Goal: Task Accomplishment & Management: Manage account settings

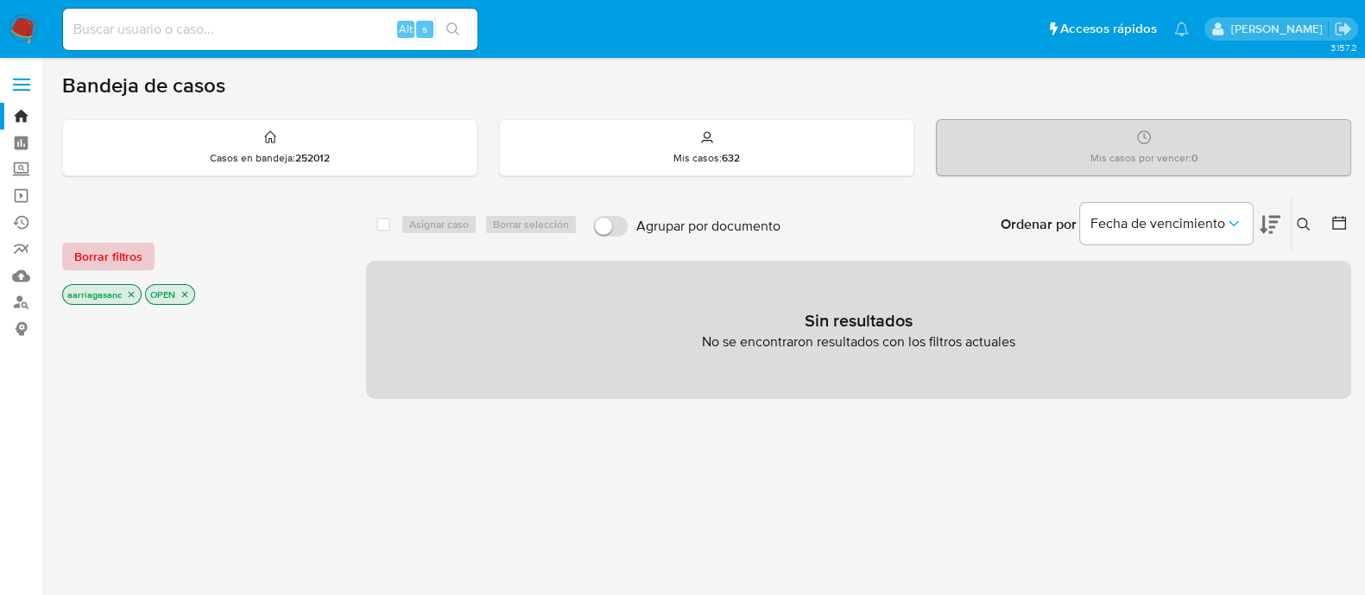
click at [85, 258] on span "Borrar filtros" at bounding box center [108, 256] width 68 height 24
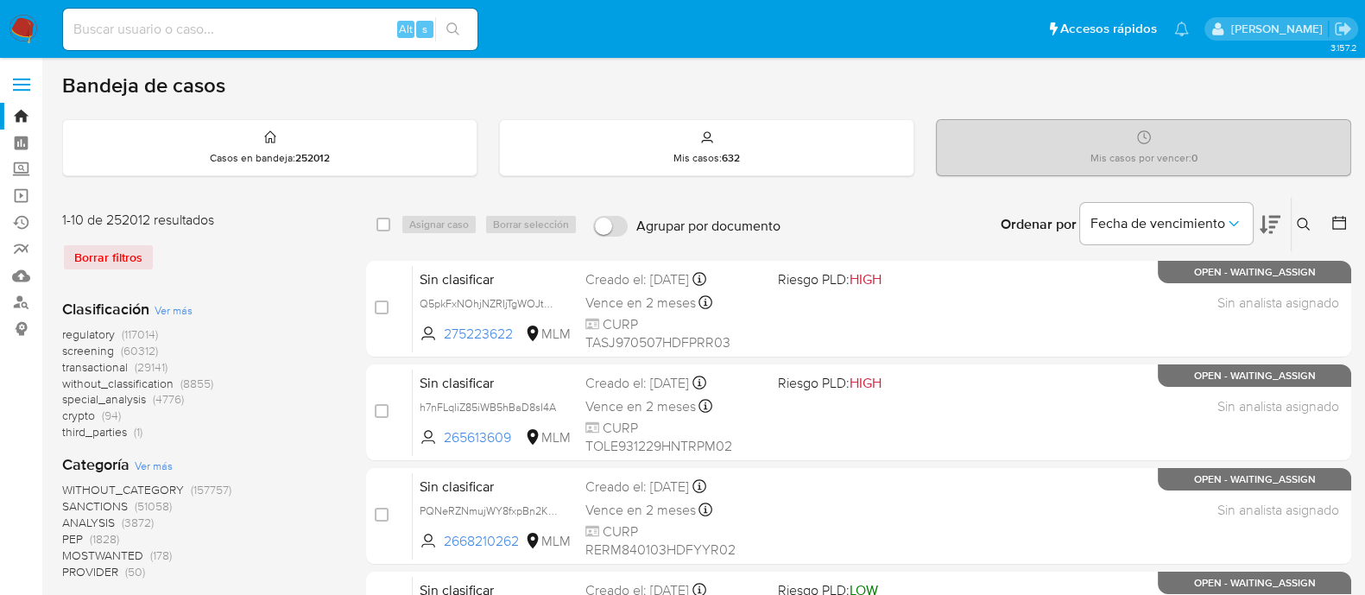
click at [80, 507] on span "SANCTIONS" at bounding box center [95, 505] width 66 height 17
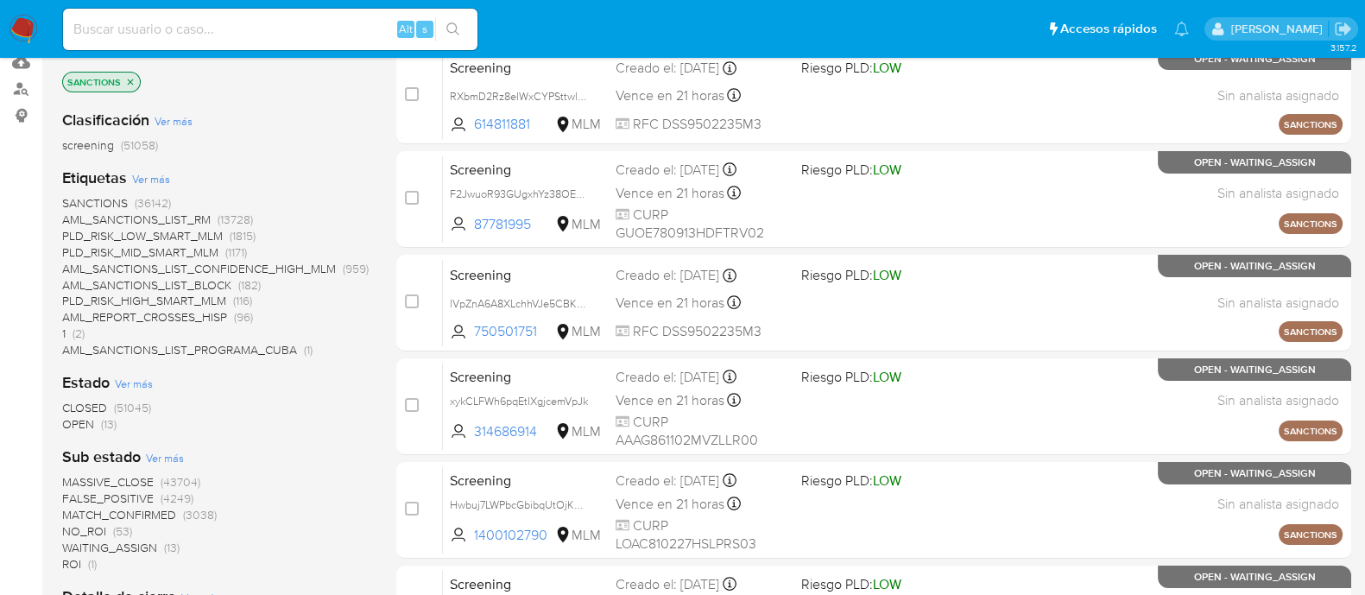
scroll to position [215, 0]
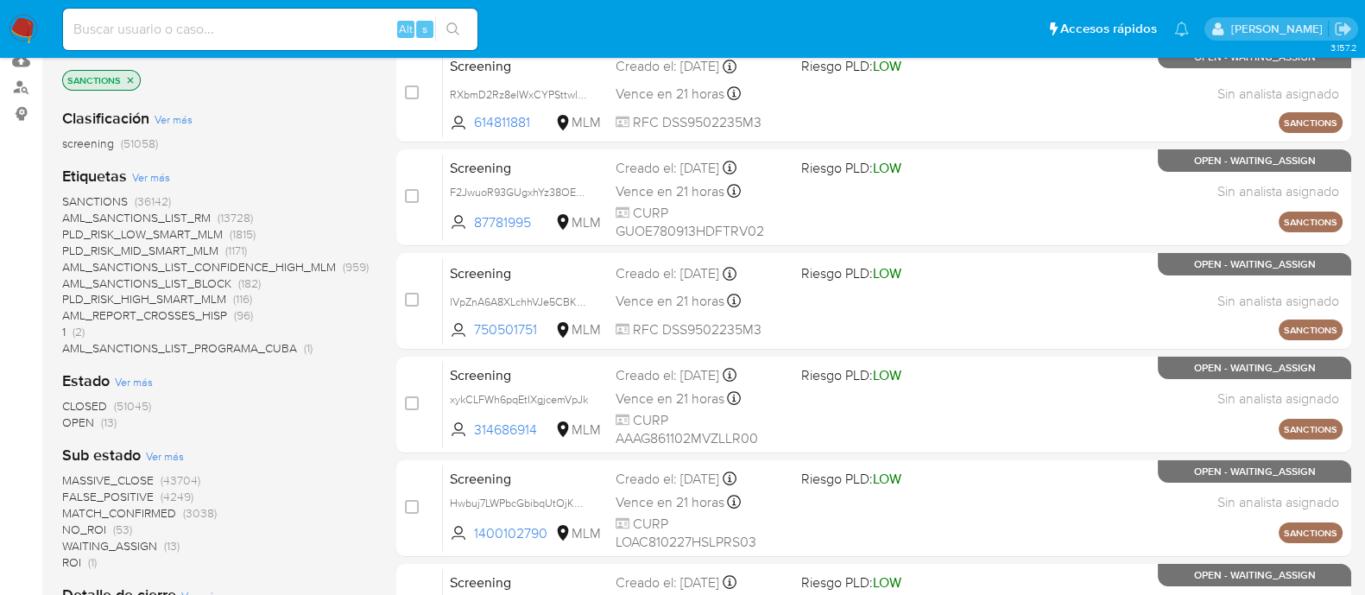
click at [82, 427] on span "OPEN" at bounding box center [78, 422] width 32 height 17
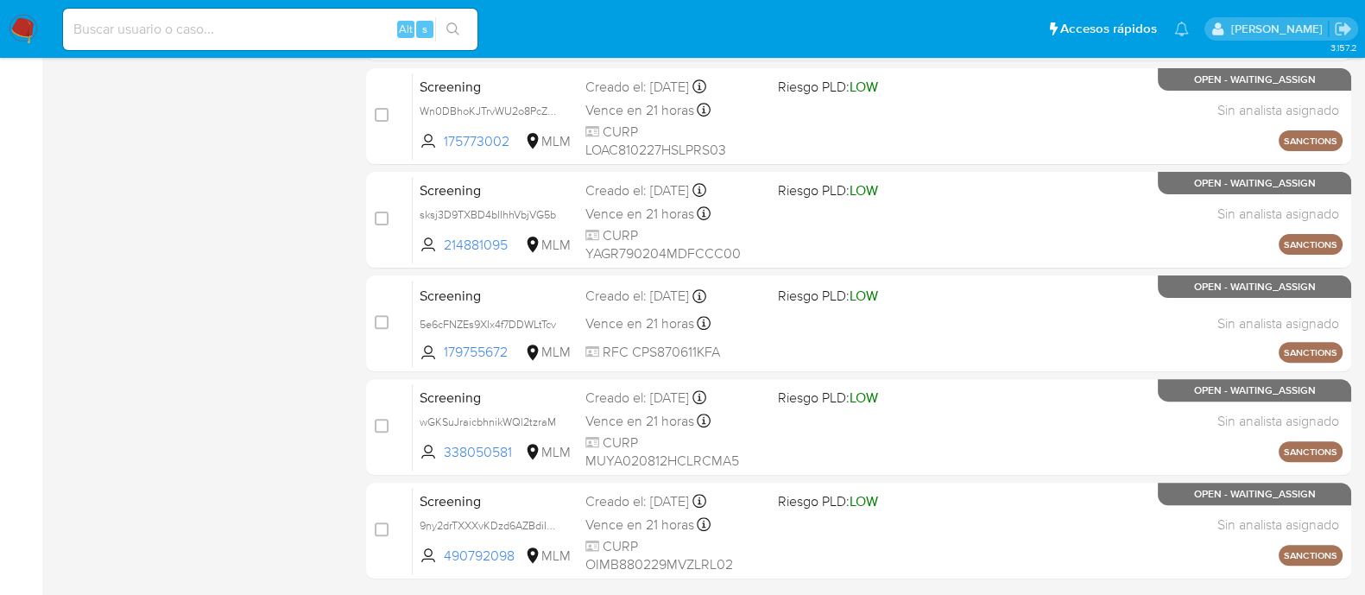
scroll to position [767, 0]
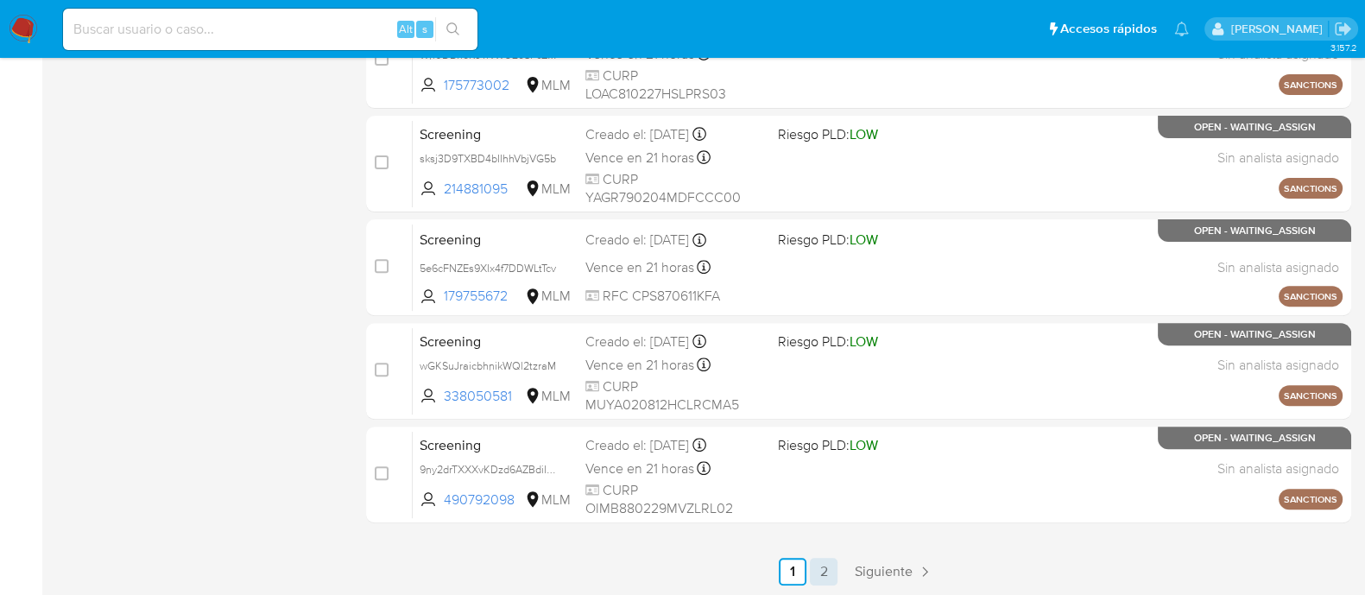
click at [829, 572] on link "2" at bounding box center [824, 572] width 28 height 28
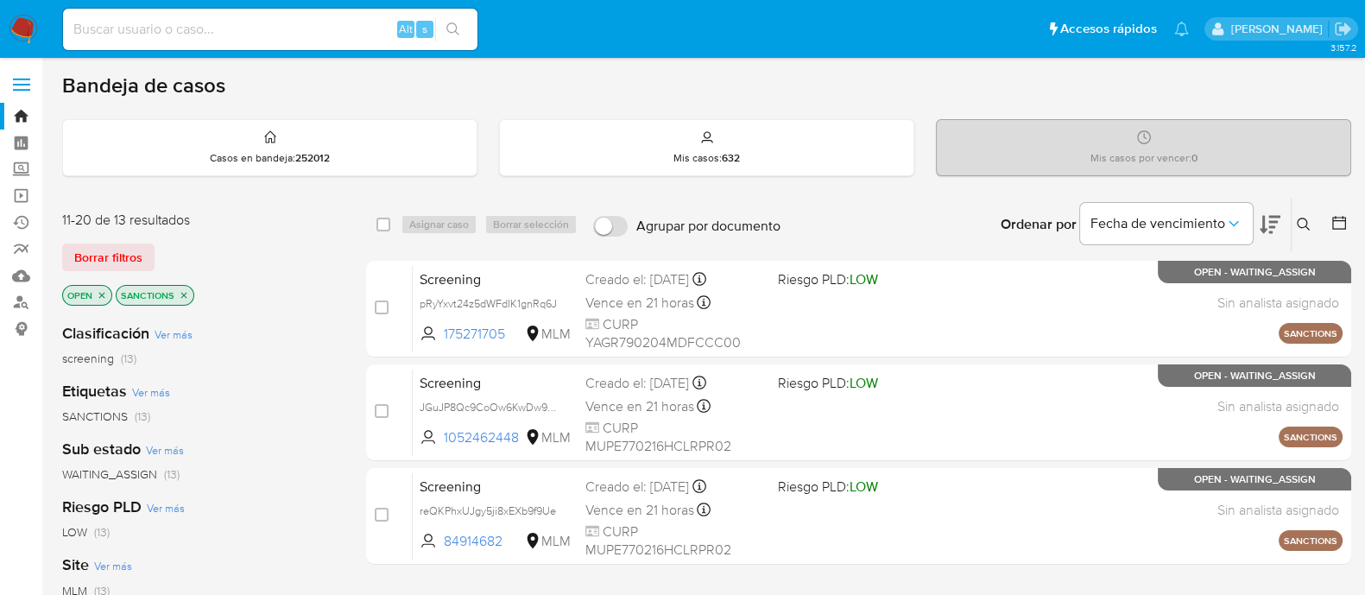
scroll to position [393, 0]
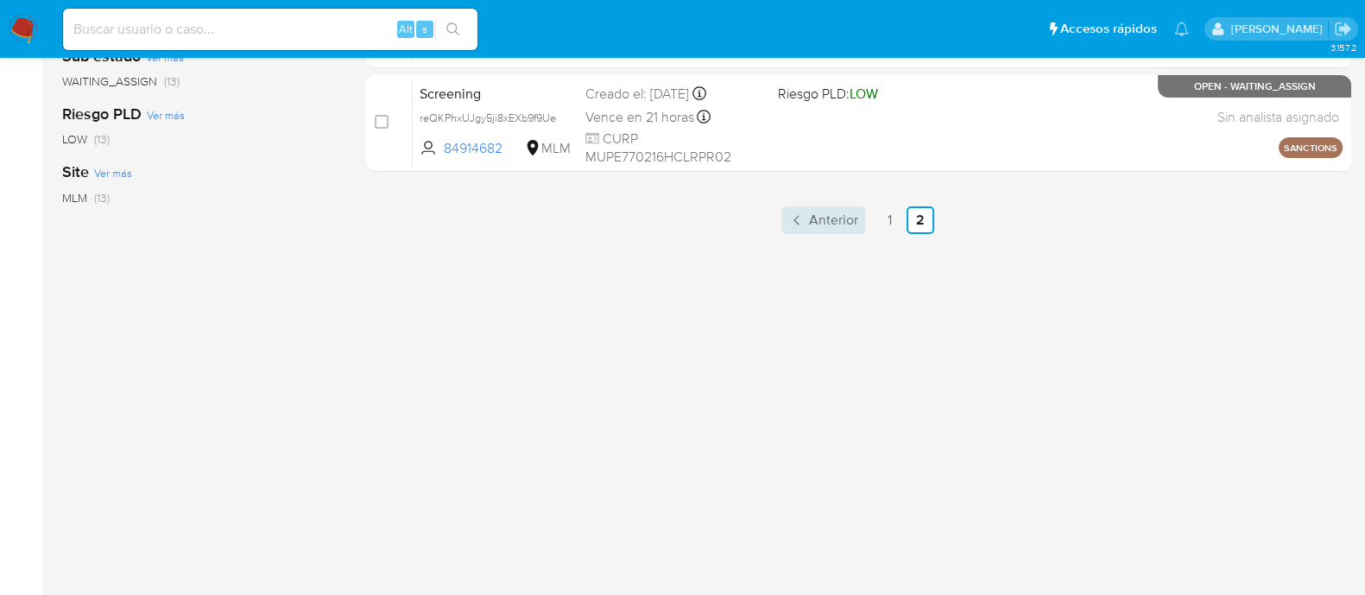
click at [812, 213] on span "Anterior" at bounding box center [833, 220] width 49 height 14
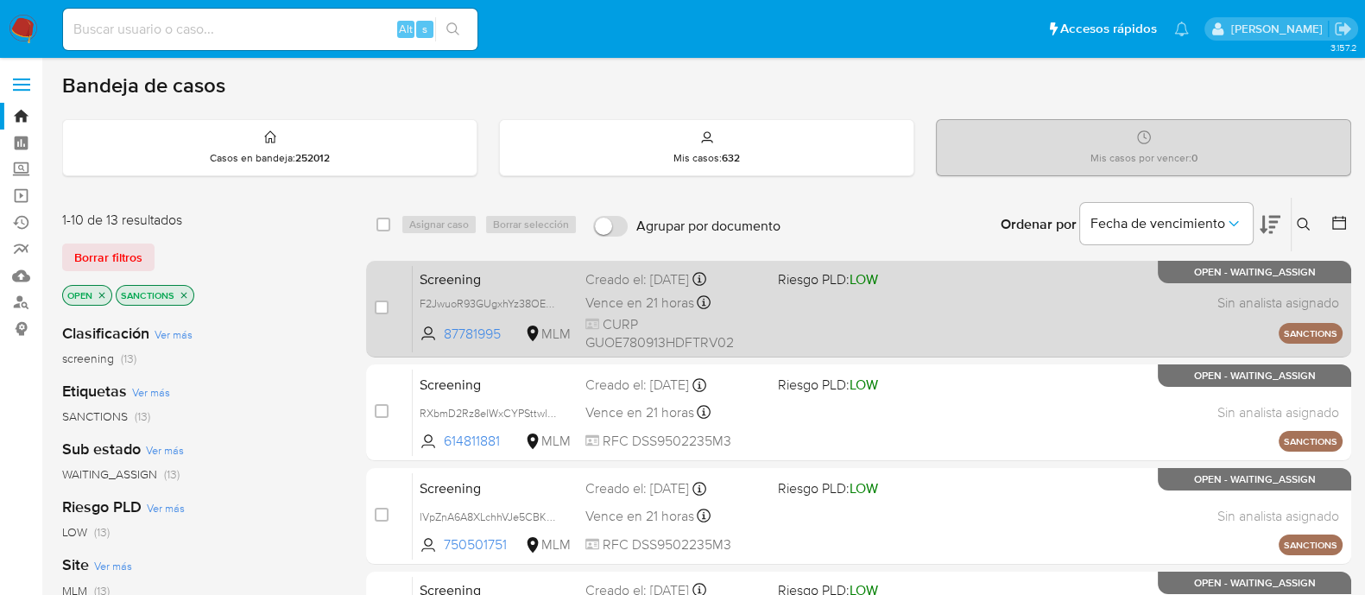
click at [858, 329] on div "Screening F2JwuoR93GUgxhYz38OEnCQG 87781995 MLM Riesgo PLD: LOW Creado el: 02/0…" at bounding box center [878, 308] width 930 height 87
click at [384, 303] on input "checkbox" at bounding box center [382, 307] width 14 height 14
checkbox input "true"
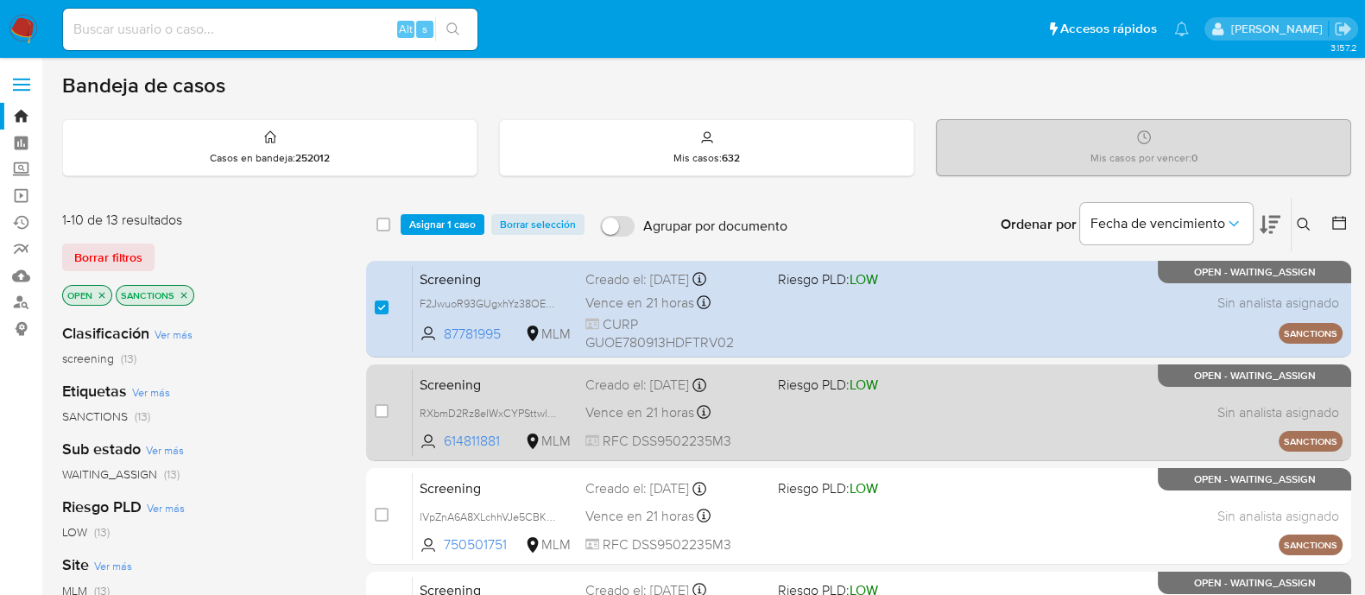
click at [798, 438] on div "Screening RXbmD2Rz8eIWxCYPSttwlqTK 614811881 MLM Riesgo PLD: LOW Creado el: 02/…" at bounding box center [878, 412] width 930 height 87
click at [384, 412] on input "checkbox" at bounding box center [382, 411] width 14 height 14
checkbox input "true"
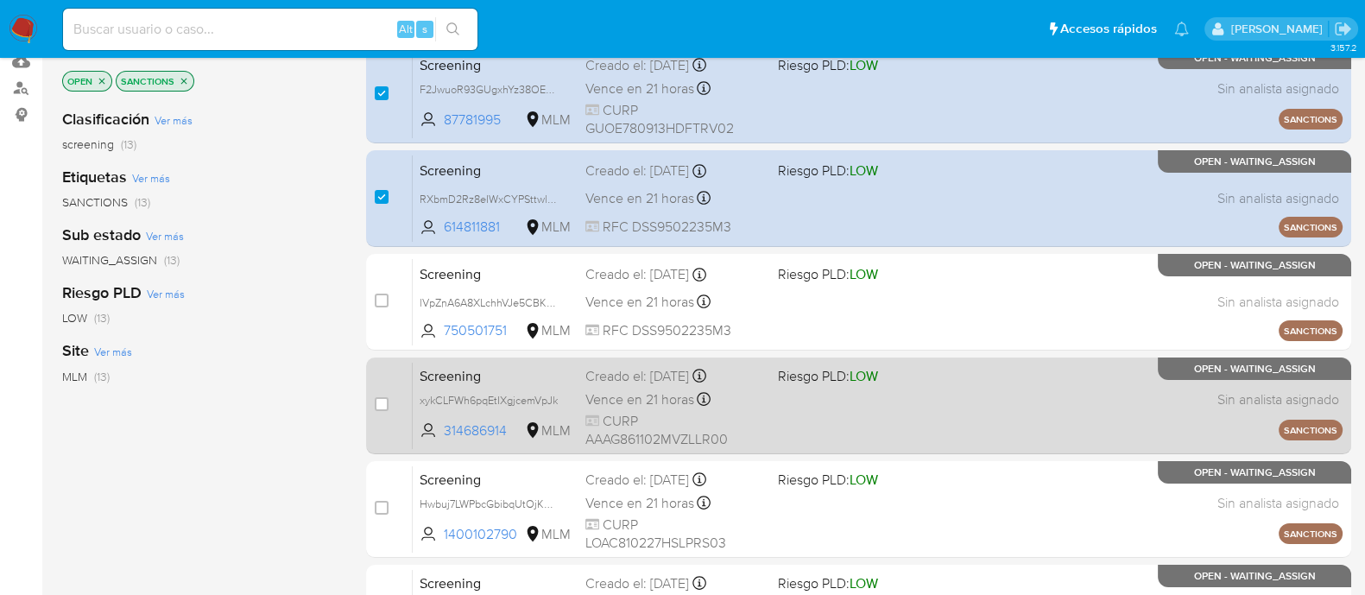
scroll to position [215, 0]
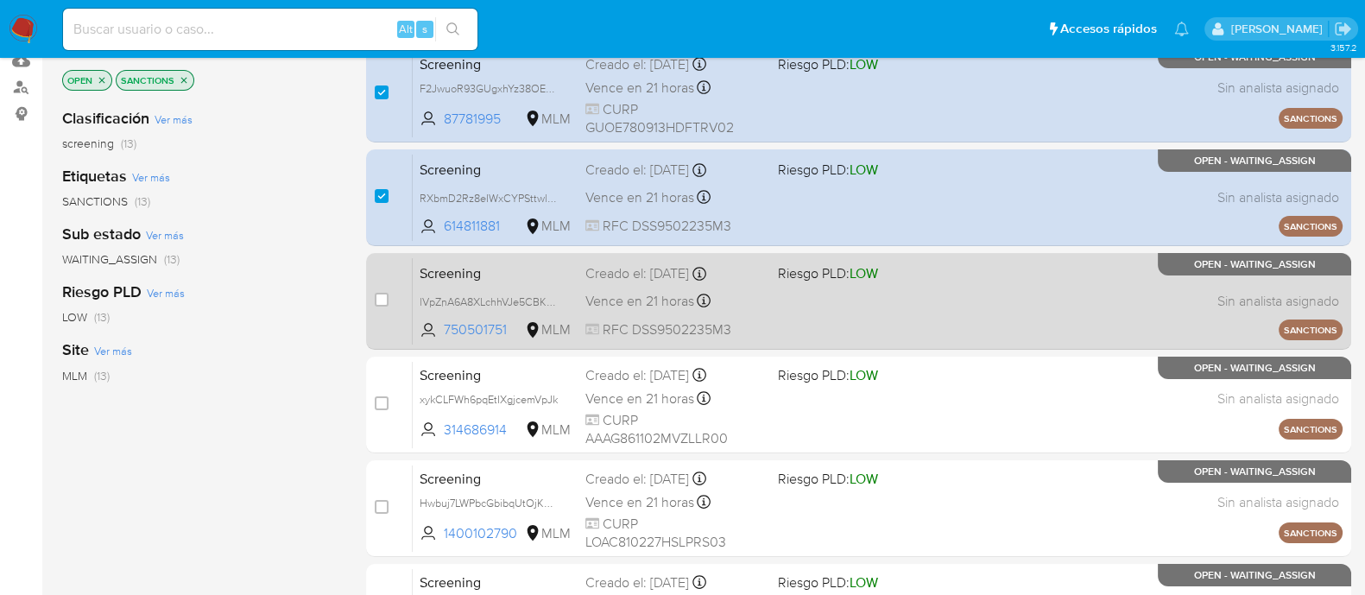
click at [804, 307] on div "Screening lVpZnA6A8XLchhVJe5CBKPp7 750501751 MLM Riesgo PLD: LOW Creado el: 02/…" at bounding box center [878, 300] width 930 height 87
click at [376, 300] on input "checkbox" at bounding box center [382, 300] width 14 height 14
checkbox input "true"
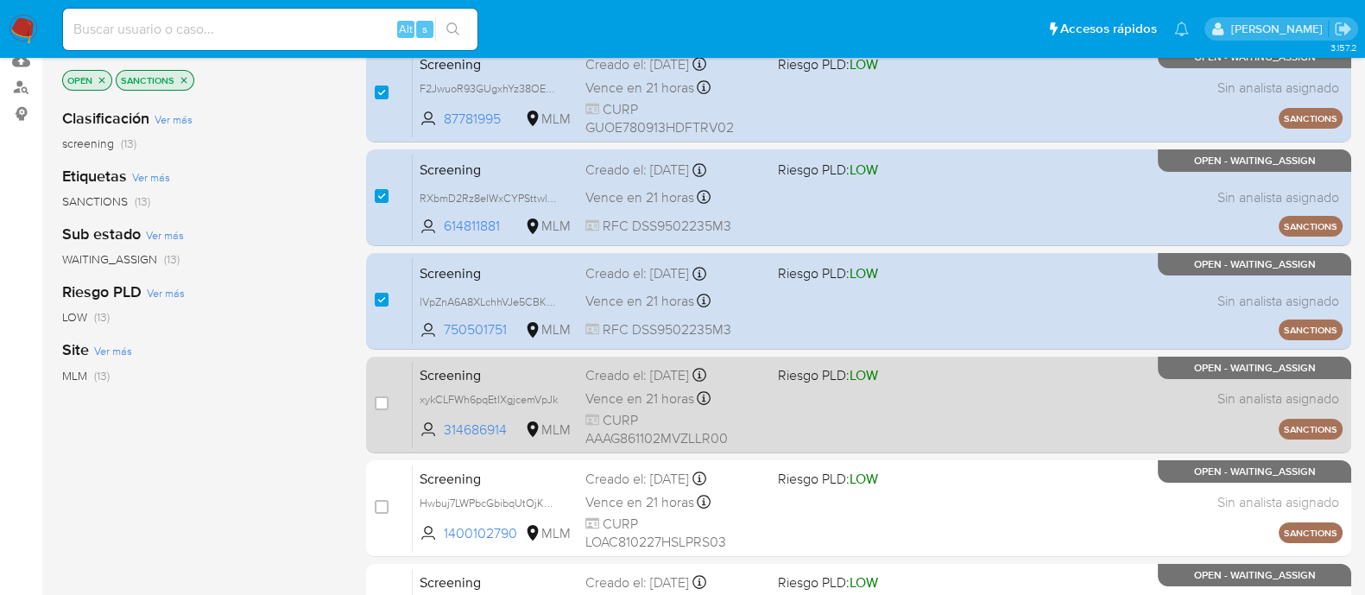
click at [797, 423] on div "Screening xykCLFWh6pqEtIXgjcemVpJk 314686914 MLM Riesgo PLD: LOW Creado el: 02/…" at bounding box center [878, 404] width 930 height 87
click at [382, 401] on input "checkbox" at bounding box center [382, 403] width 14 height 14
checkbox input "true"
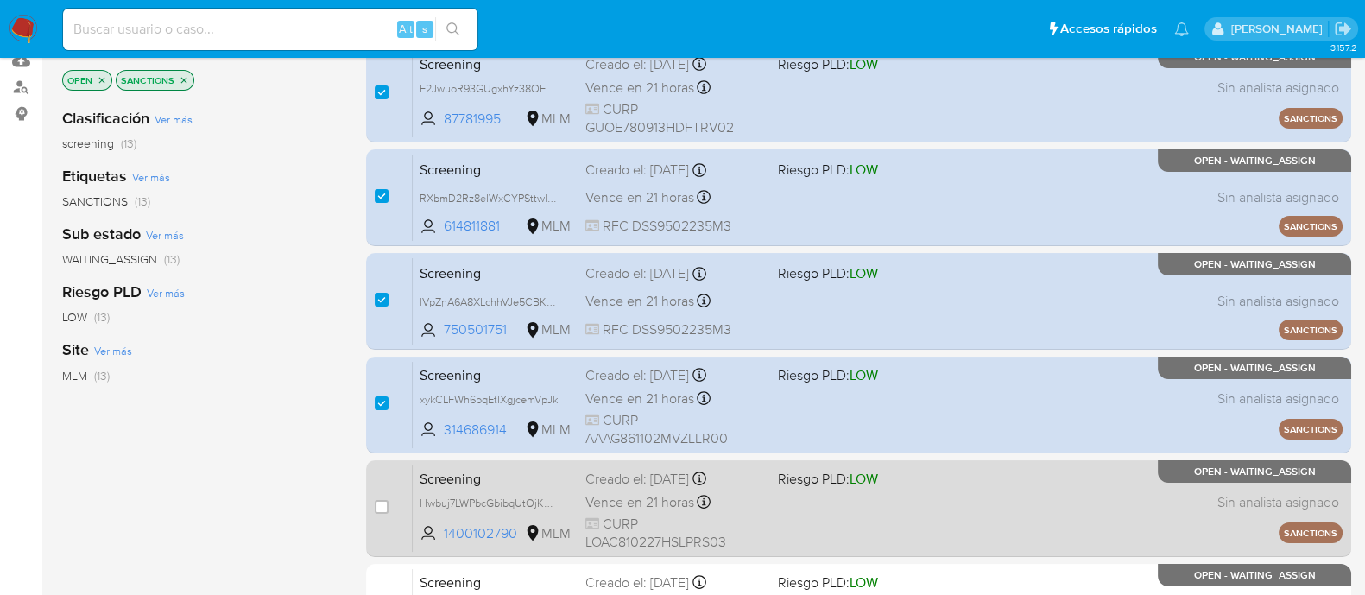
click at [875, 524] on div "Screening Hwbuj7LWPbcGbibqUtOjK83m 1400102790 MLM Riesgo PLD: LOW Creado el: 02…" at bounding box center [878, 507] width 930 height 87
click at [384, 504] on input "checkbox" at bounding box center [382, 507] width 14 height 14
checkbox input "true"
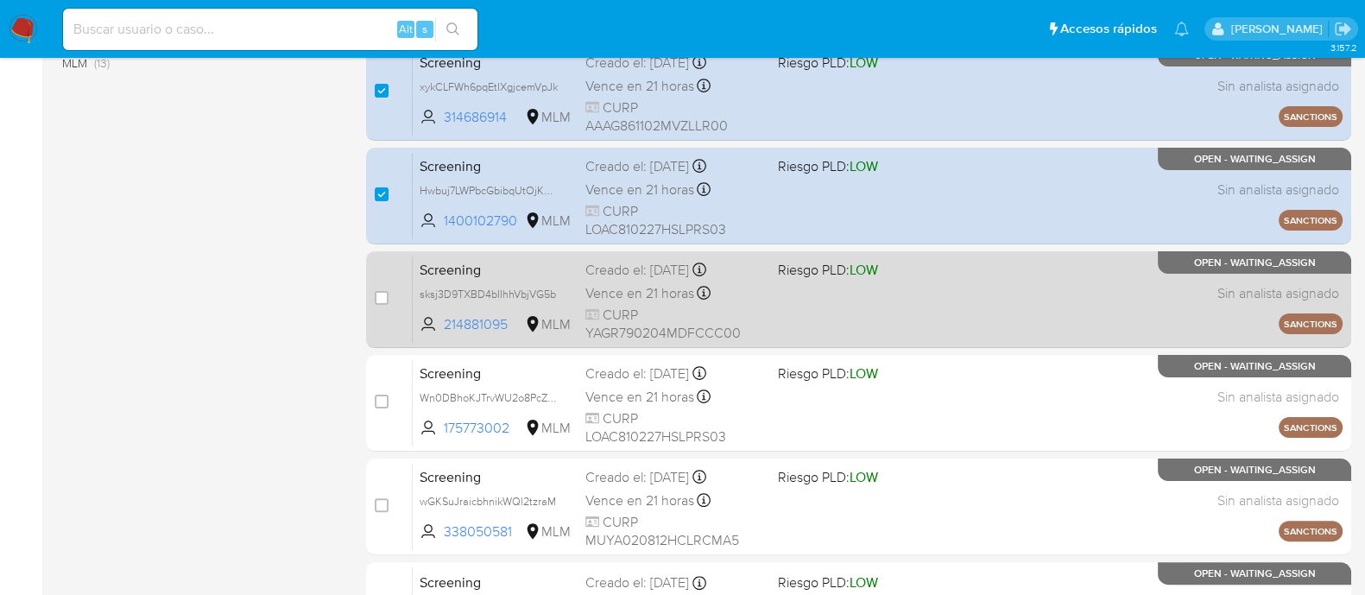
scroll to position [540, 0]
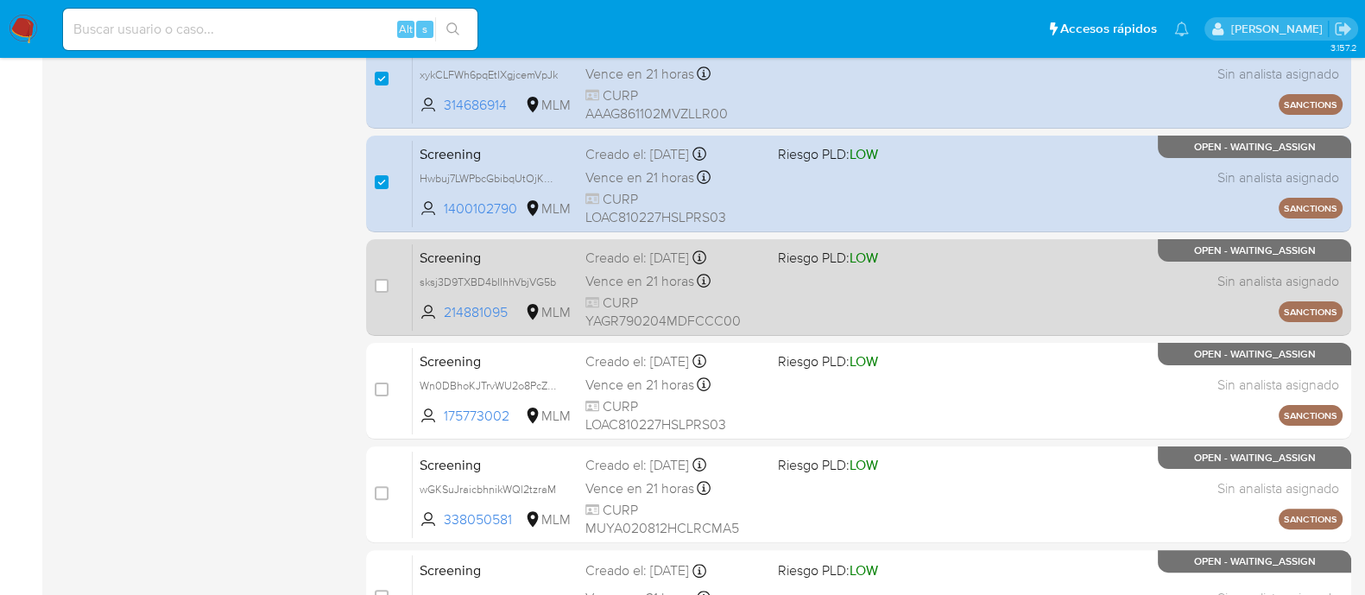
click at [814, 304] on div "Screening sksj3D9TXBD4bIIhhVbjVG5b 214881095 MLM Riesgo PLD: LOW Creado el: 02/…" at bounding box center [878, 286] width 930 height 87
click at [383, 282] on input "checkbox" at bounding box center [382, 286] width 14 height 14
checkbox input "true"
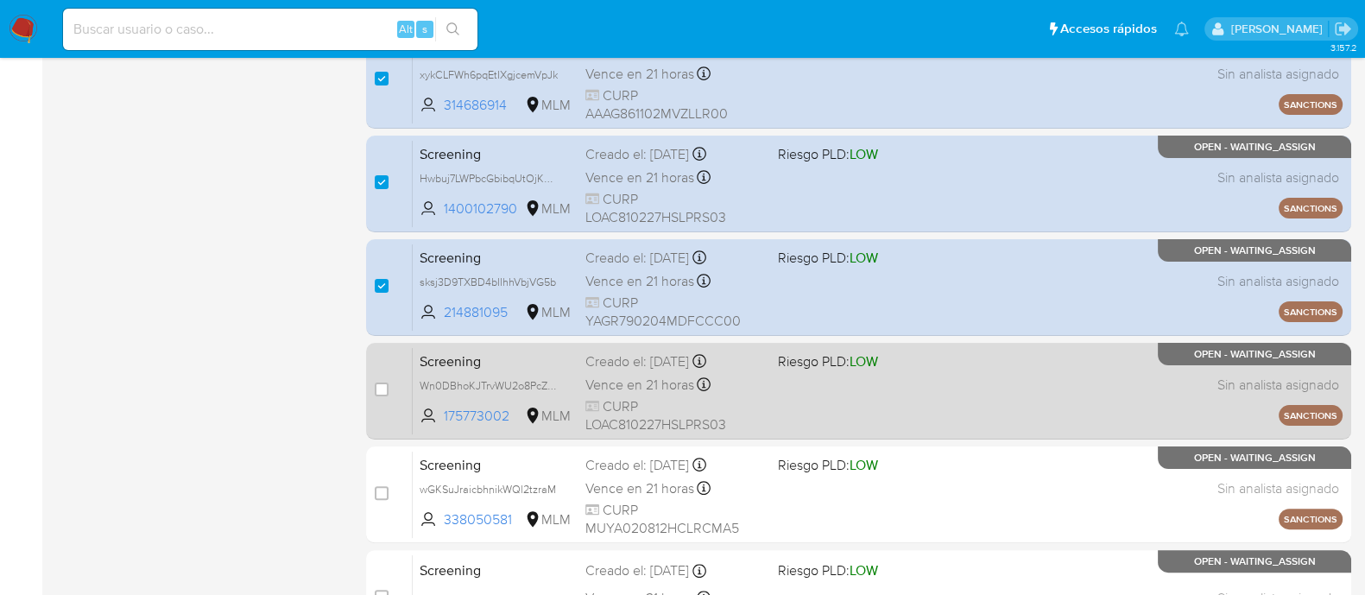
click at [812, 399] on div "Screening Wn0DBhoKJTrvWU2o8PcZ1kWf 175773002 MLM Riesgo PLD: LOW Creado el: 02/…" at bounding box center [878, 390] width 930 height 87
click at [382, 389] on input "checkbox" at bounding box center [382, 389] width 14 height 14
checkbox input "true"
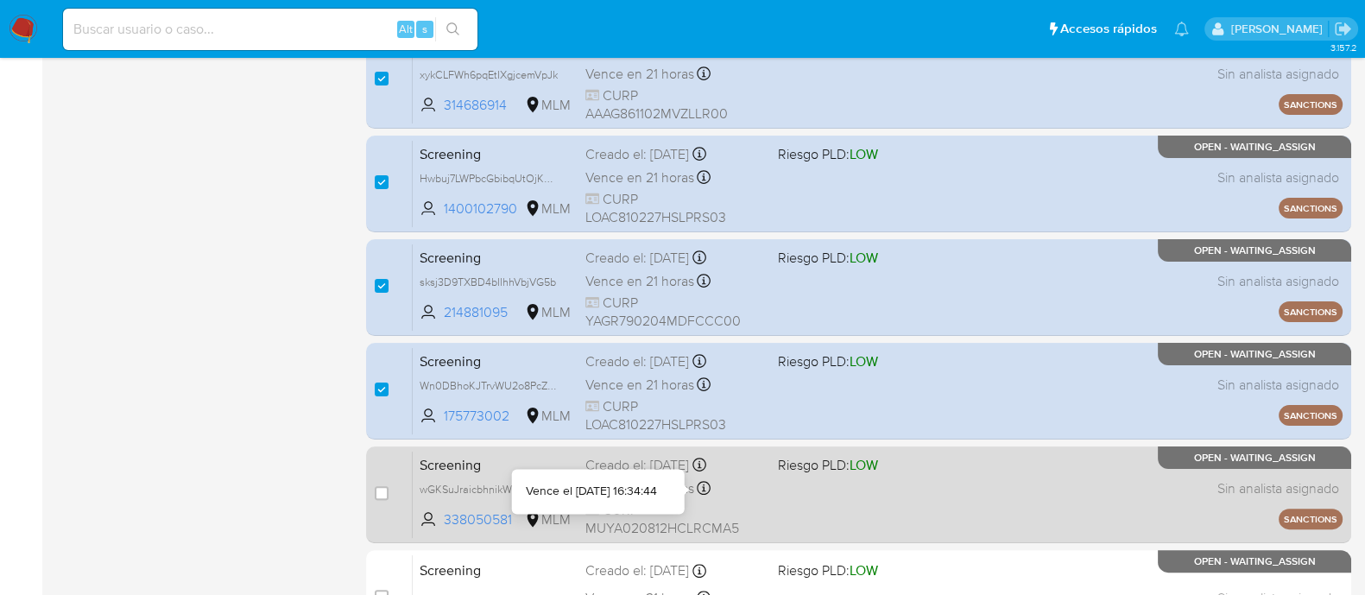
click at [784, 496] on div "Screening wGKSuJraicbhnikWQl2tzraM 338050581 MLM Riesgo PLD: LOW Creado el: 02/…" at bounding box center [878, 494] width 930 height 87
click at [385, 486] on input "checkbox" at bounding box center [382, 493] width 14 height 14
checkbox input "true"
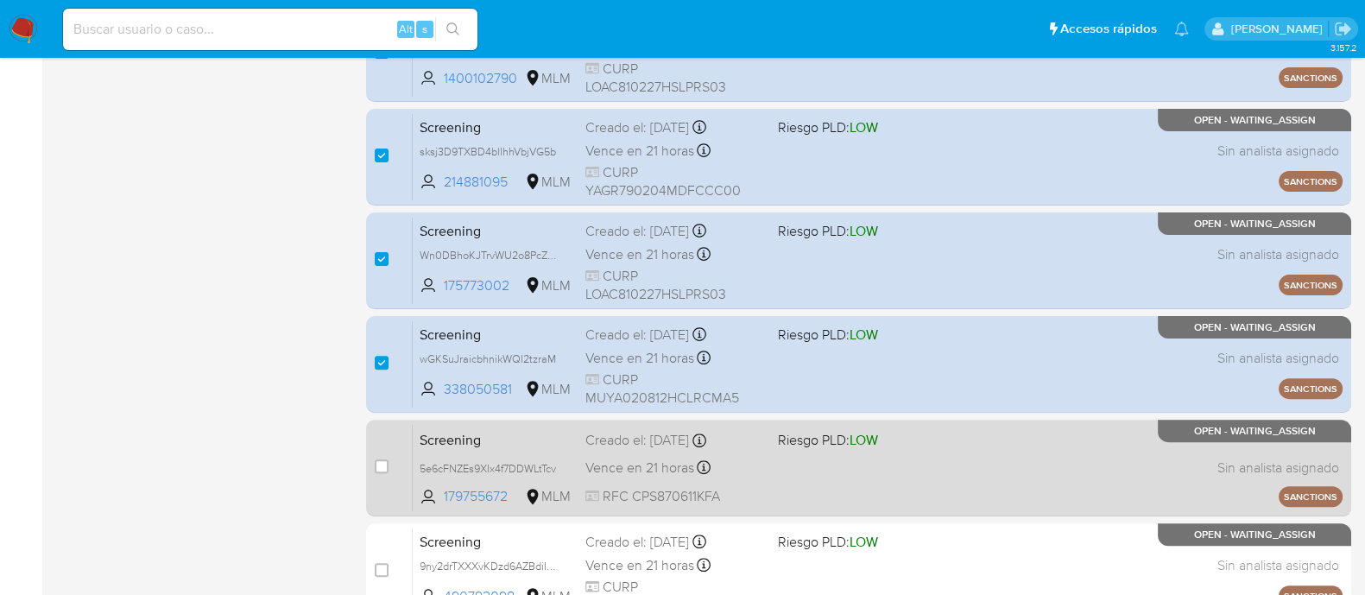
scroll to position [767, 0]
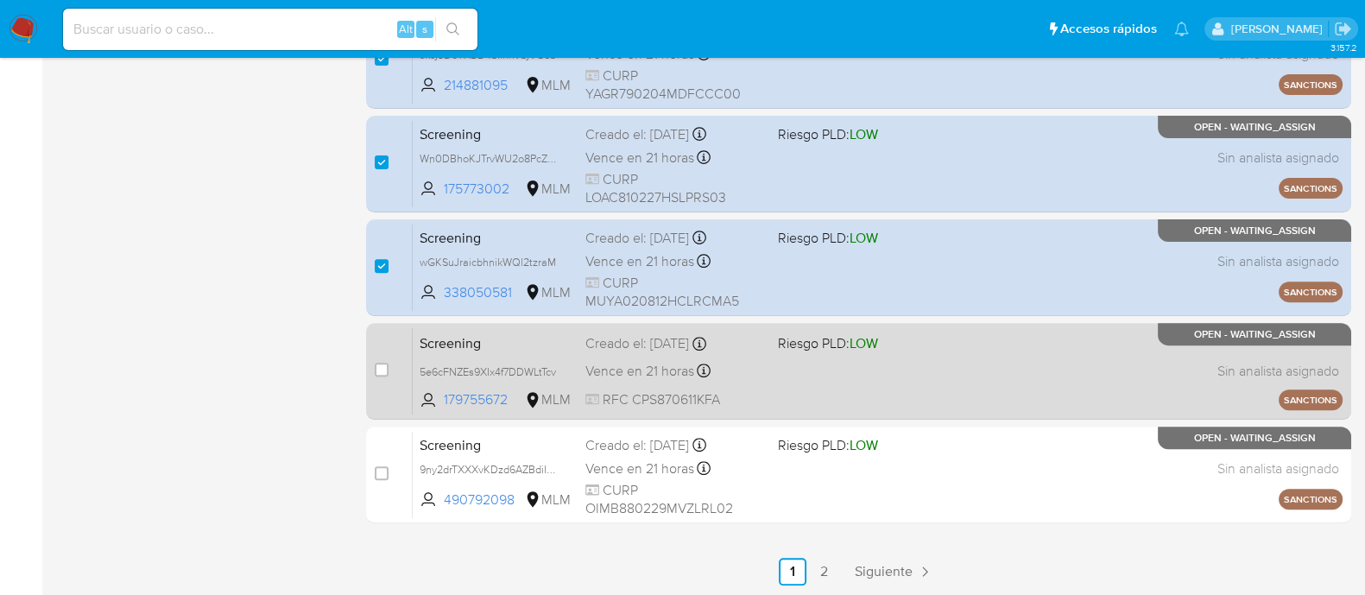
click at [799, 351] on div "Screening 5e6cFNZEs9XIx4f7DDWLtTcv 179755672 MLM Riesgo PLD: LOW Creado el: 02/…" at bounding box center [878, 370] width 930 height 87
click at [388, 365] on input "checkbox" at bounding box center [382, 370] width 14 height 14
checkbox input "true"
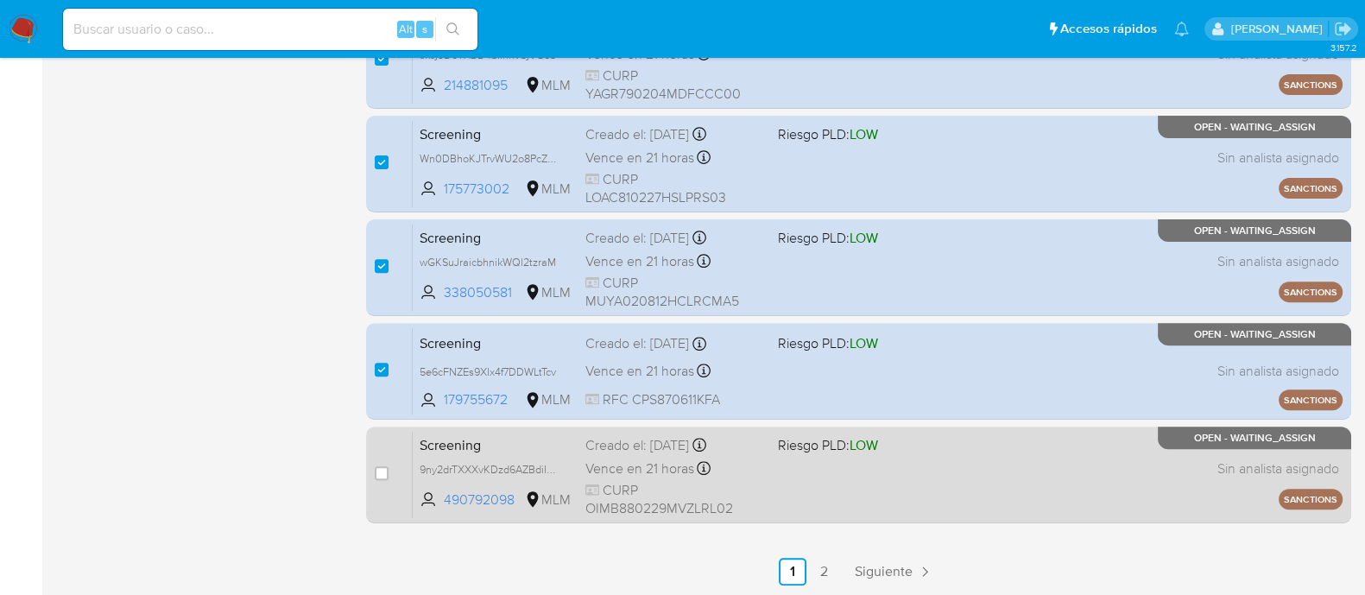
click at [796, 482] on div "Screening 9ny2drTXXXvKDzd6AZBdiIgO 490792098 MLM Riesgo PLD: LOW Creado el: 02/…" at bounding box center [878, 474] width 930 height 87
click at [387, 469] on input "checkbox" at bounding box center [382, 473] width 14 height 14
checkbox input "true"
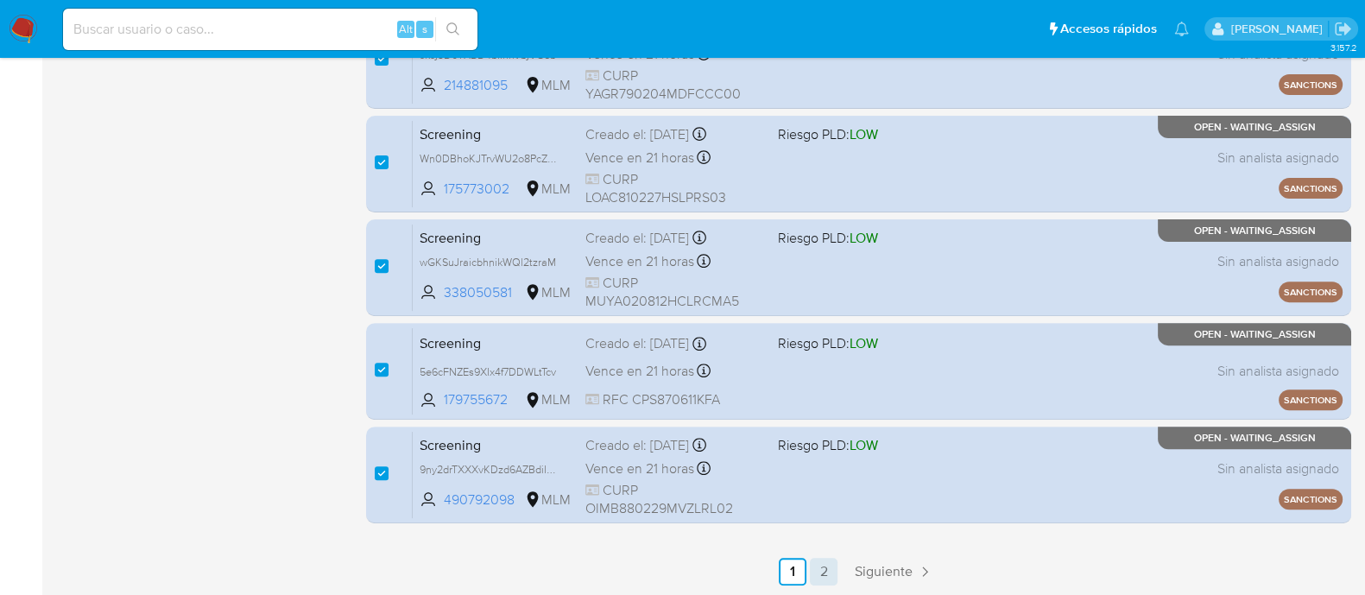
click at [817, 563] on link "2" at bounding box center [824, 572] width 28 height 28
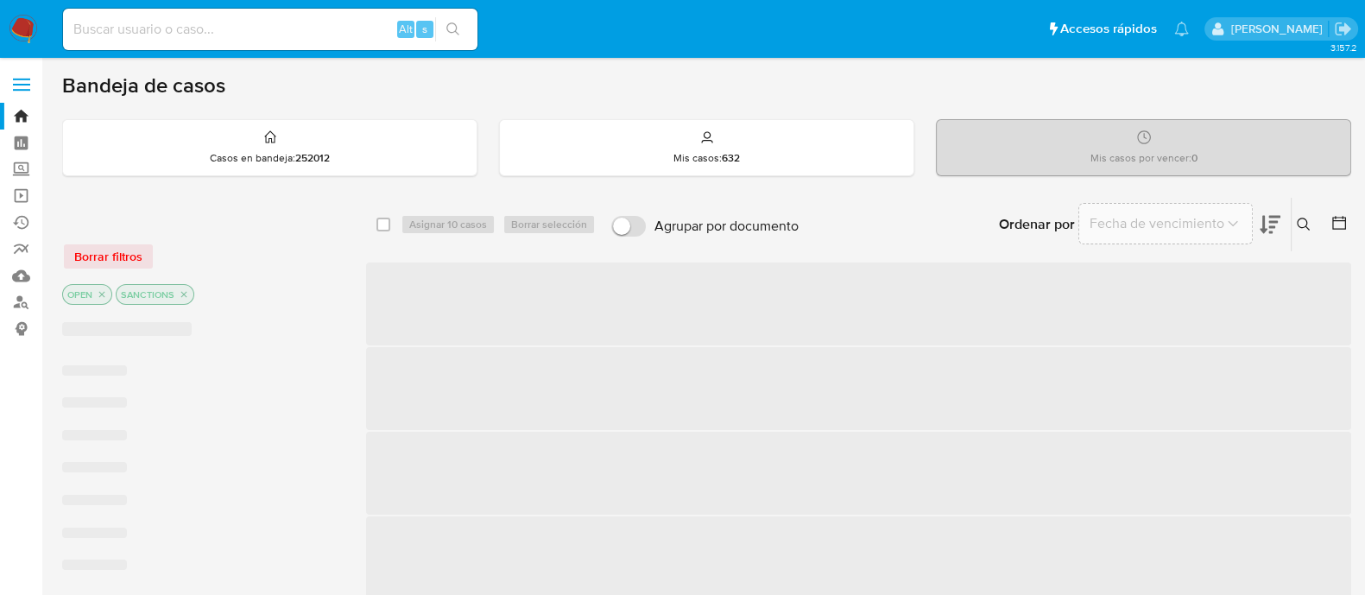
checkbox input "false"
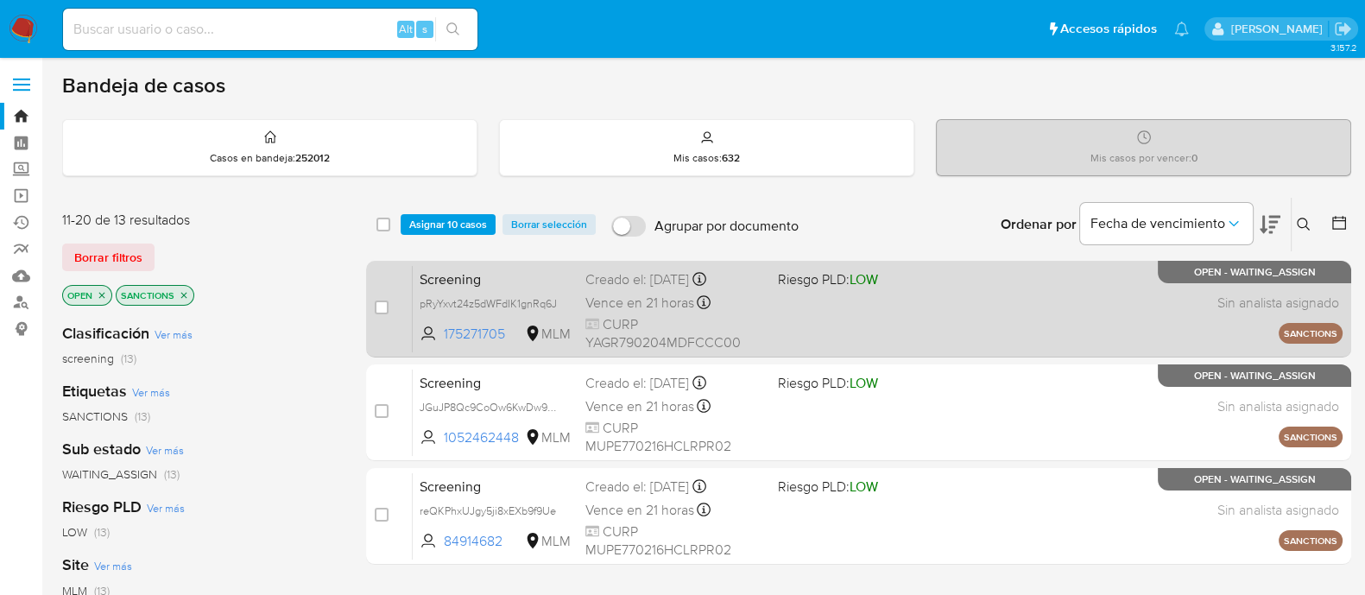
click at [894, 317] on div "Screening pRyYxvt24z5dWFdIK1gnRq6J 175271705 MLM Riesgo PLD: LOW Creado el: 02/…" at bounding box center [878, 308] width 930 height 87
click at [808, 294] on div "Screening pRyYxvt24z5dWFdIK1gnRq6J 175271705 MLM Riesgo PLD: LOW Creado el: 02/…" at bounding box center [878, 308] width 930 height 87
click at [376, 308] on input "checkbox" at bounding box center [382, 307] width 14 height 14
checkbox input "true"
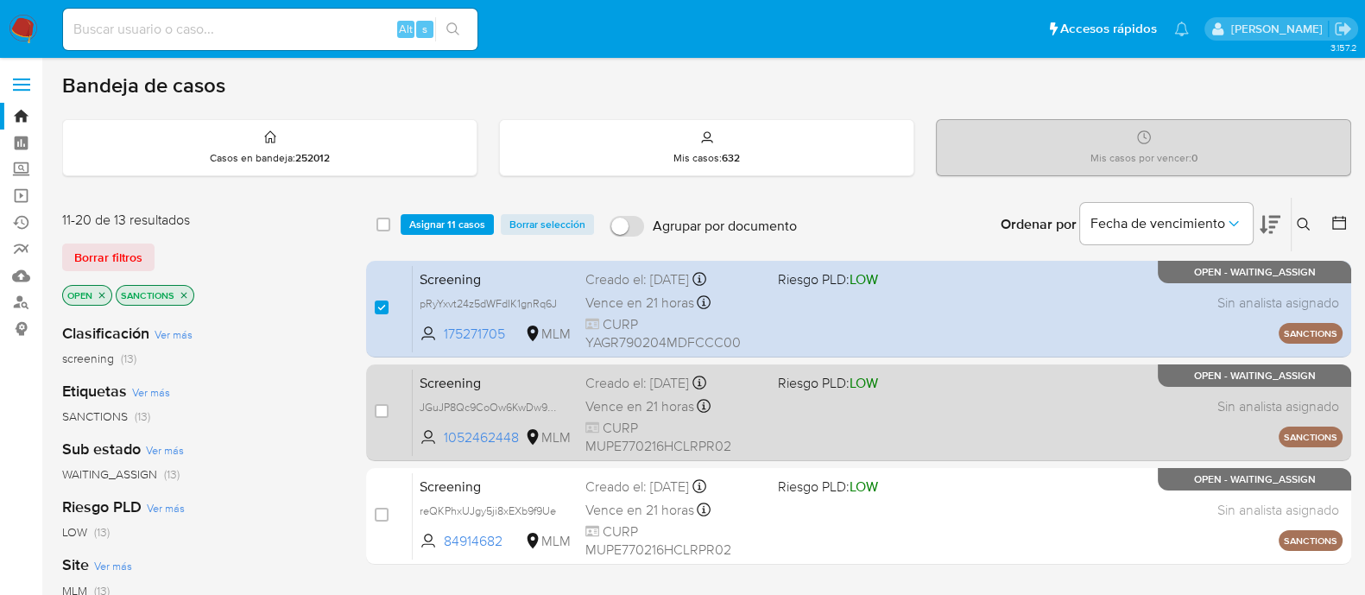
click at [831, 440] on div "Screening JGuJP8Qc9CoOw6KwDw9lUs7p 1052462448 MLM Riesgo PLD: LOW Creado el: 02…" at bounding box center [878, 412] width 930 height 87
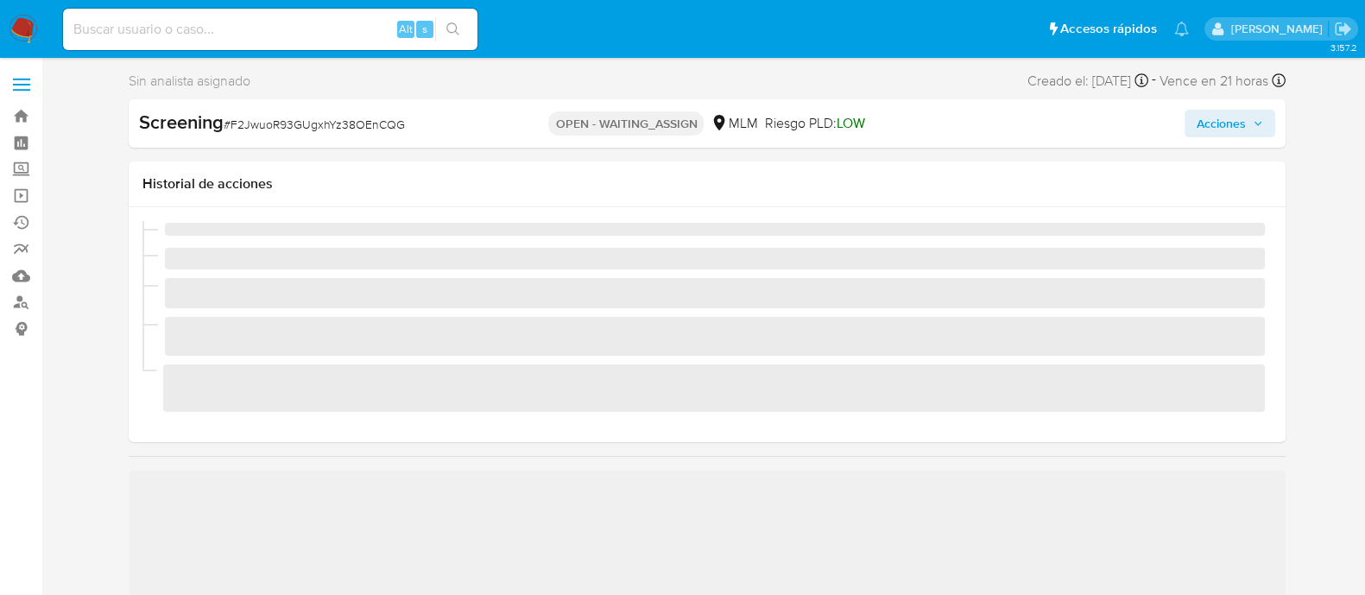
scroll to position [729, 0]
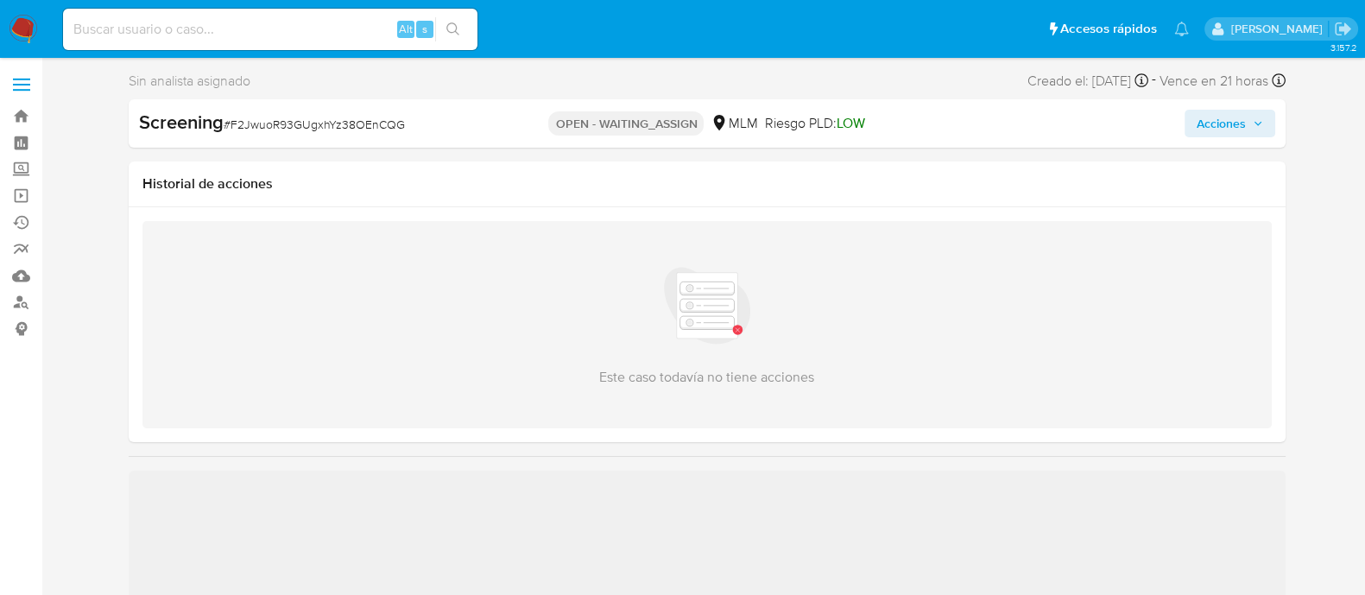
select select "10"
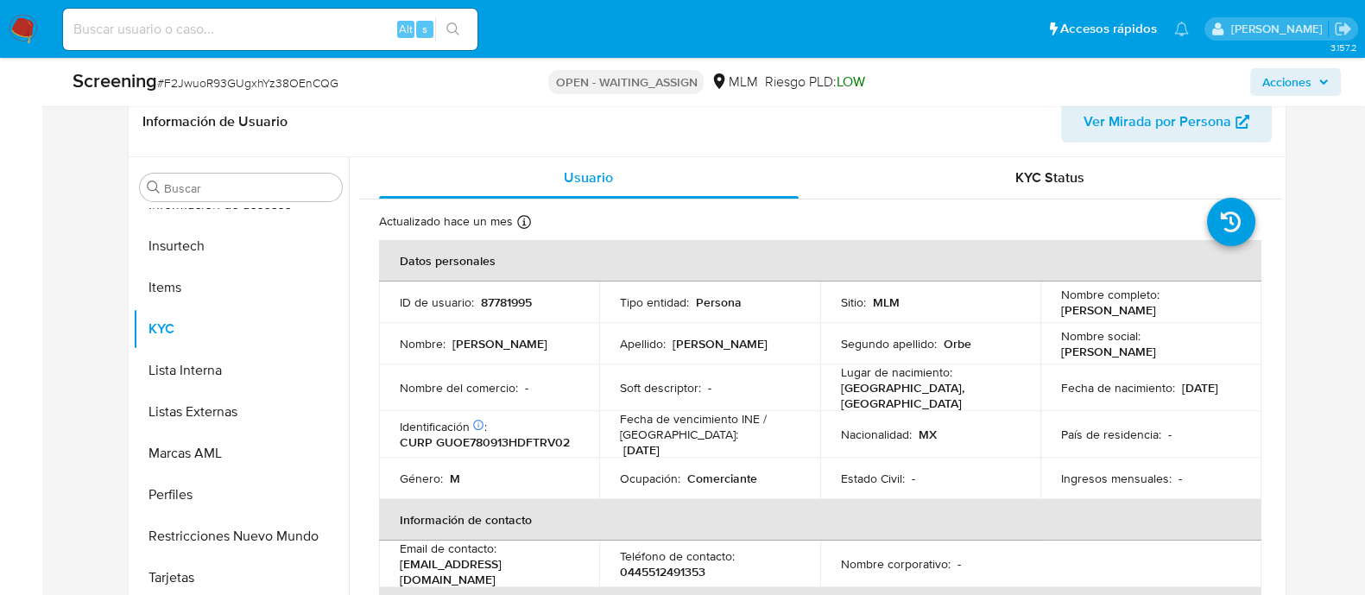
scroll to position [755, 0]
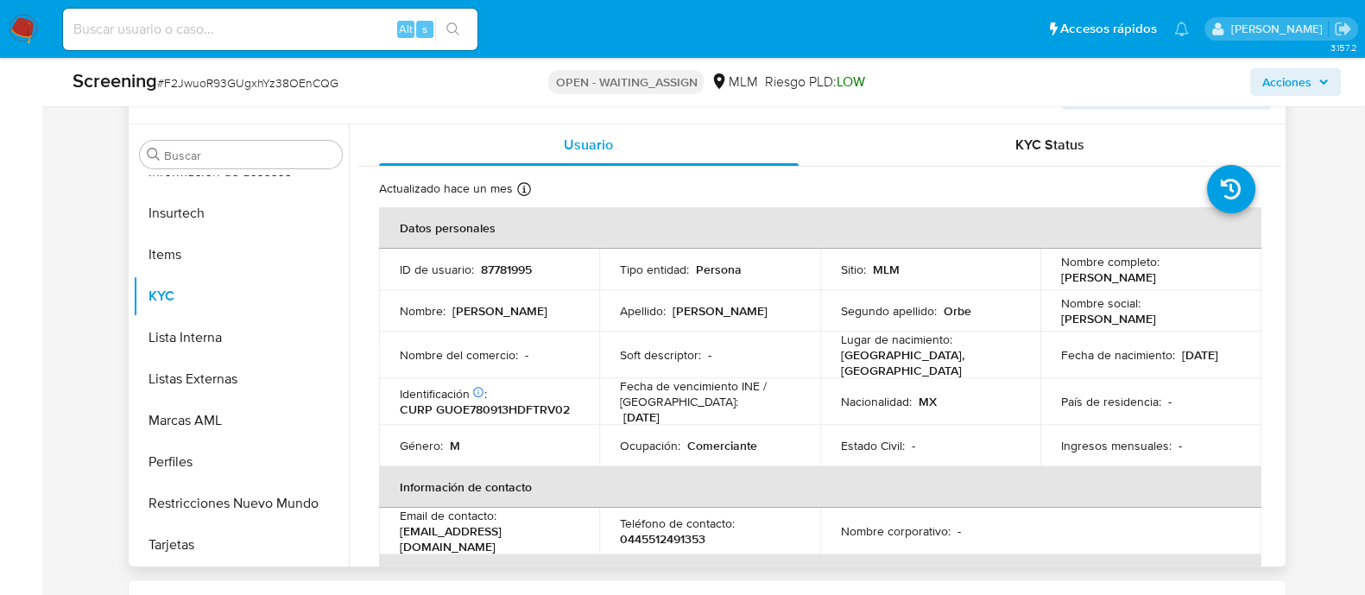
click at [800, 363] on td "Soft descriptor : -" at bounding box center [709, 355] width 221 height 47
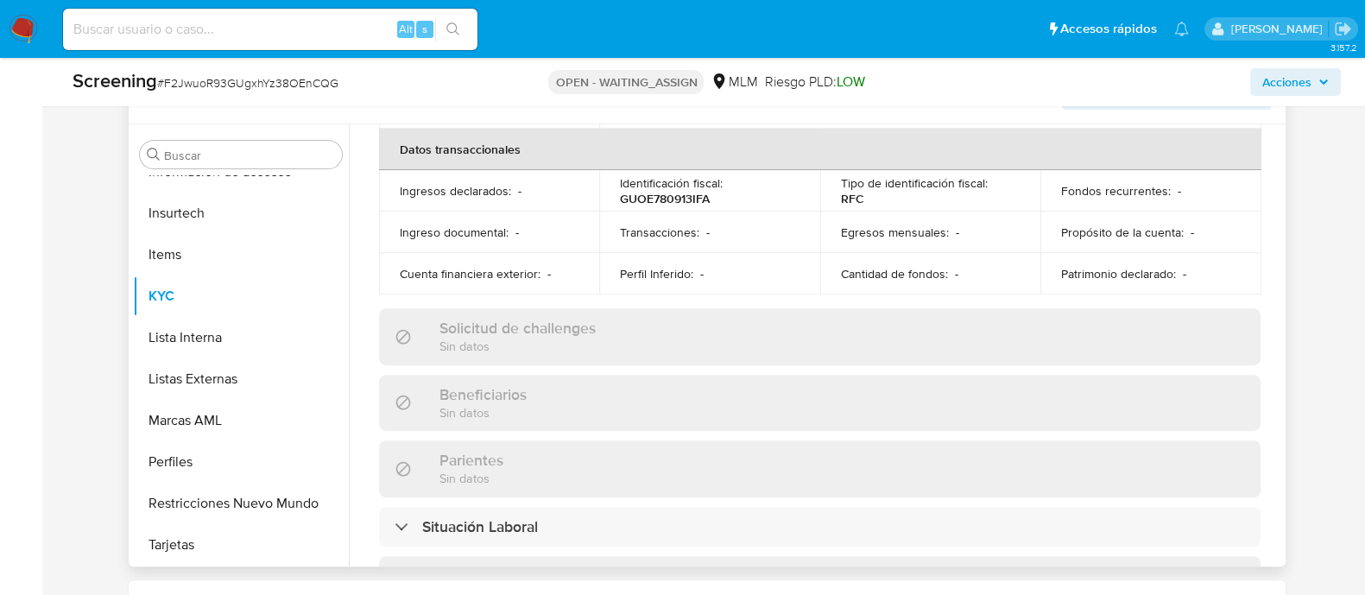
scroll to position [10, 0]
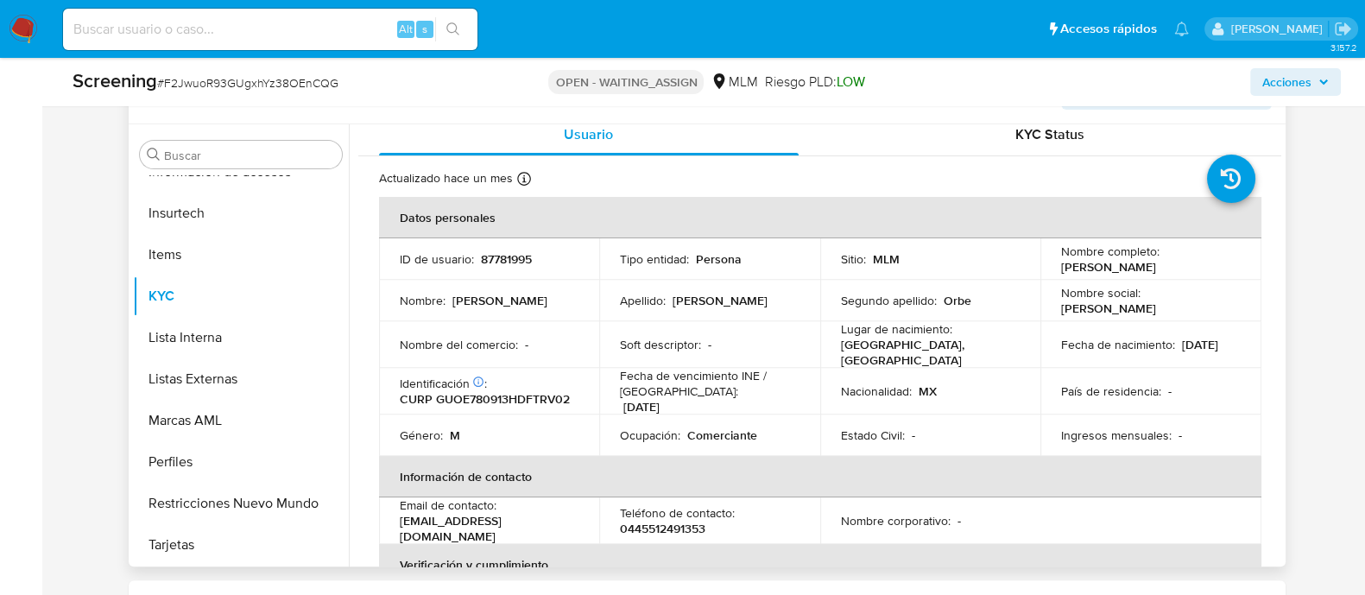
click at [524, 259] on p "87781995" at bounding box center [506, 259] width 51 height 16
click at [523, 259] on p "87781995" at bounding box center [506, 259] width 51 height 16
copy p "87781995"
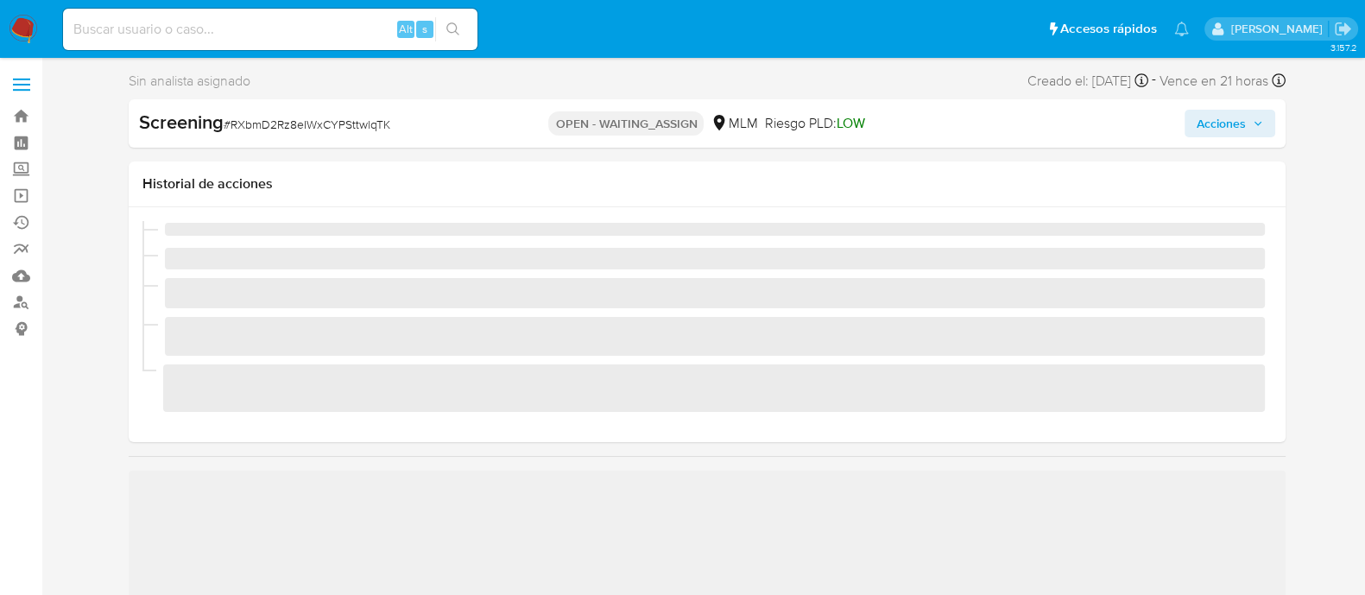
scroll to position [729, 0]
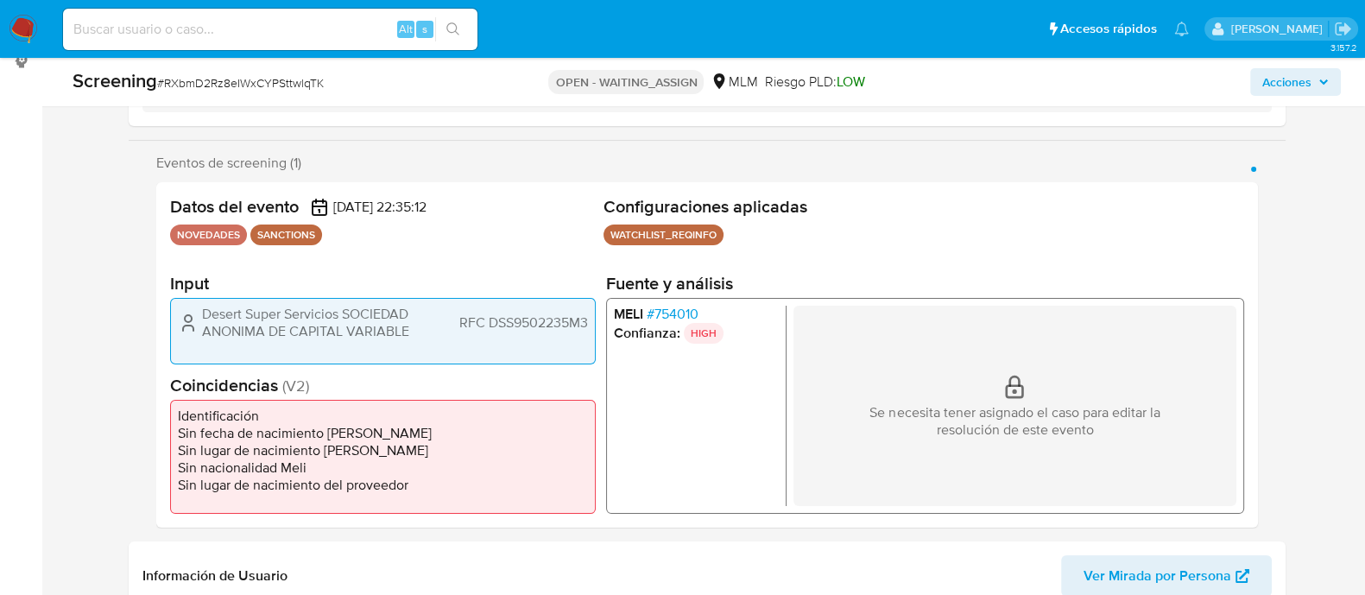
select select "10"
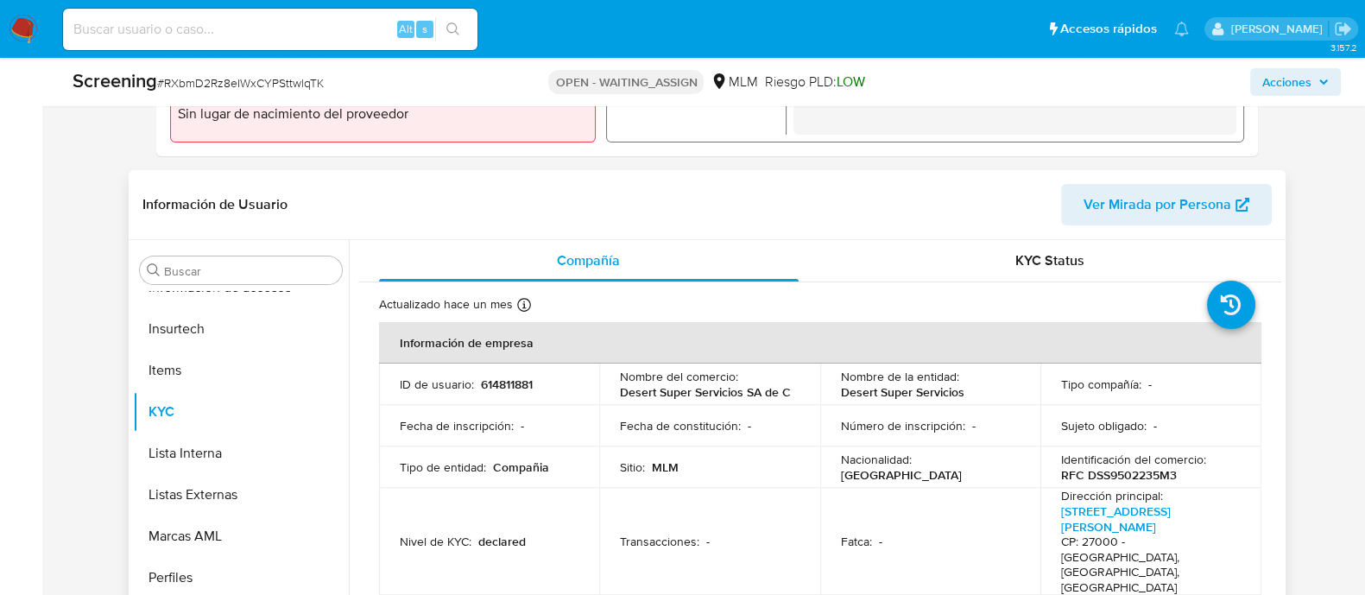
scroll to position [648, 0]
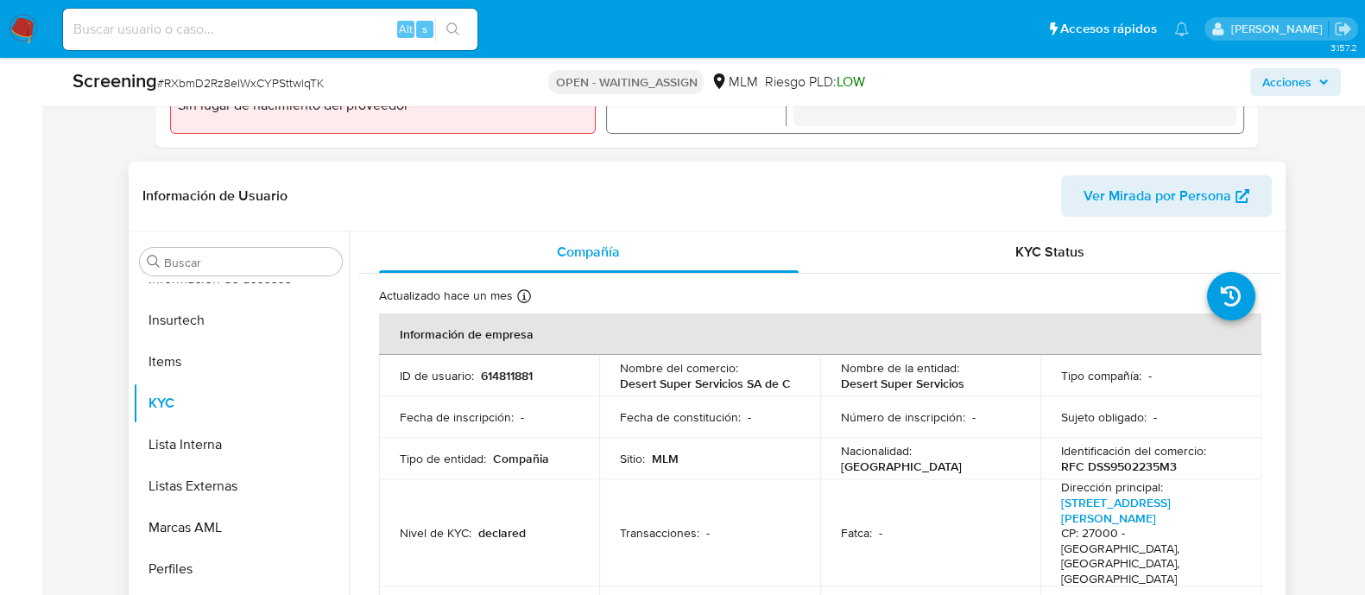
click at [559, 370] on div "ID de usuario : 614811881" at bounding box center [490, 376] width 180 height 16
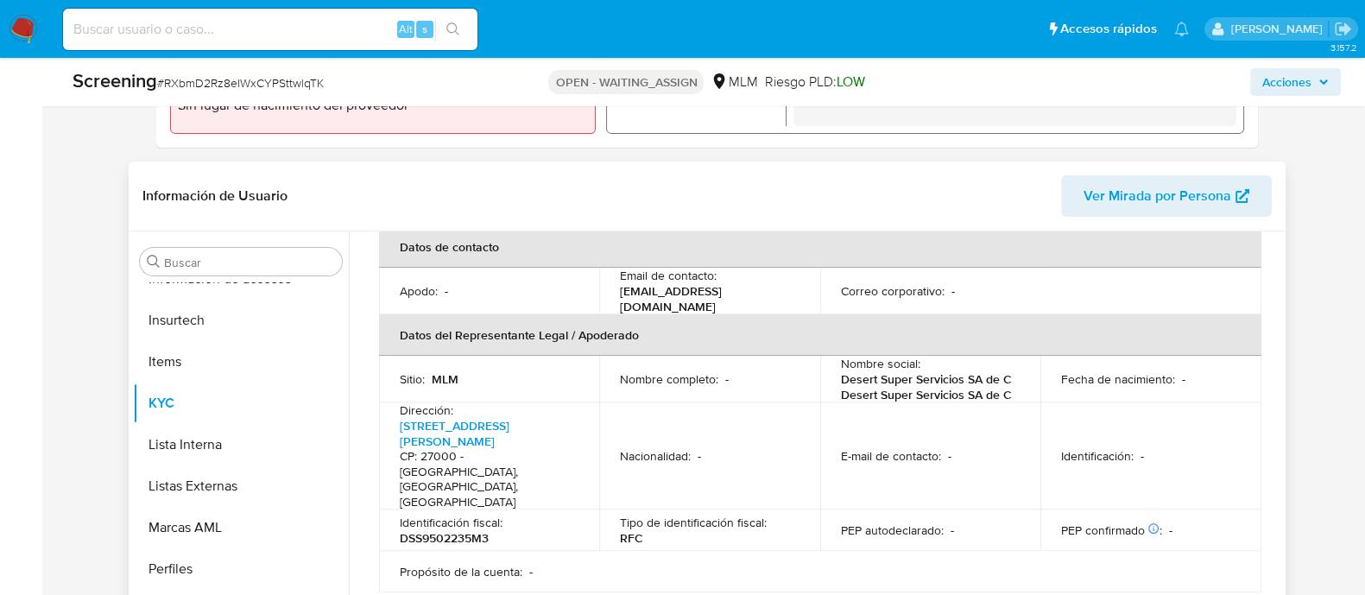
scroll to position [58, 0]
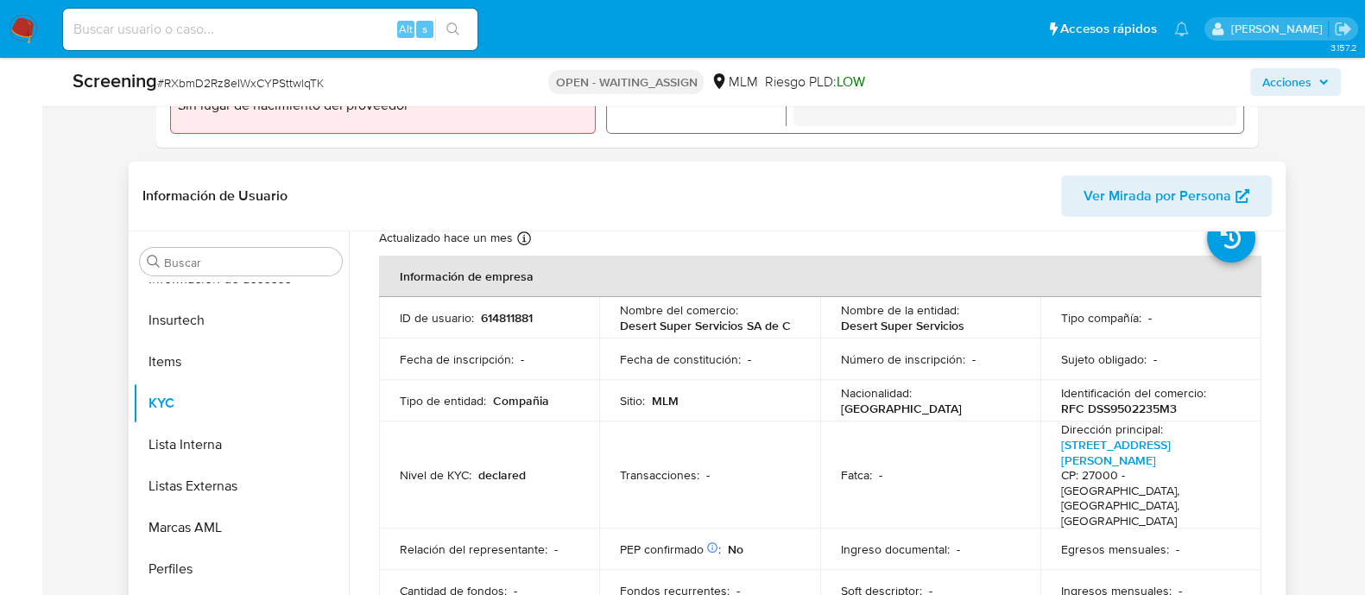
click at [498, 321] on p "614811881" at bounding box center [507, 318] width 52 height 16
copy p "614811881"
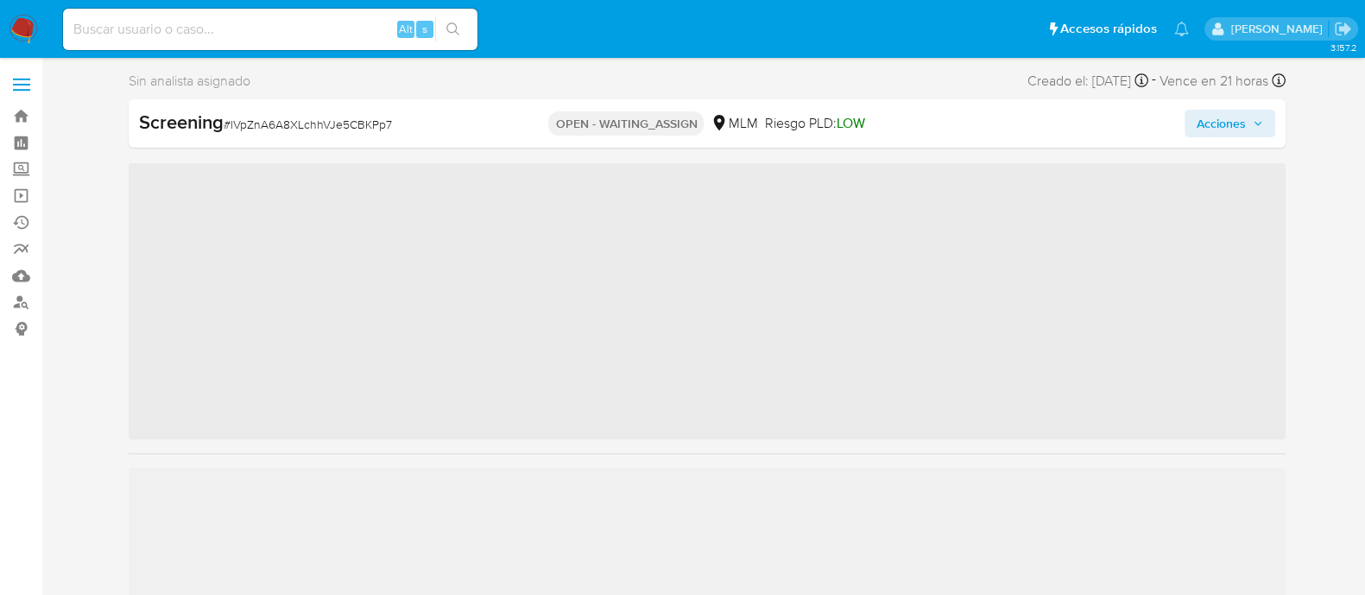
scroll to position [729, 0]
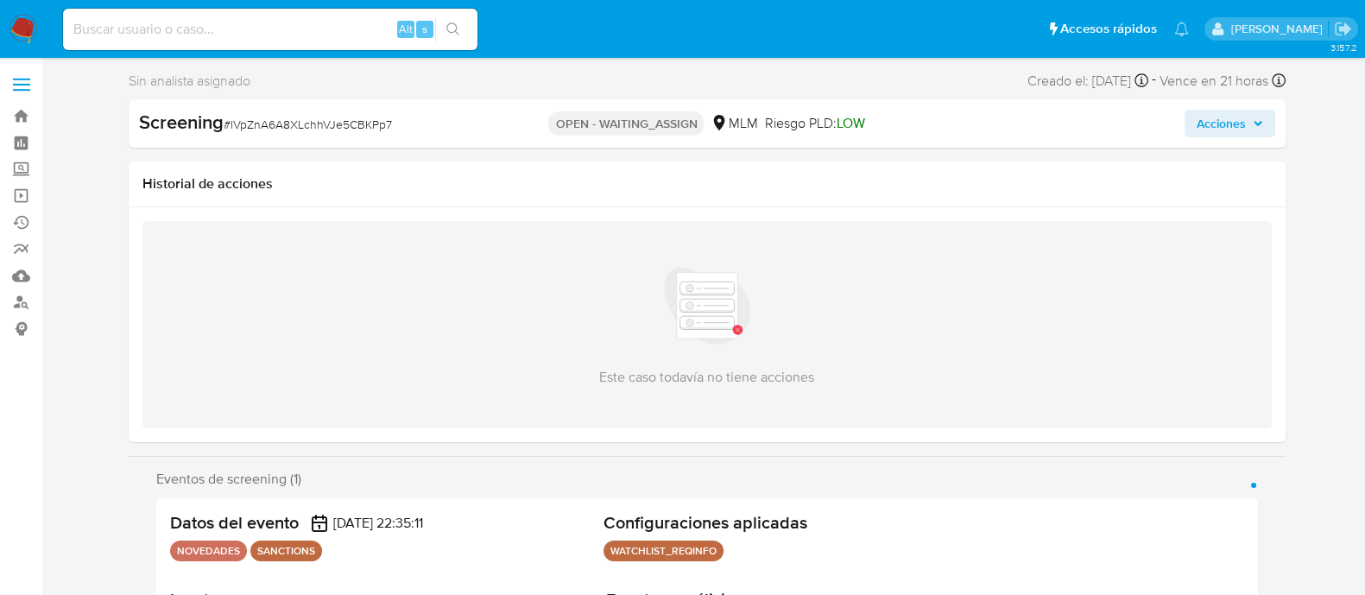
select select "10"
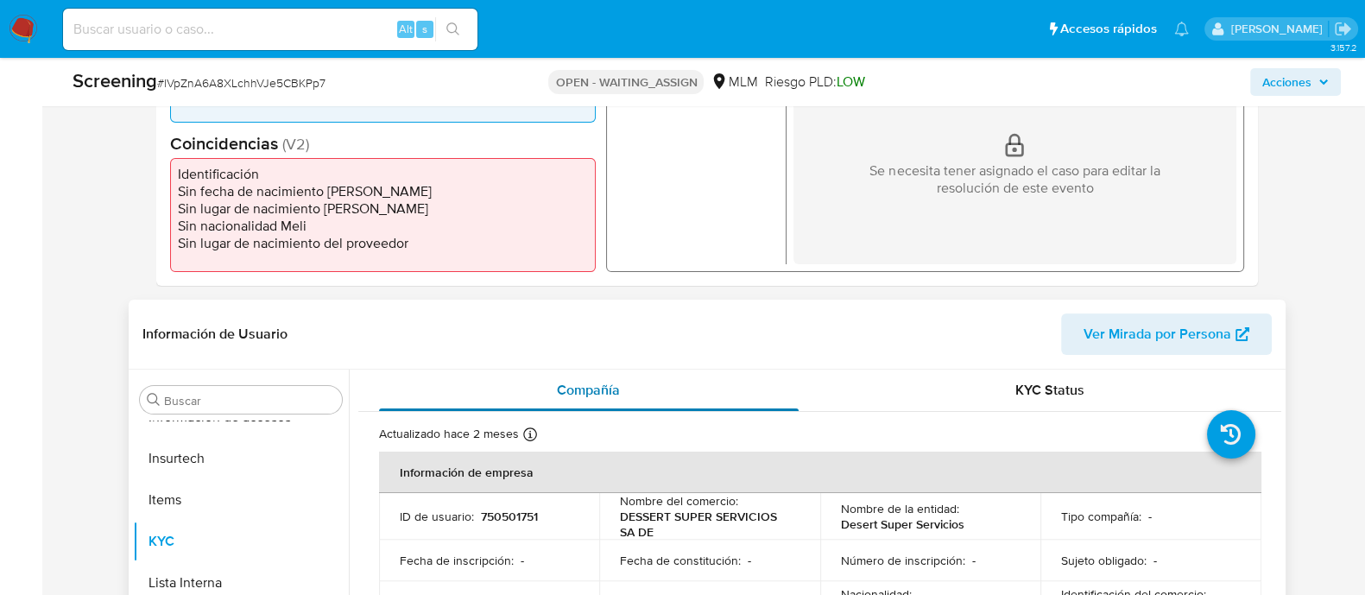
scroll to position [540, 0]
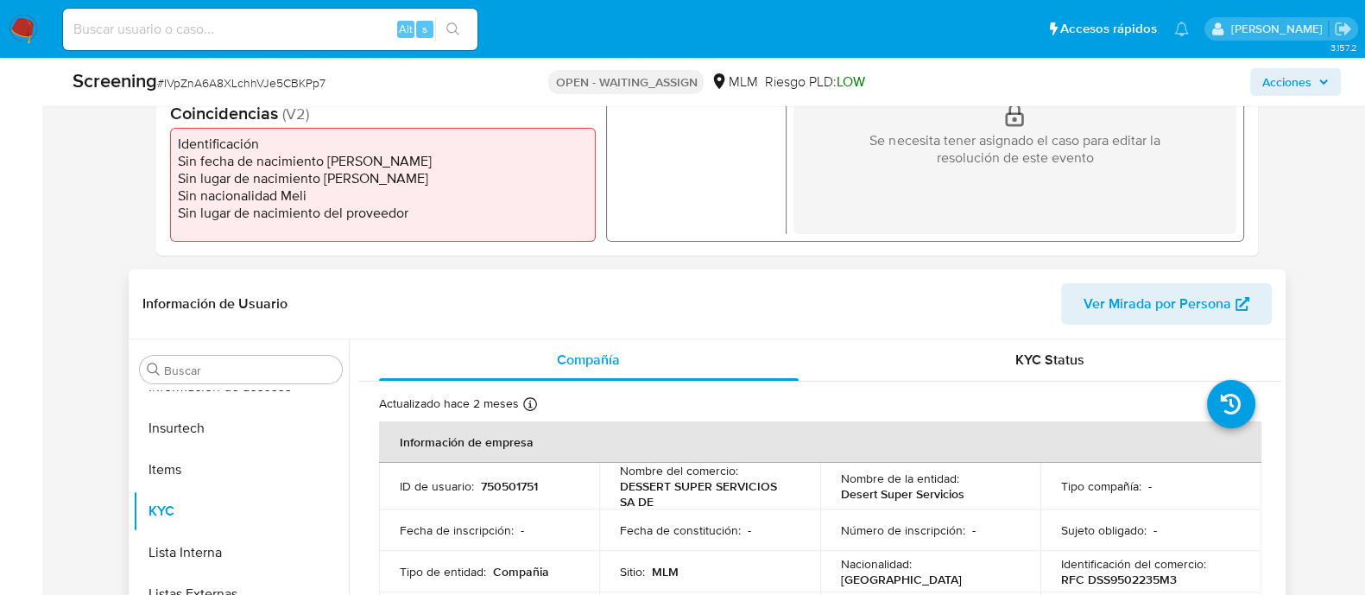
click at [517, 475] on td "ID de usuario : 750501751" at bounding box center [489, 486] width 221 height 47
copy p "750501751"
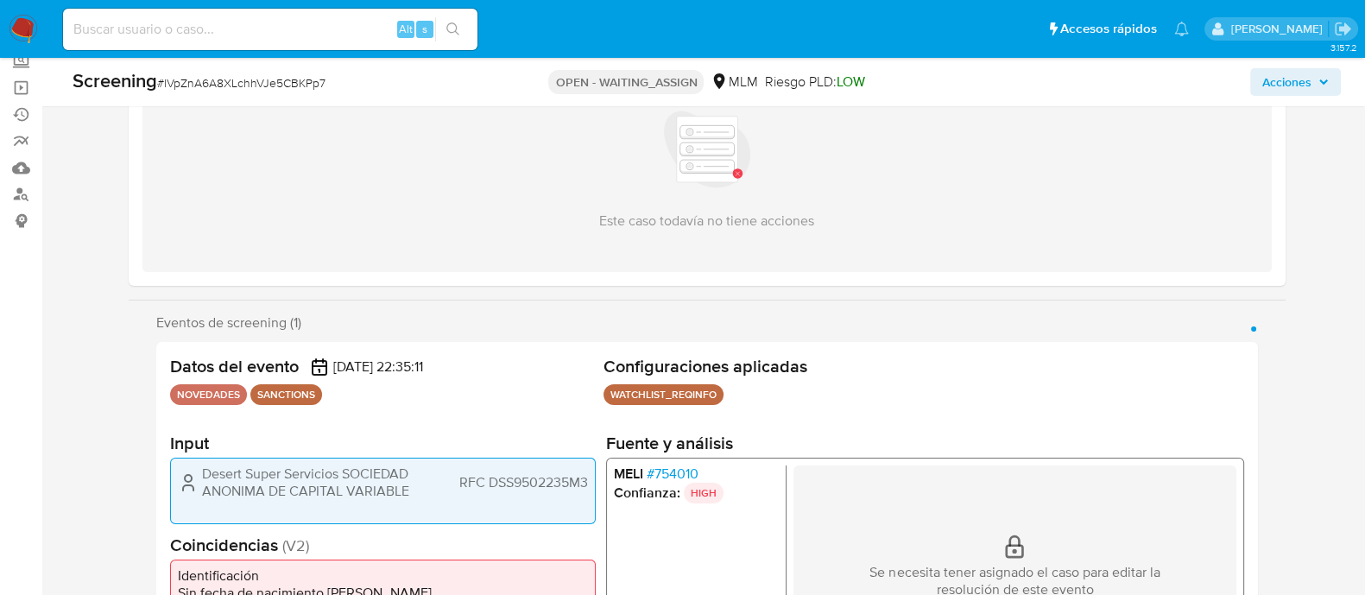
scroll to position [107, 0]
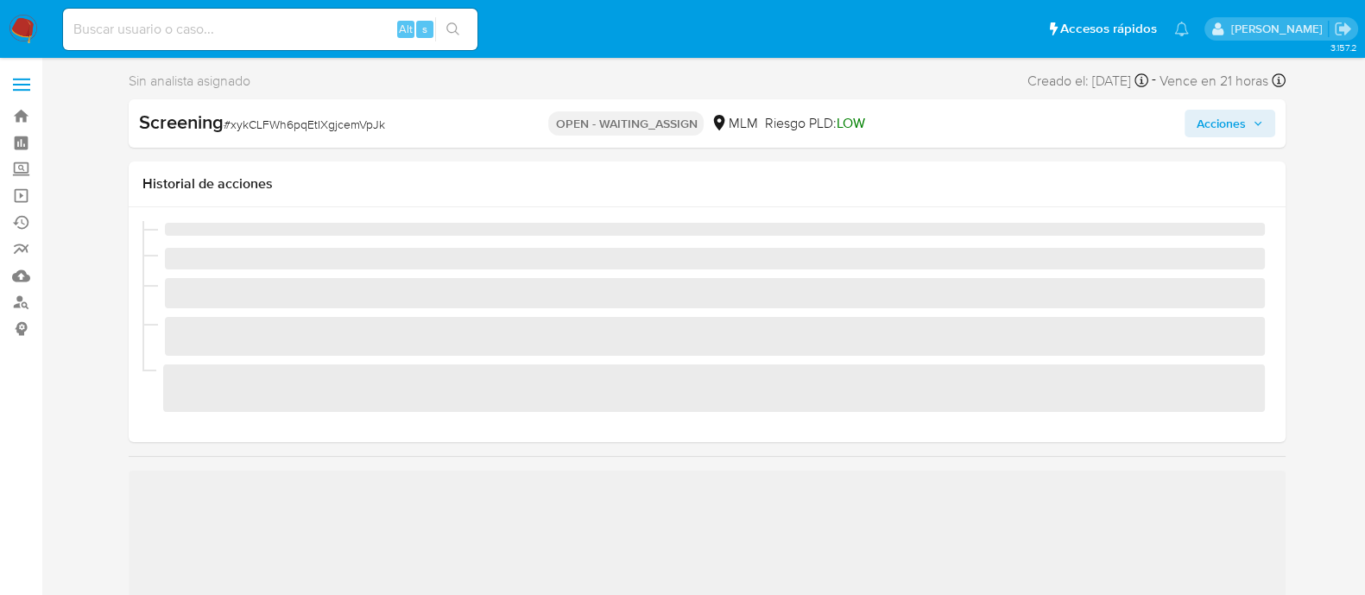
scroll to position [729, 0]
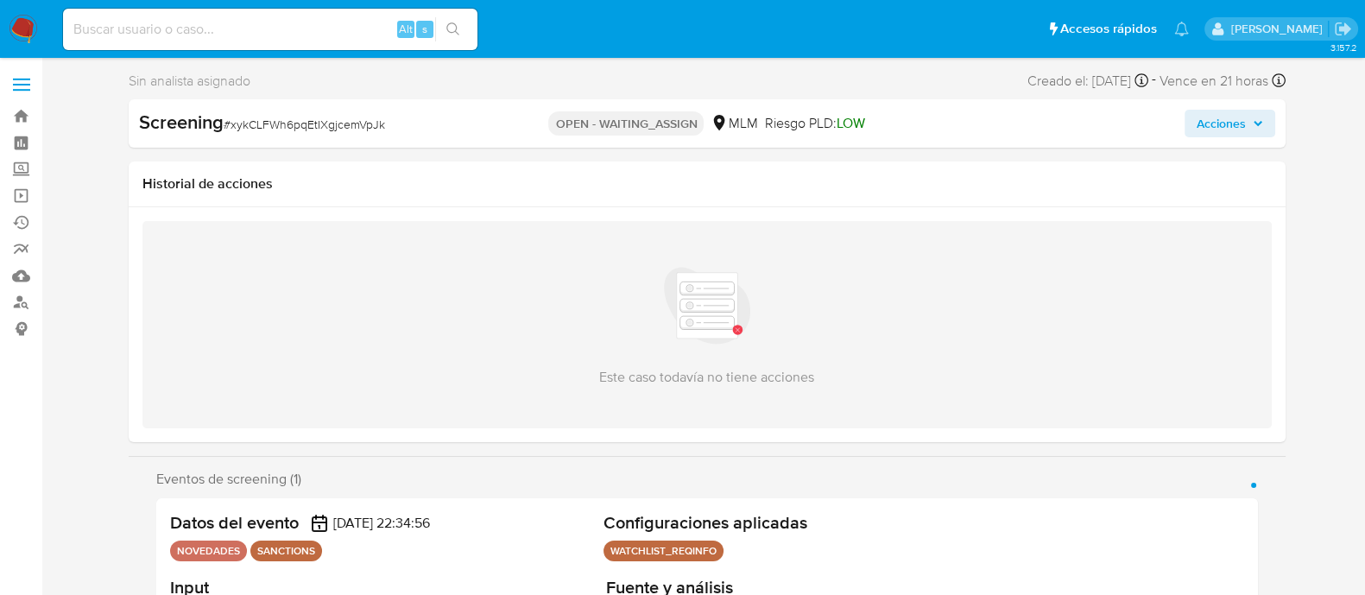
select select "10"
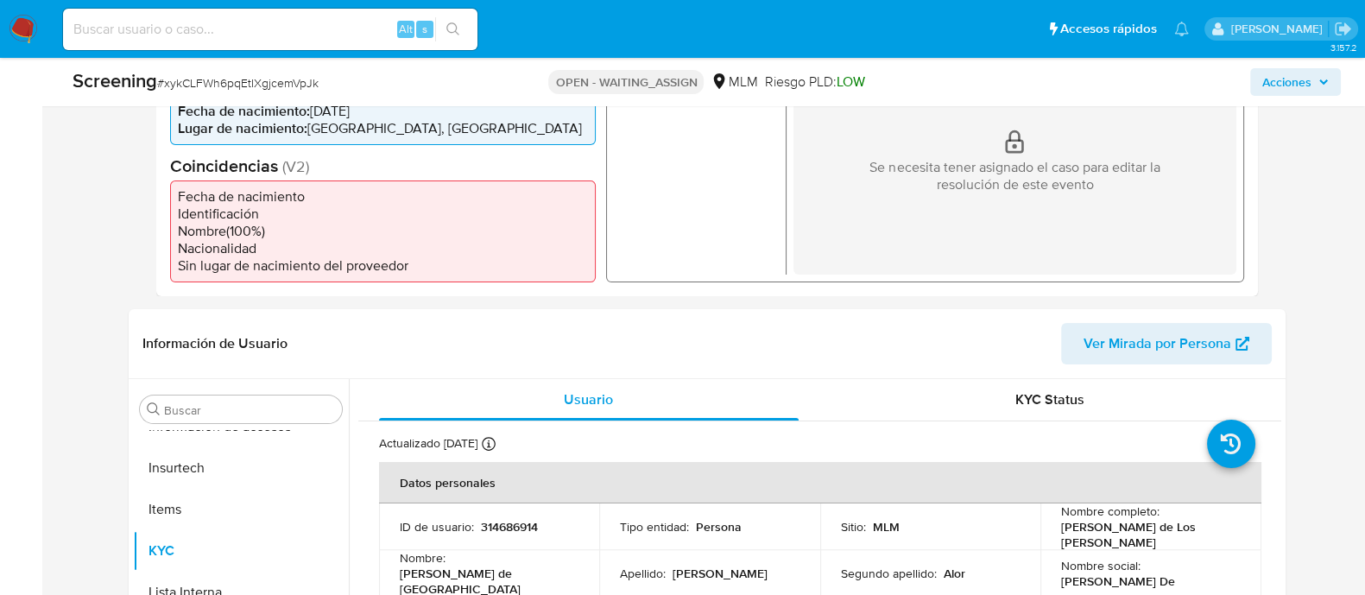
scroll to position [540, 0]
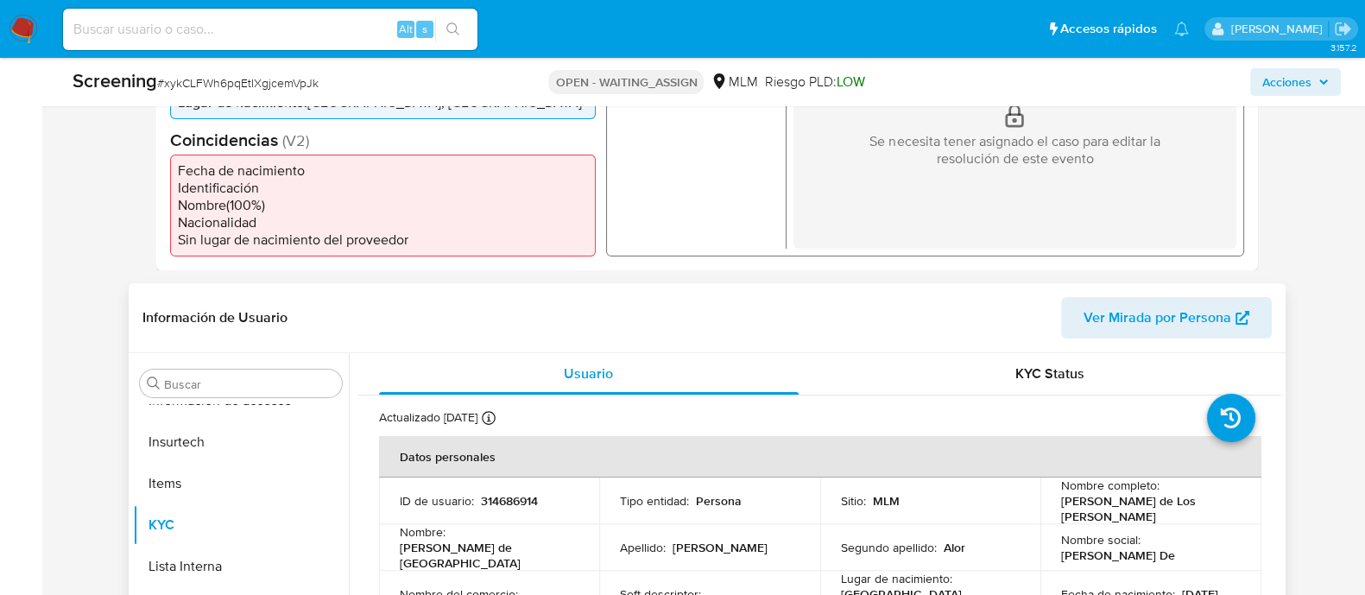
click at [518, 498] on p "314686914" at bounding box center [509, 501] width 57 height 16
copy p "314686914"
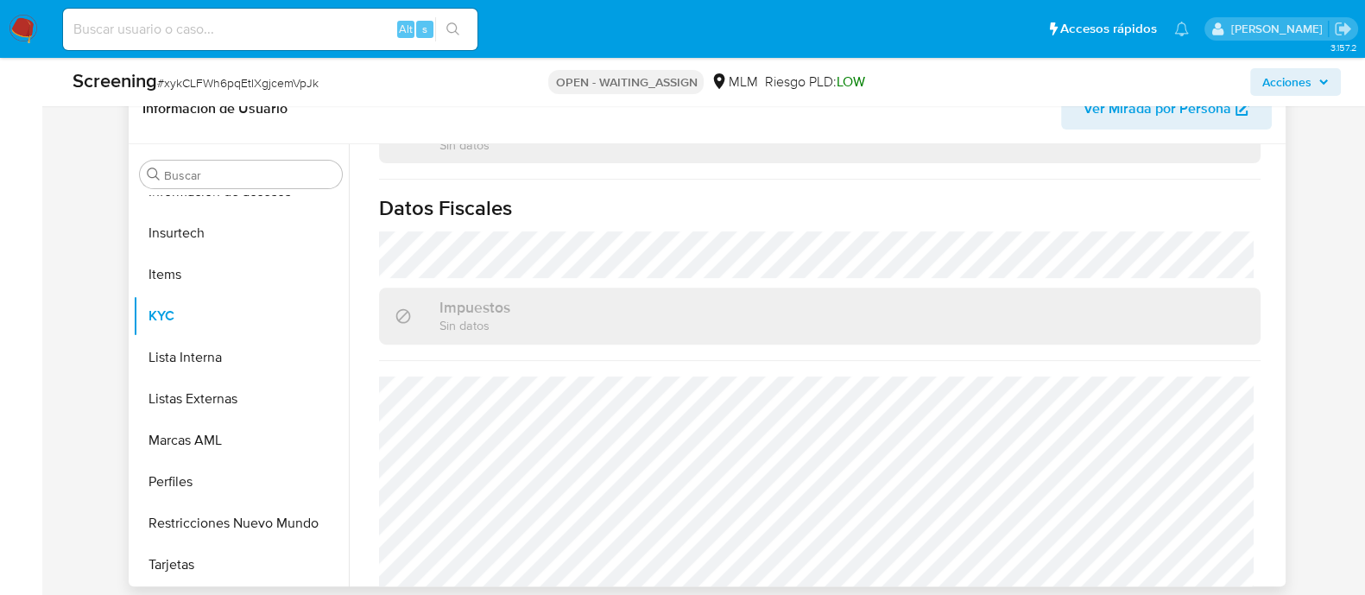
scroll to position [755, 0]
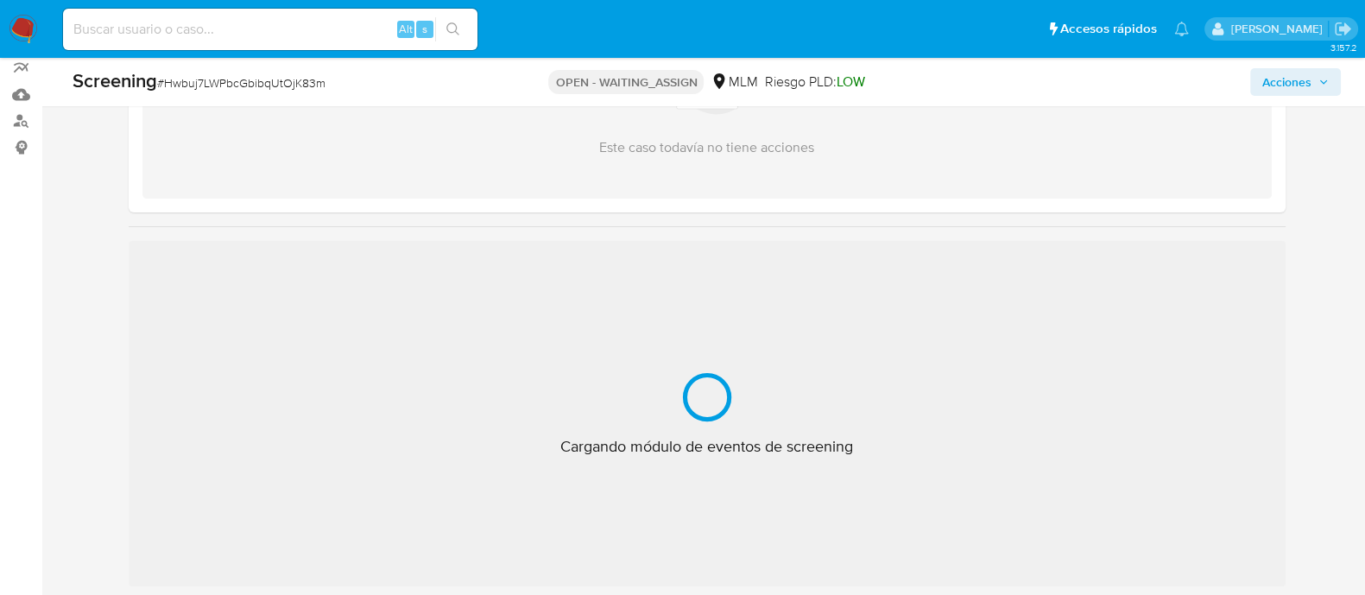
scroll to position [215, 0]
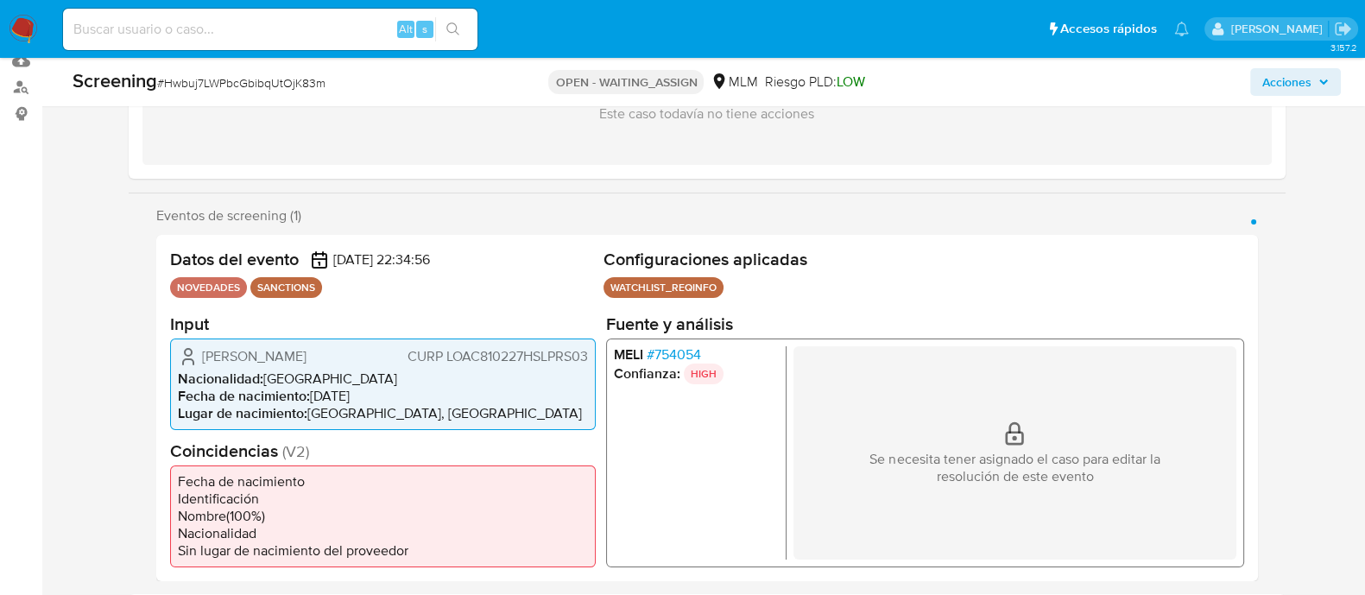
select select "10"
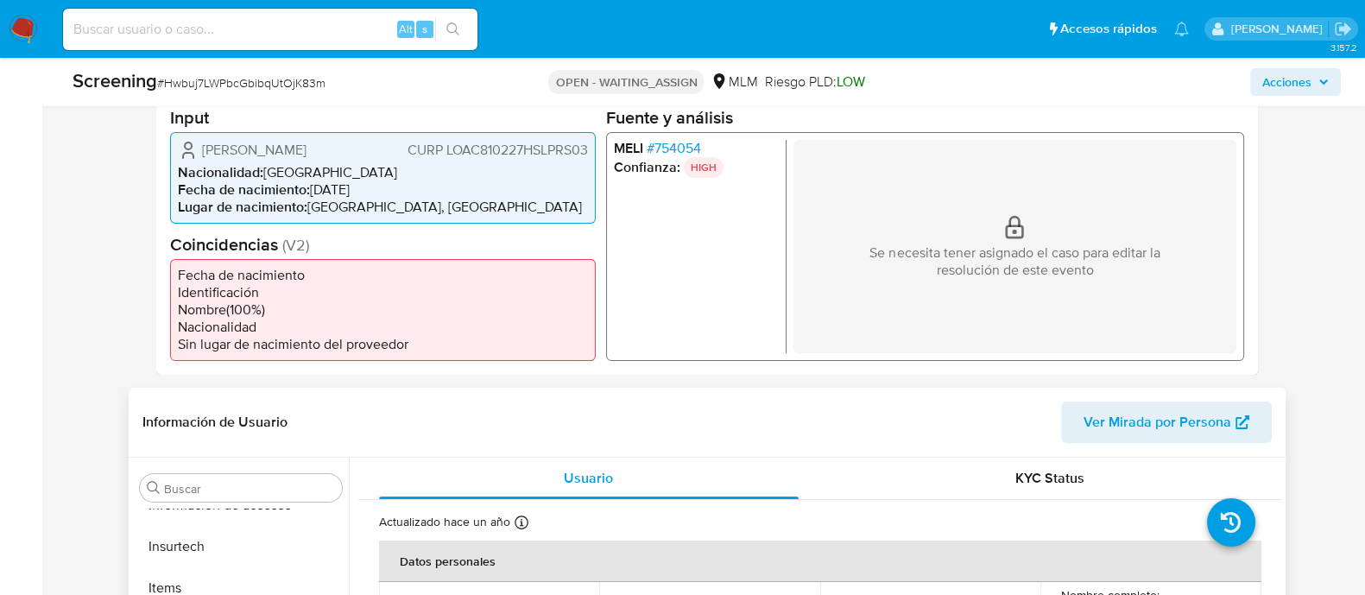
scroll to position [648, 0]
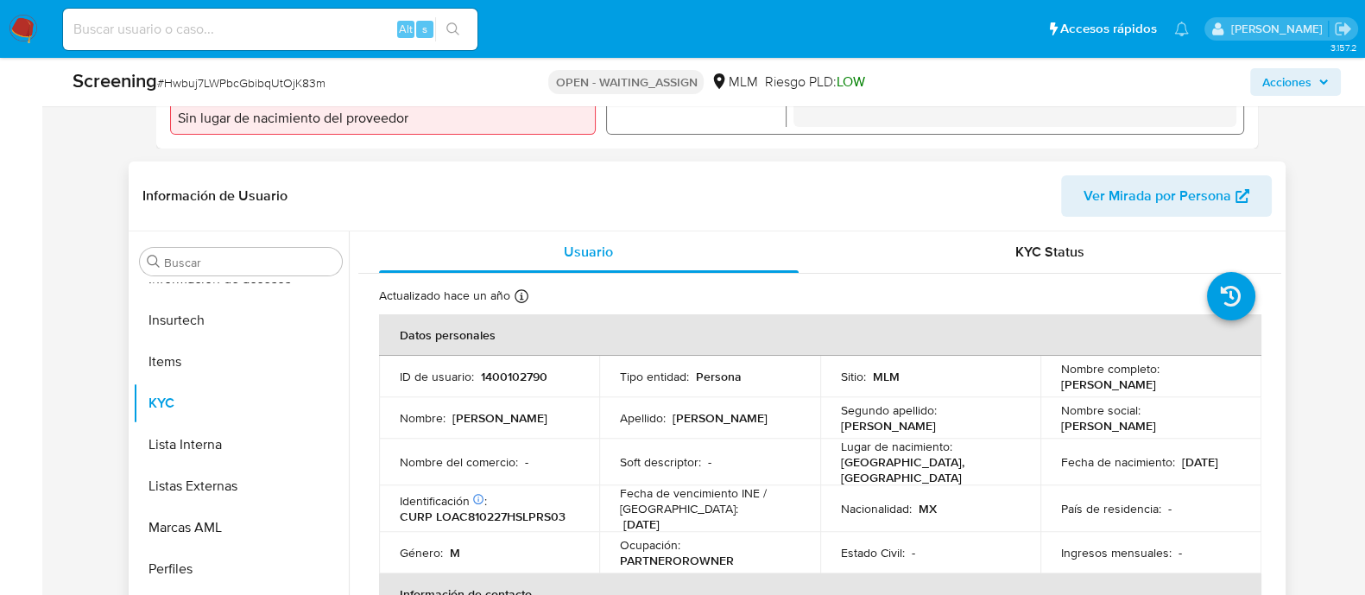
click at [509, 369] on p "1400102790" at bounding box center [514, 377] width 66 height 16
copy p "1400102790"
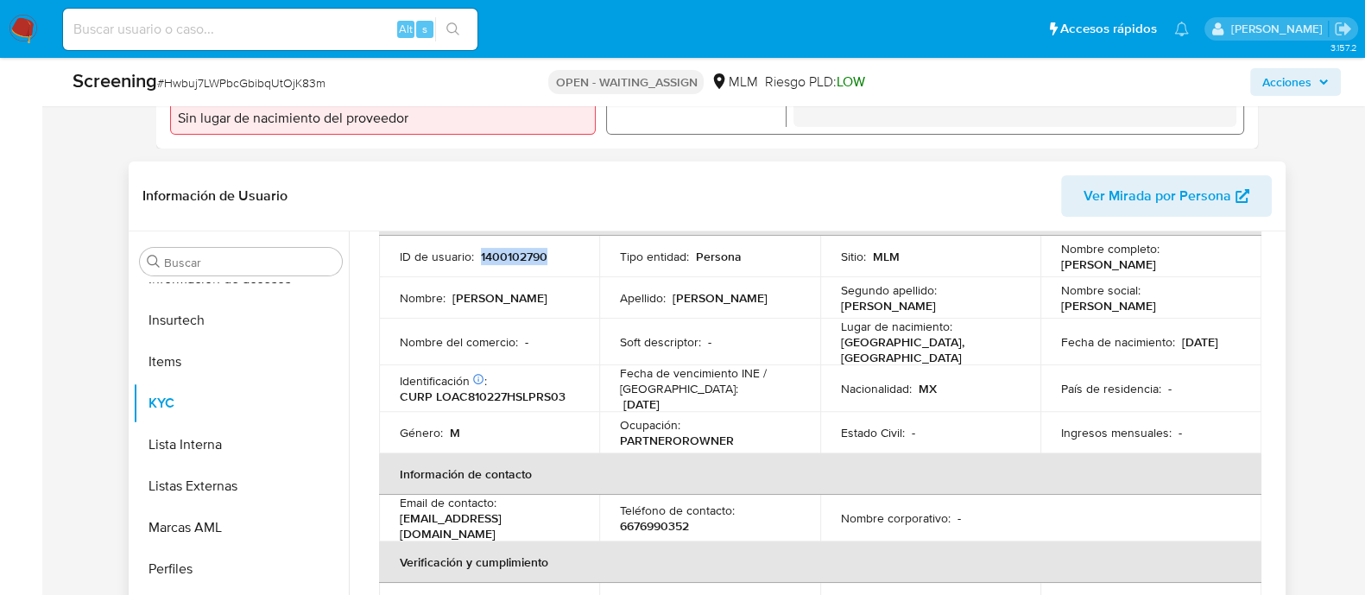
scroll to position [118, 0]
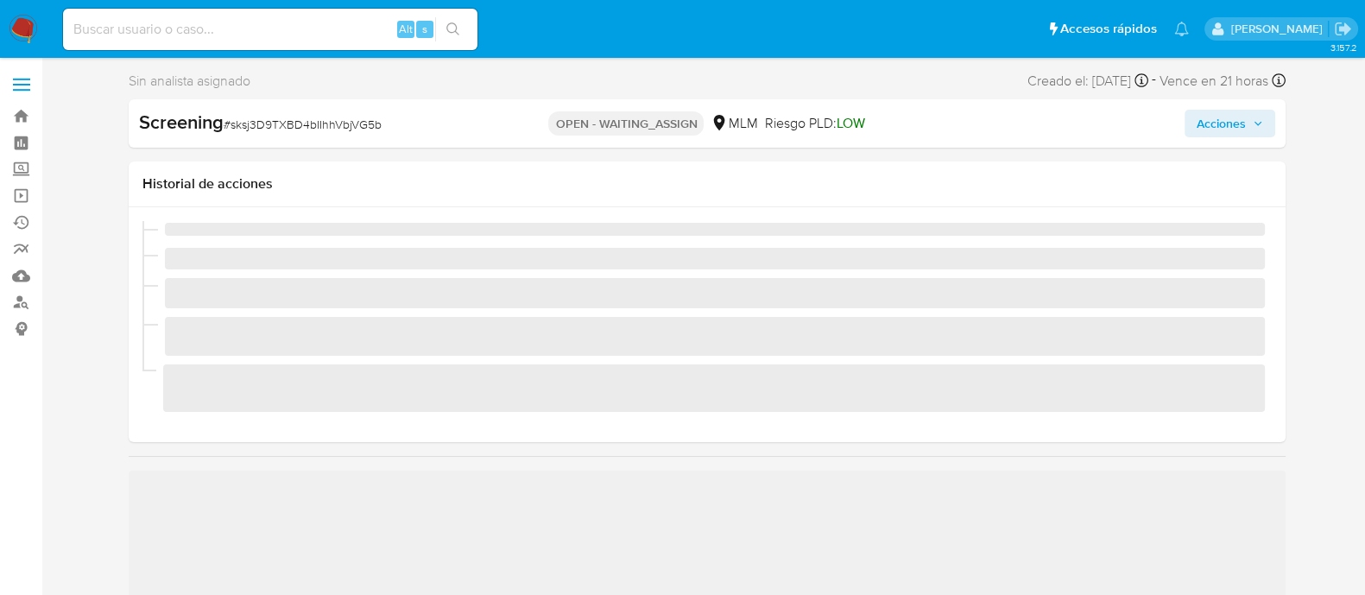
scroll to position [729, 0]
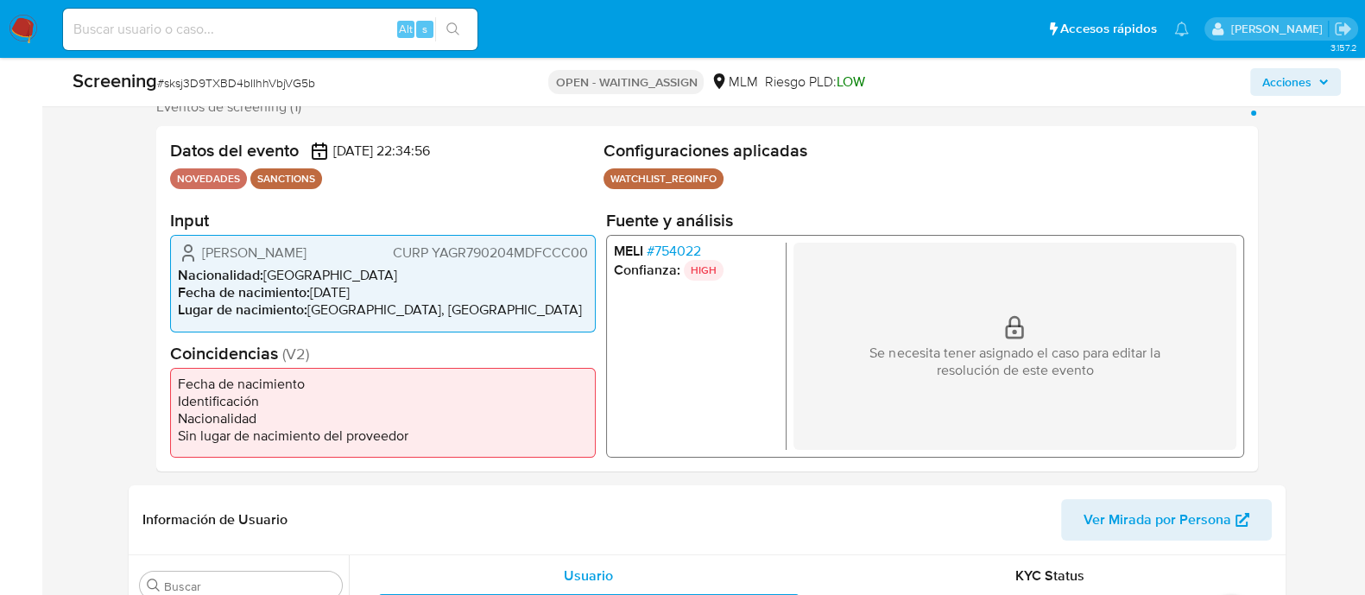
select select "10"
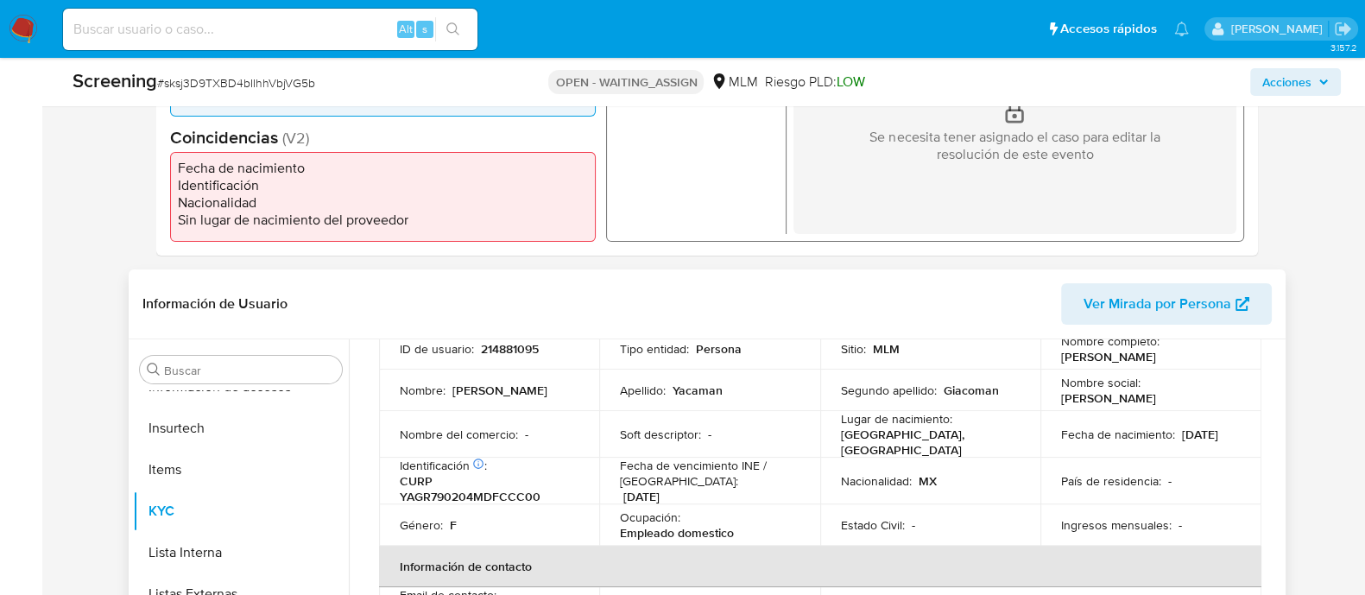
scroll to position [0, 0]
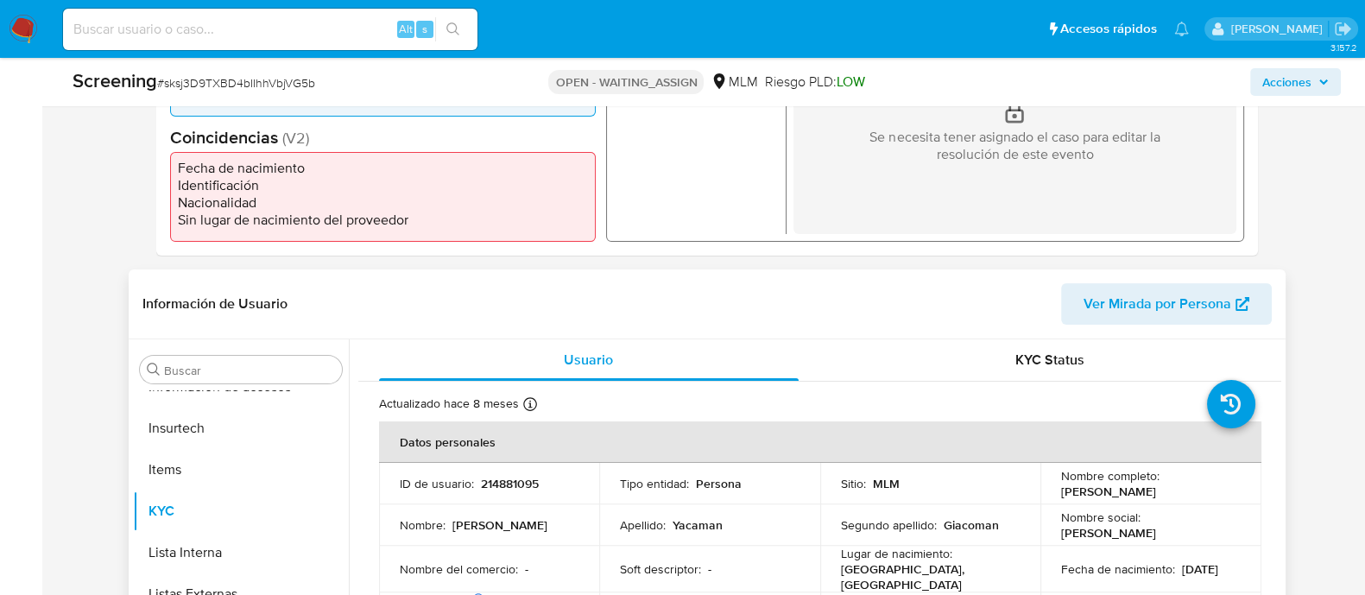
click at [490, 483] on p "214881095" at bounding box center [510, 484] width 58 height 16
copy p "214881095"
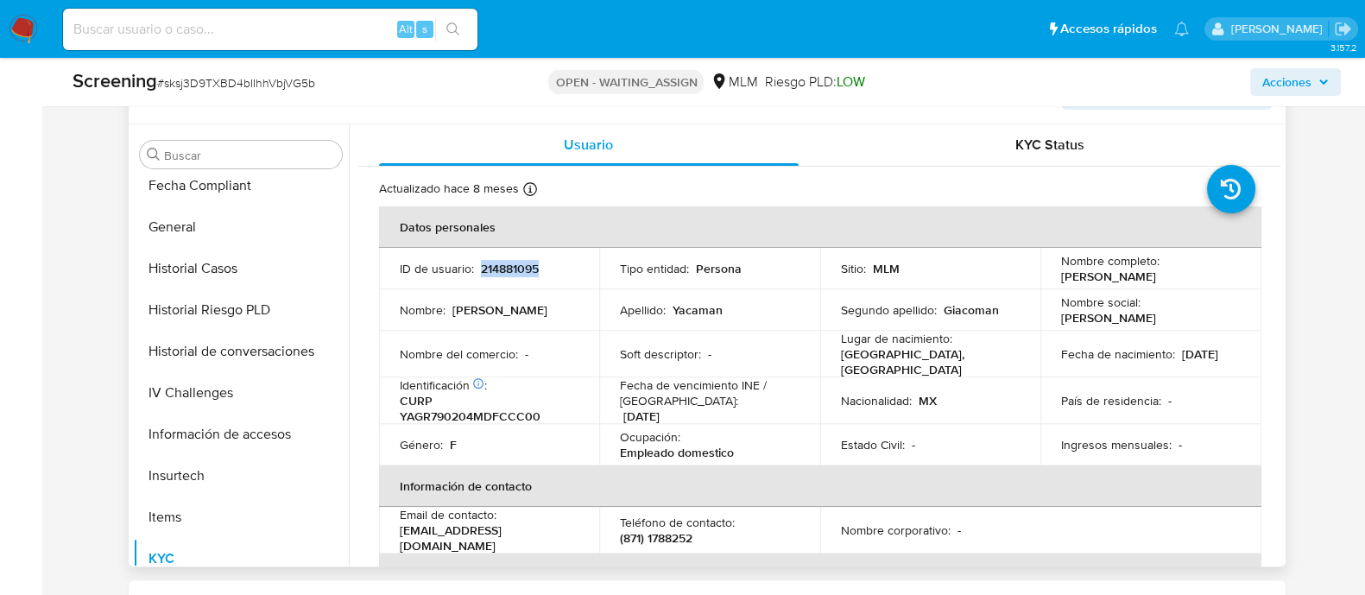
scroll to position [371, 0]
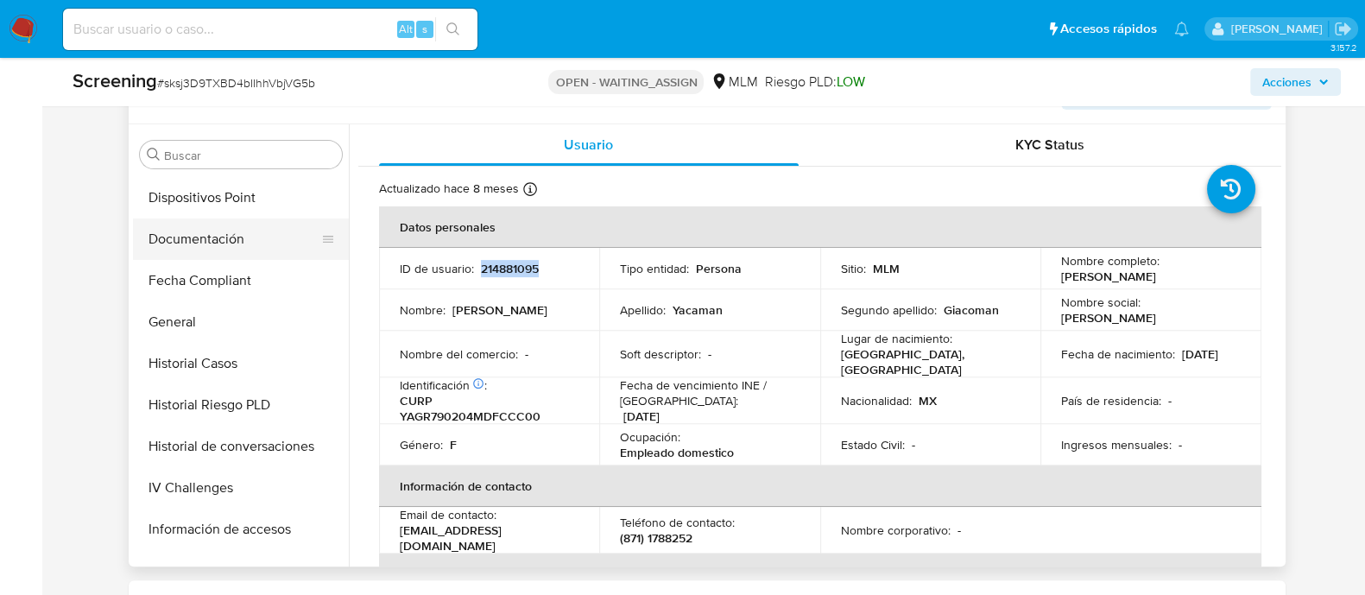
click at [234, 228] on button "Documentación" at bounding box center [234, 238] width 202 height 41
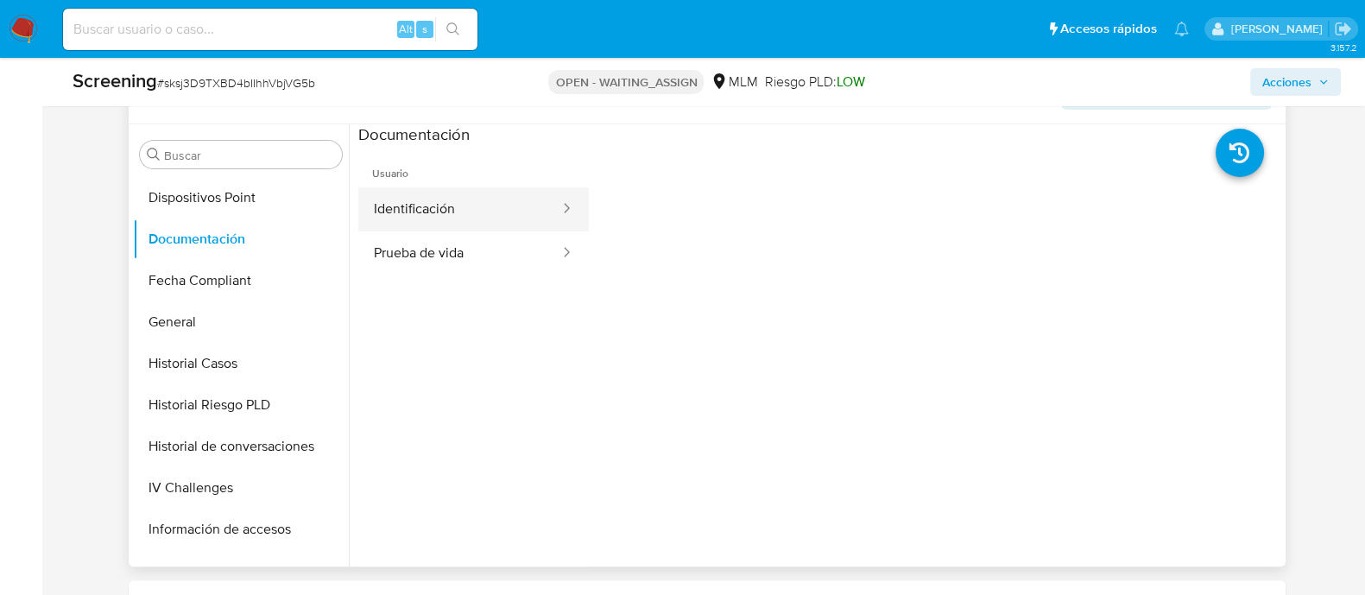
click at [522, 226] on button "Identificación" at bounding box center [459, 209] width 203 height 44
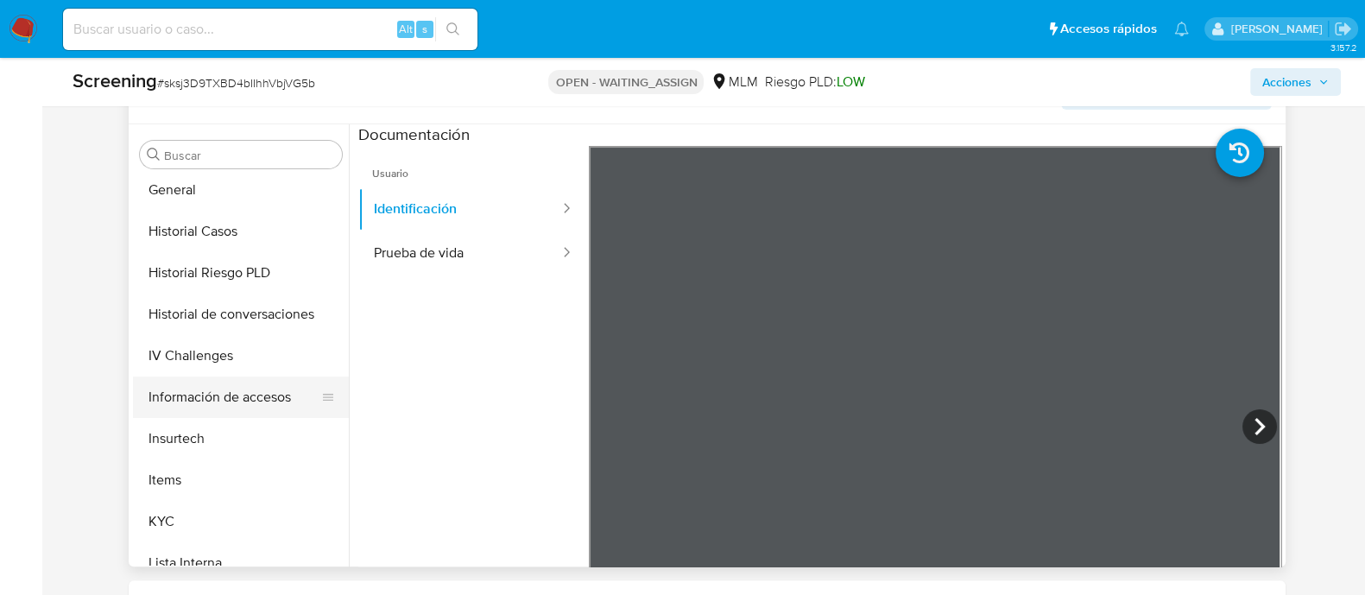
scroll to position [539, 0]
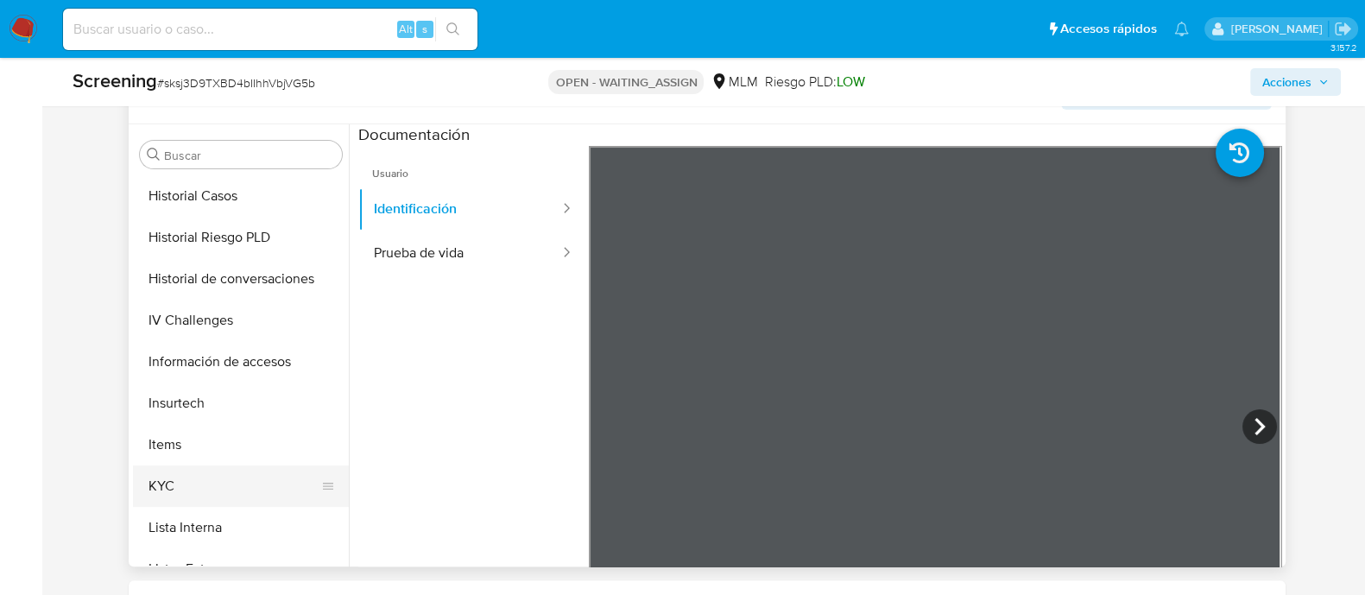
click at [165, 490] on button "KYC" at bounding box center [234, 485] width 202 height 41
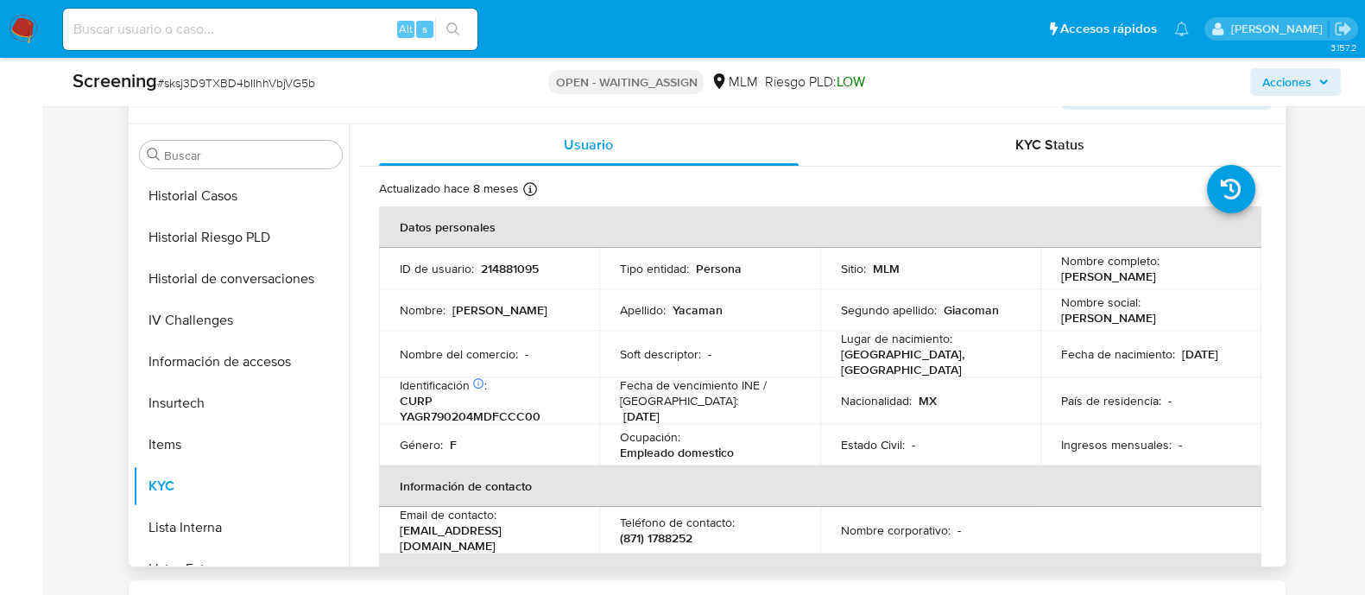
click at [771, 333] on td "Soft descriptor : -" at bounding box center [709, 354] width 221 height 47
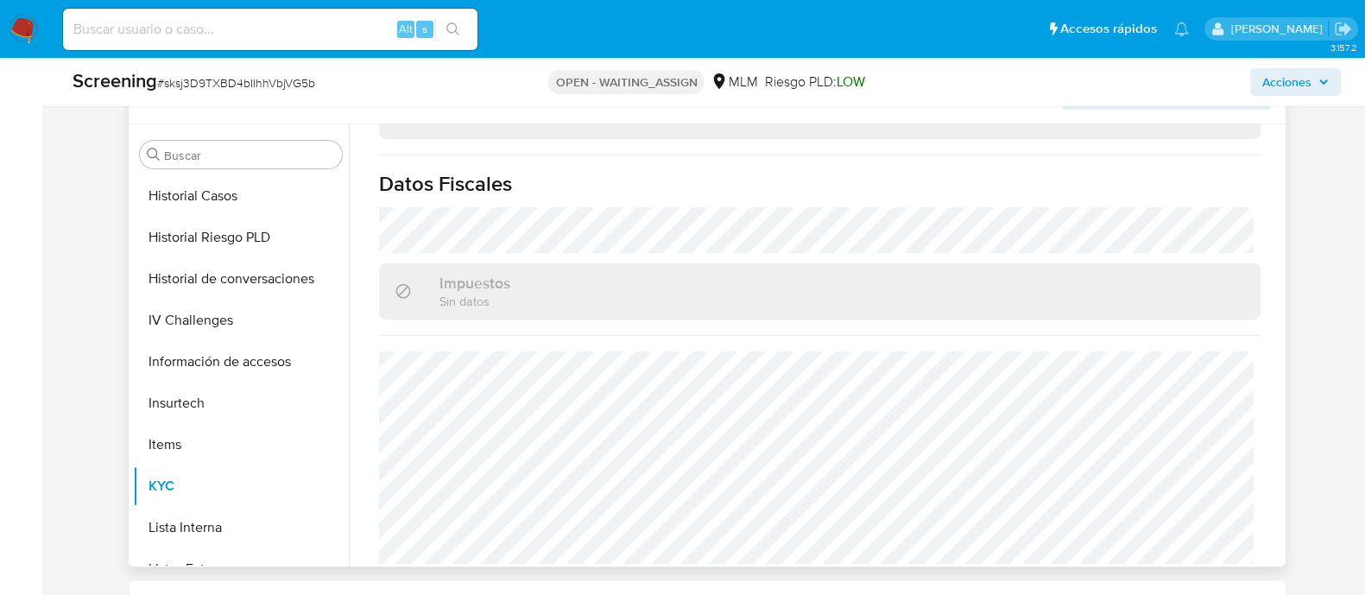
scroll to position [658, 0]
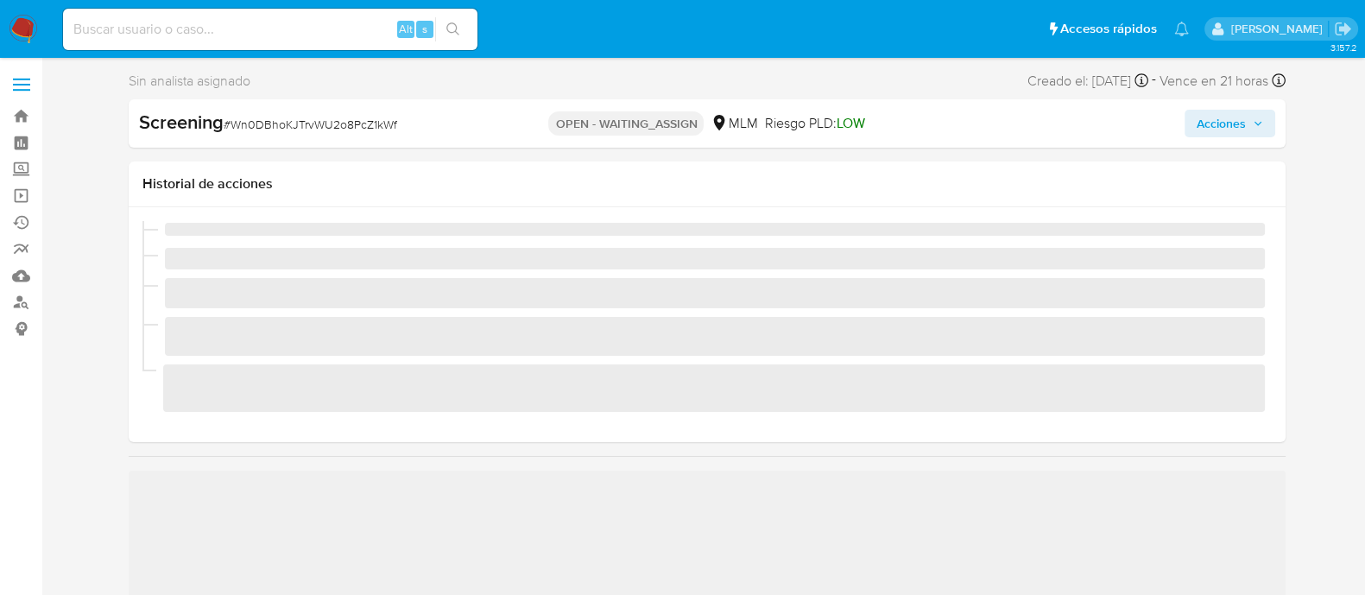
scroll to position [729, 0]
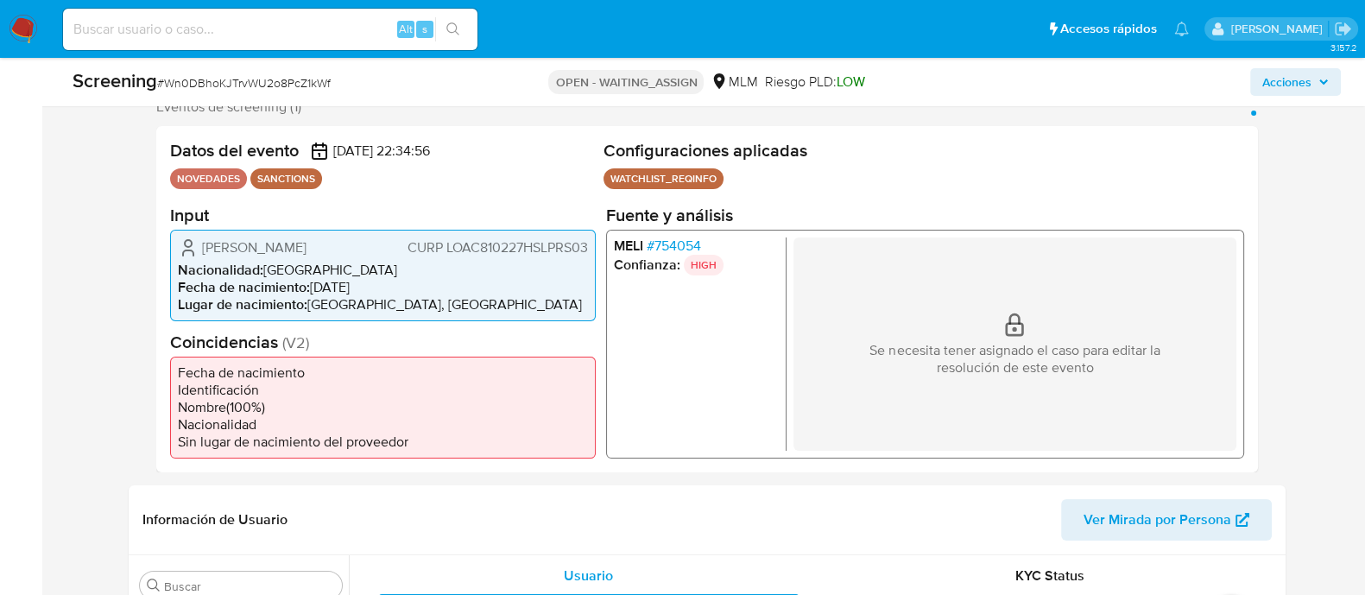
select select "10"
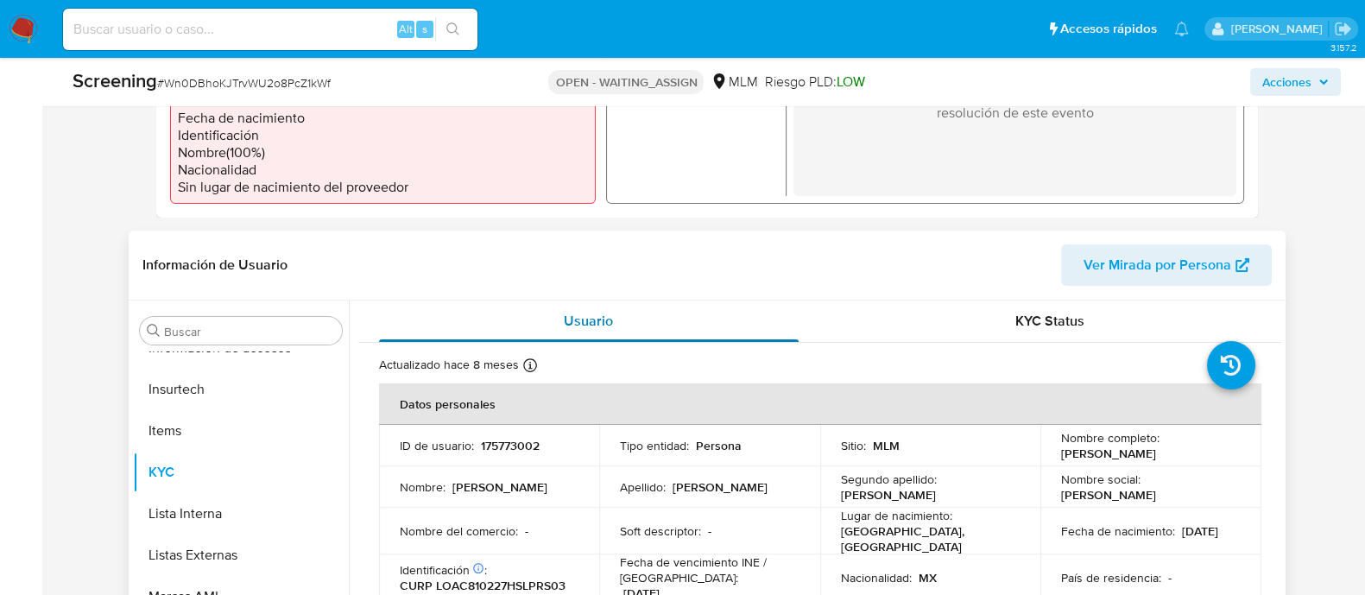
scroll to position [648, 0]
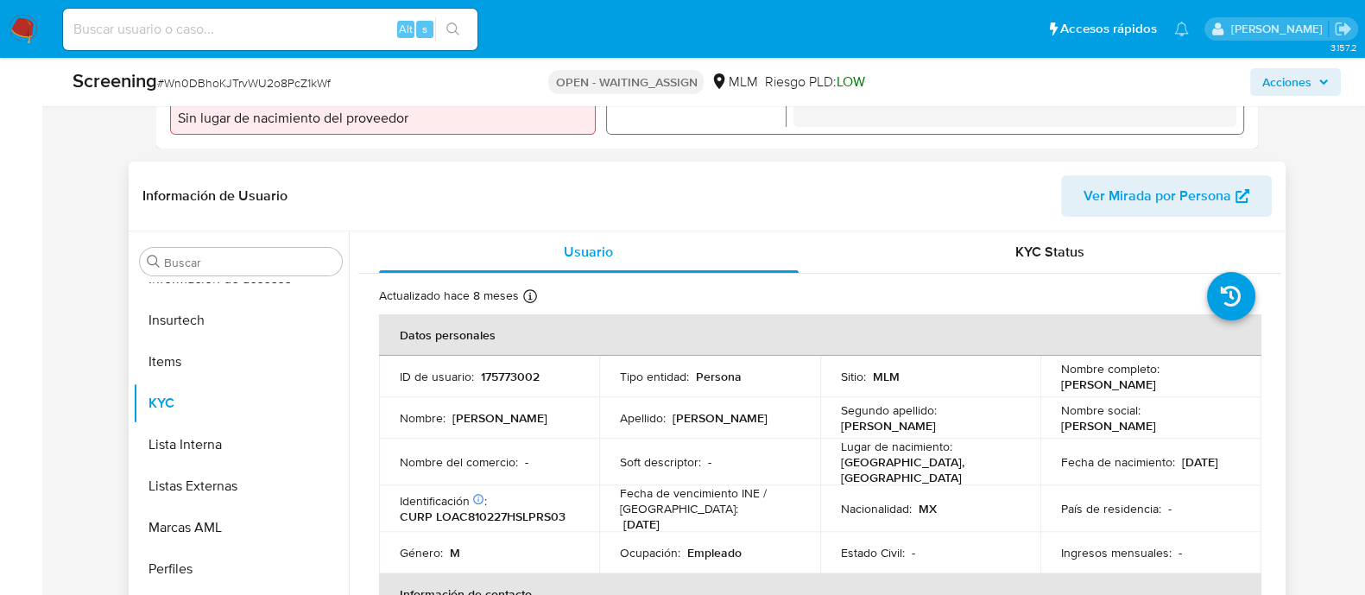
click at [509, 375] on p "175773002" at bounding box center [510, 377] width 59 height 16
copy p "175773002"
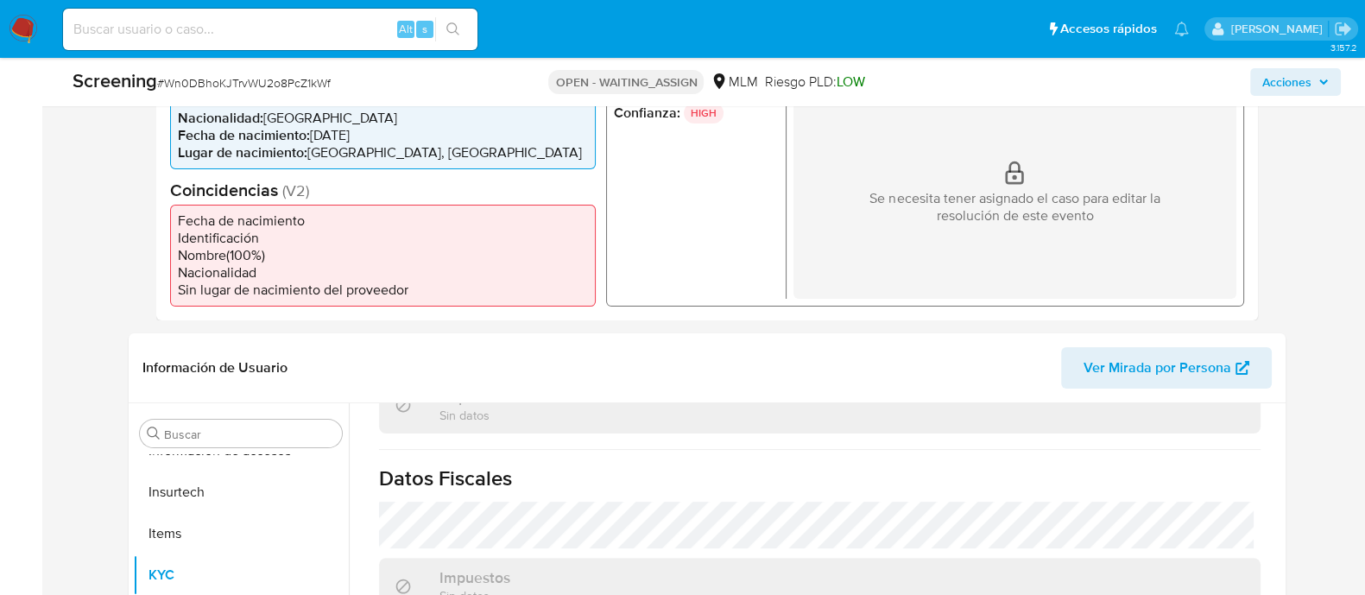
scroll to position [431, 0]
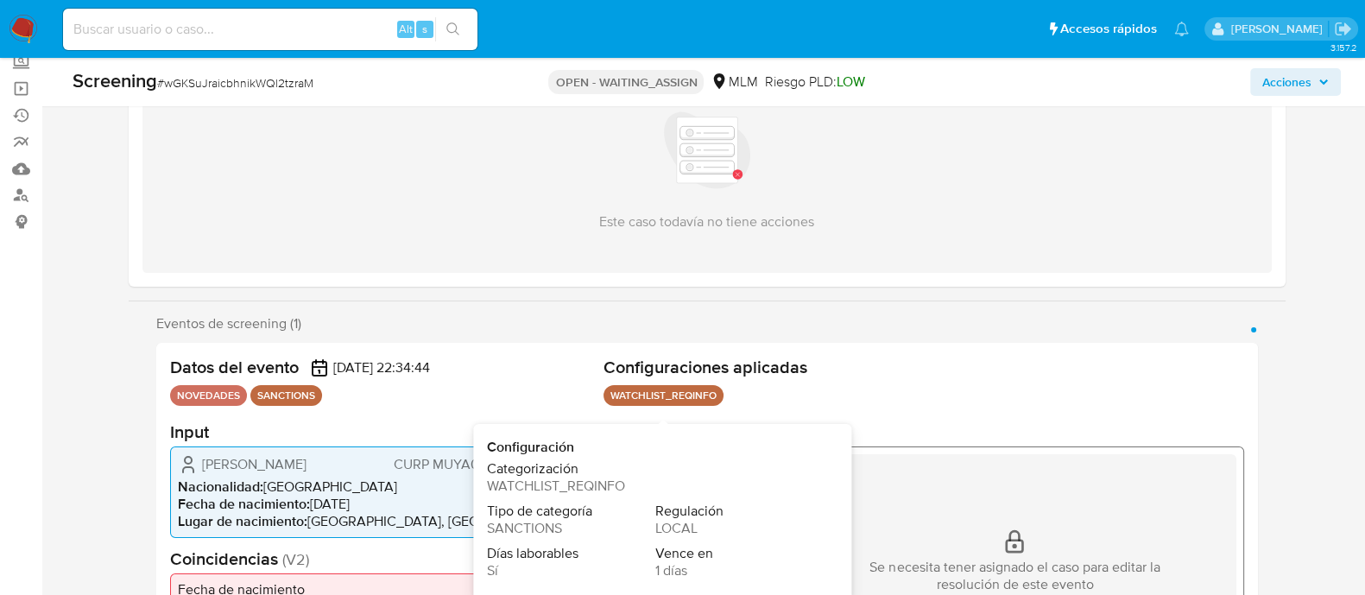
scroll to position [215, 0]
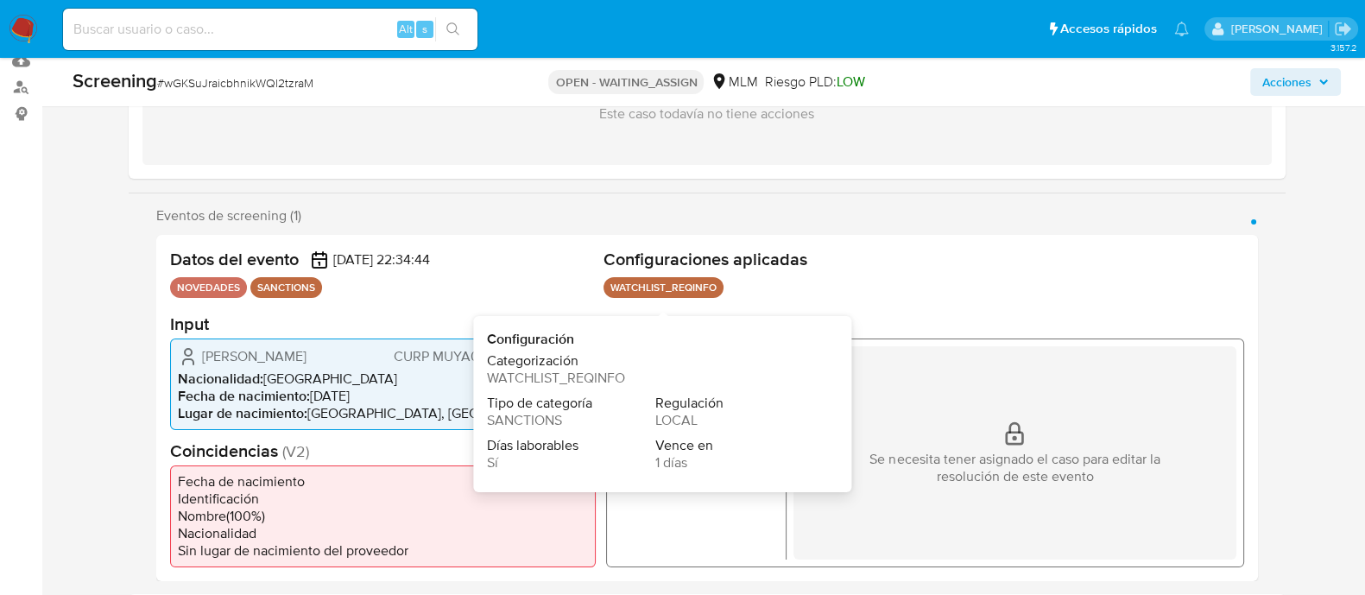
select select "10"
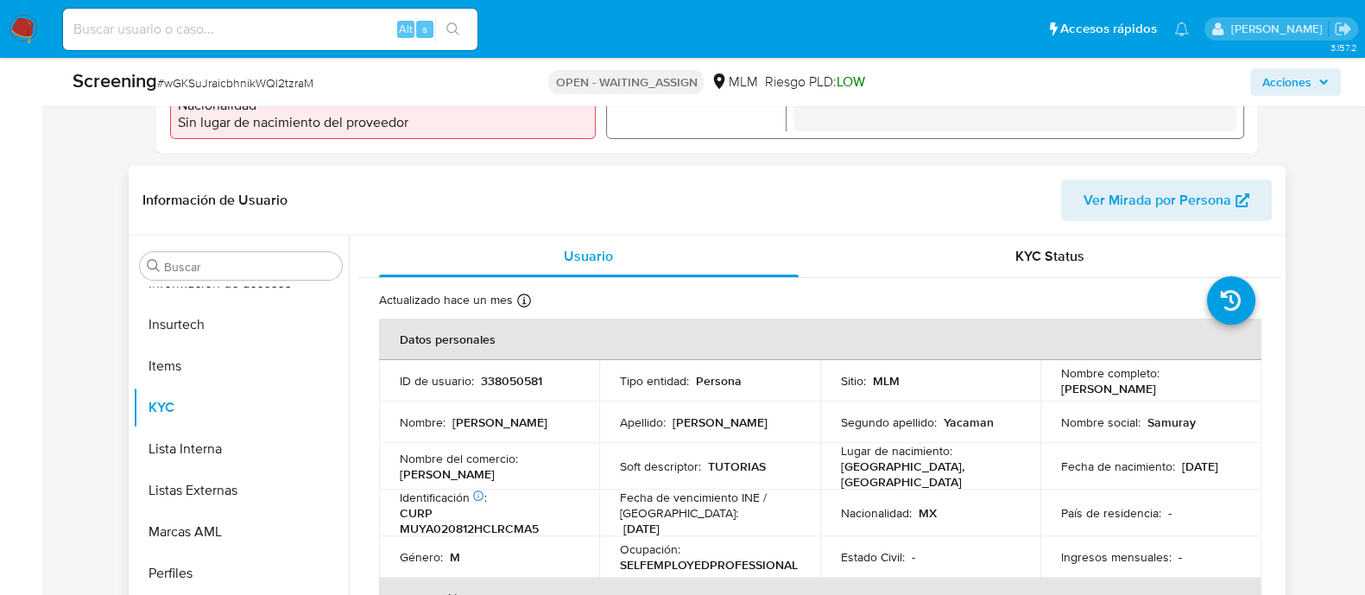
scroll to position [648, 0]
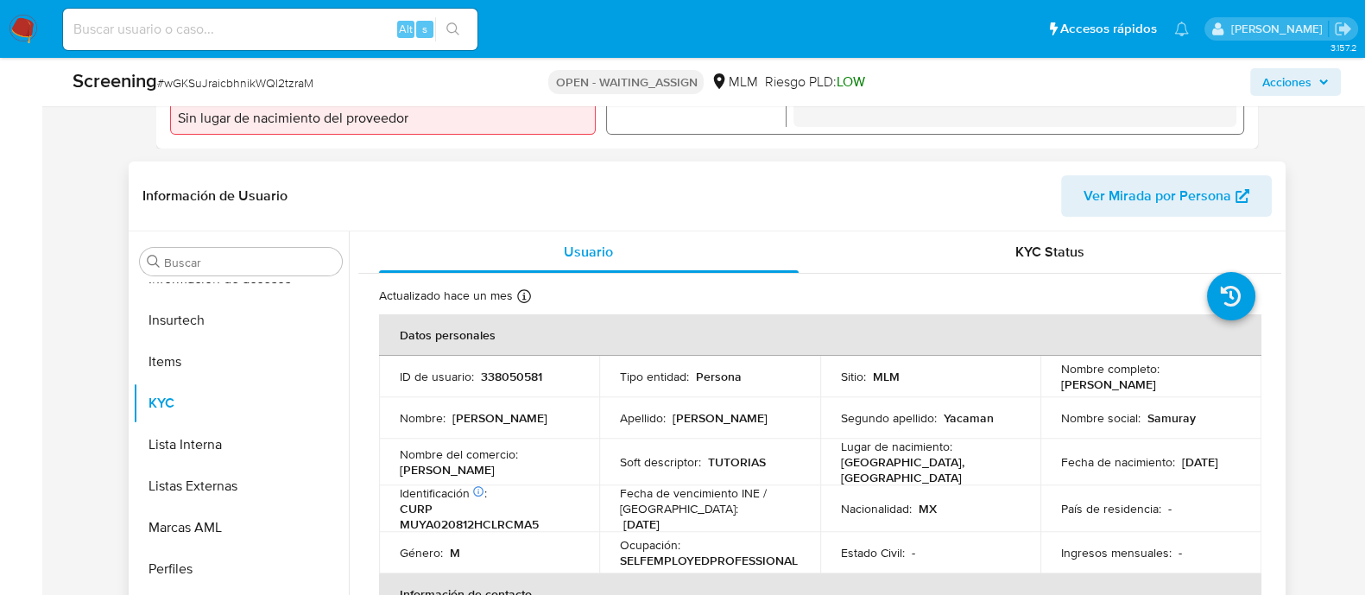
click at [496, 377] on p "338050581" at bounding box center [511, 377] width 61 height 16
copy p "338050581"
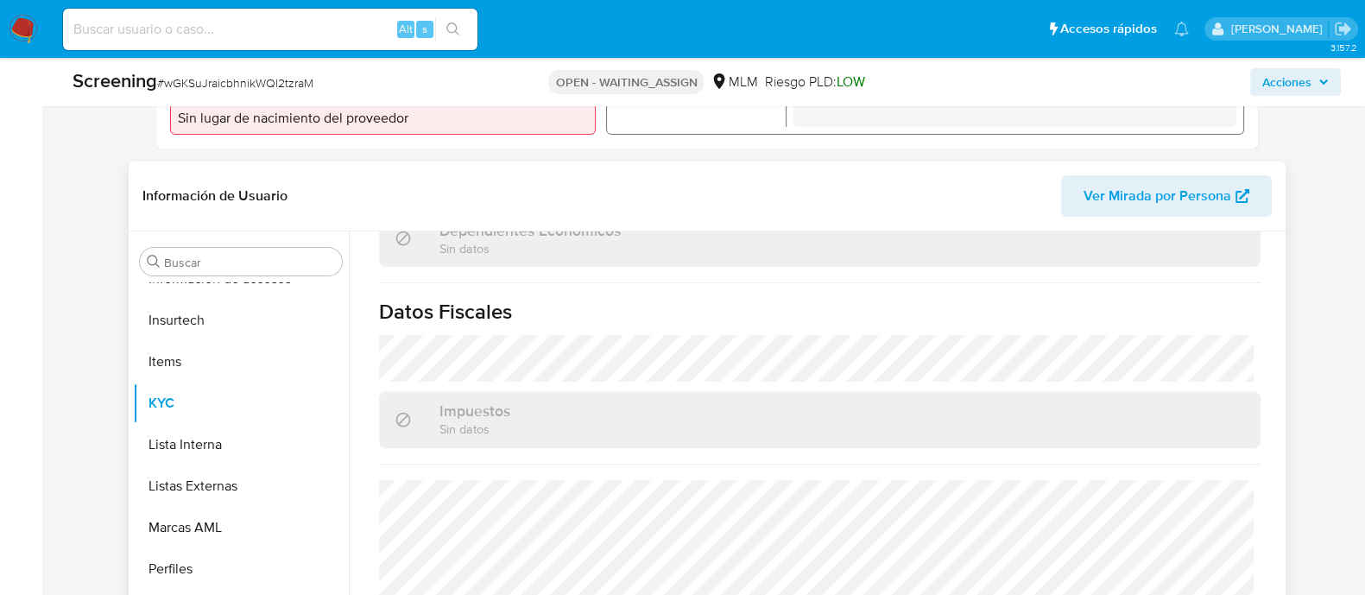
scroll to position [1090, 0]
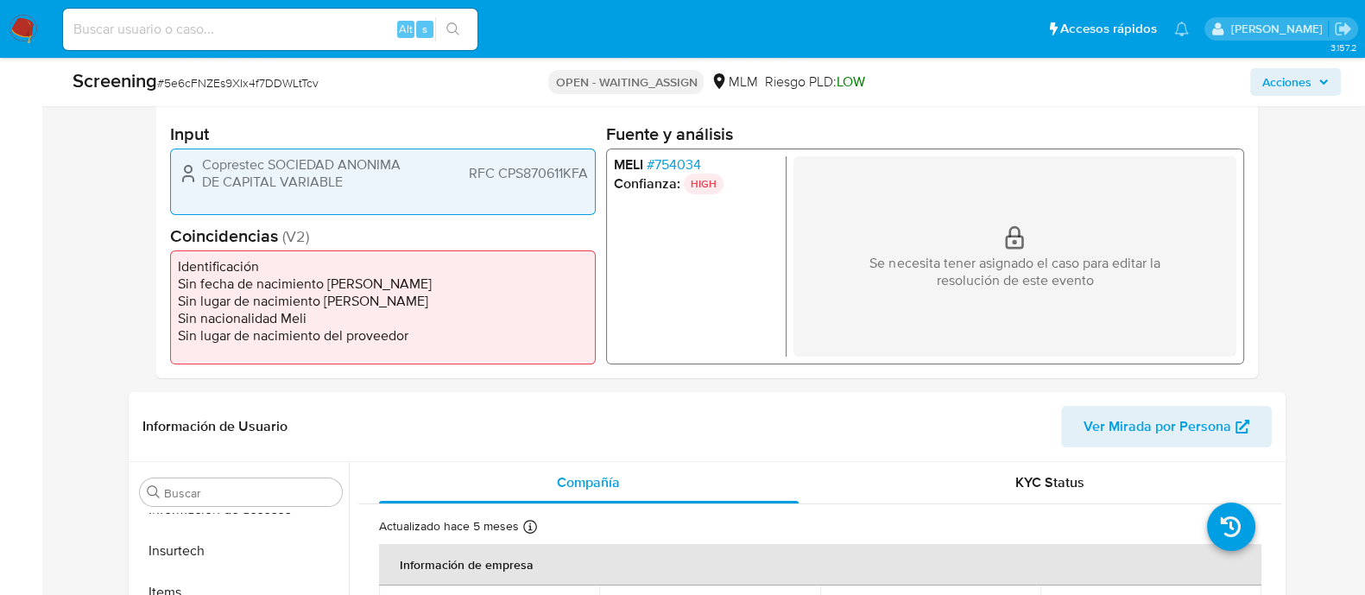
scroll to position [431, 0]
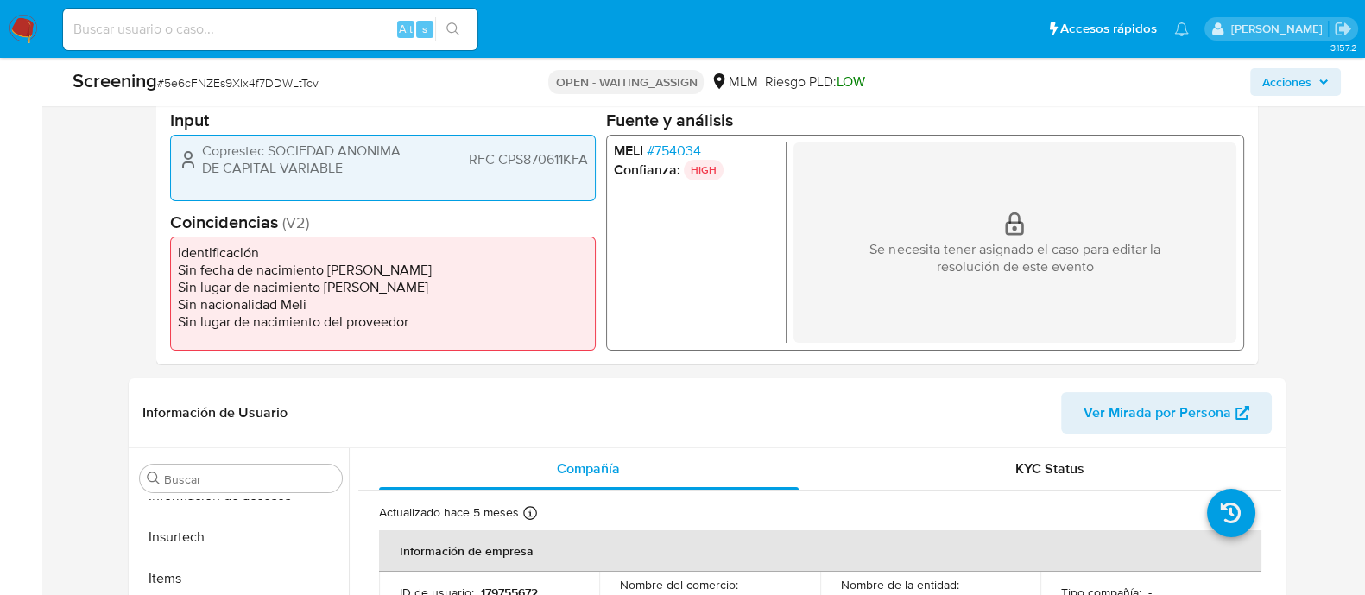
select select "10"
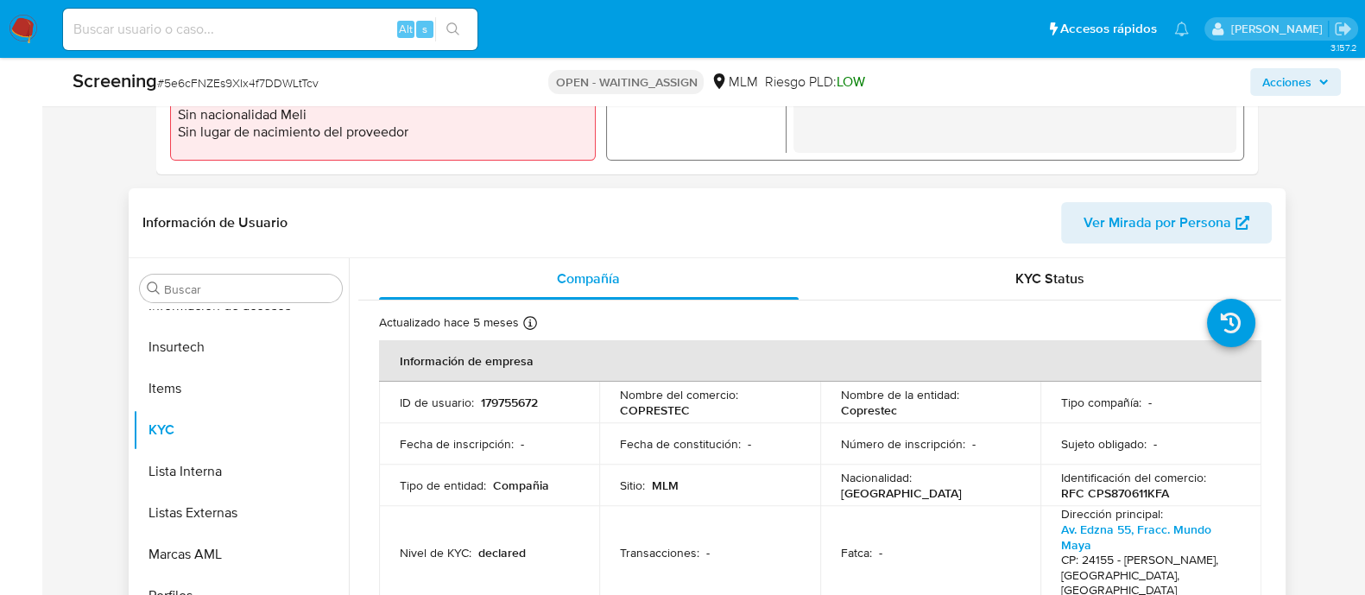
scroll to position [648, 0]
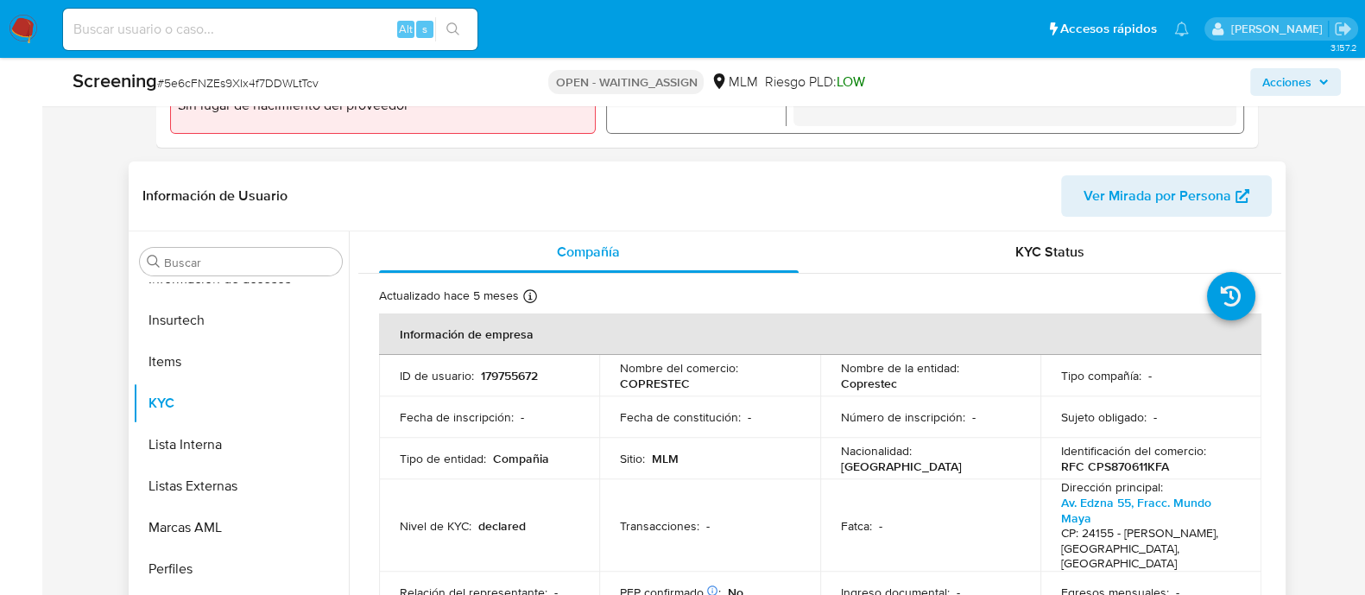
click at [490, 376] on p "179755672" at bounding box center [509, 376] width 57 height 16
copy p "179755672"
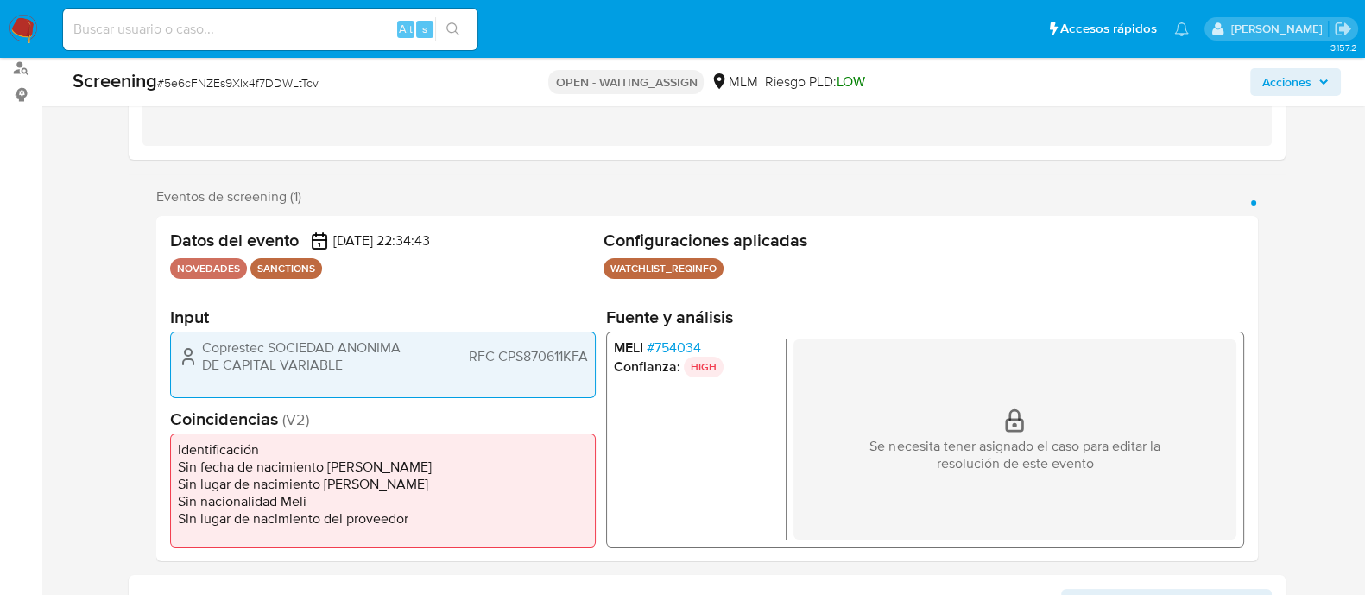
scroll to position [215, 0]
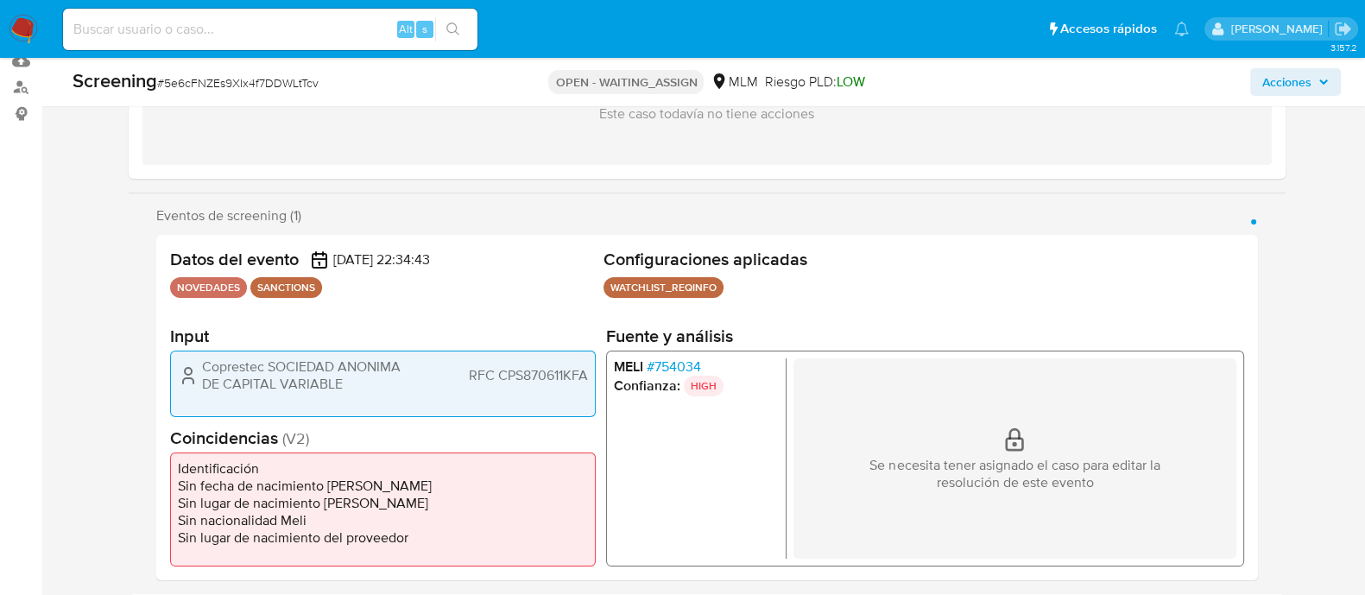
click at [528, 380] on span "RFC CPS870611KFA" at bounding box center [527, 375] width 119 height 17
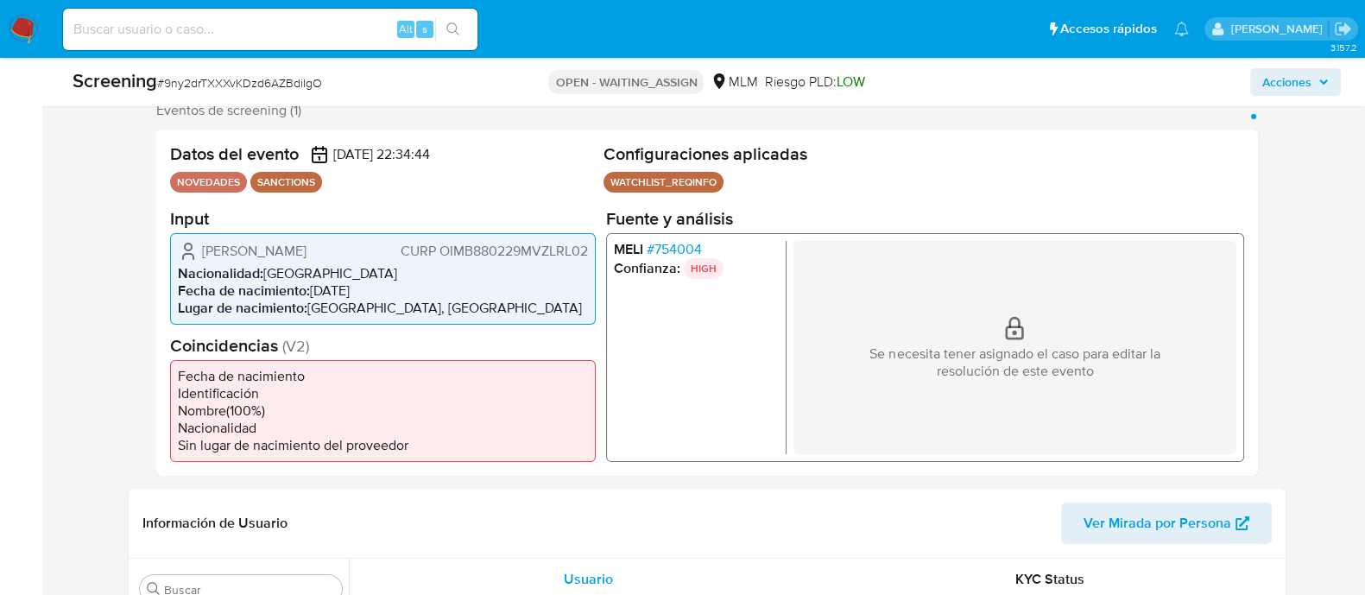
scroll to position [324, 0]
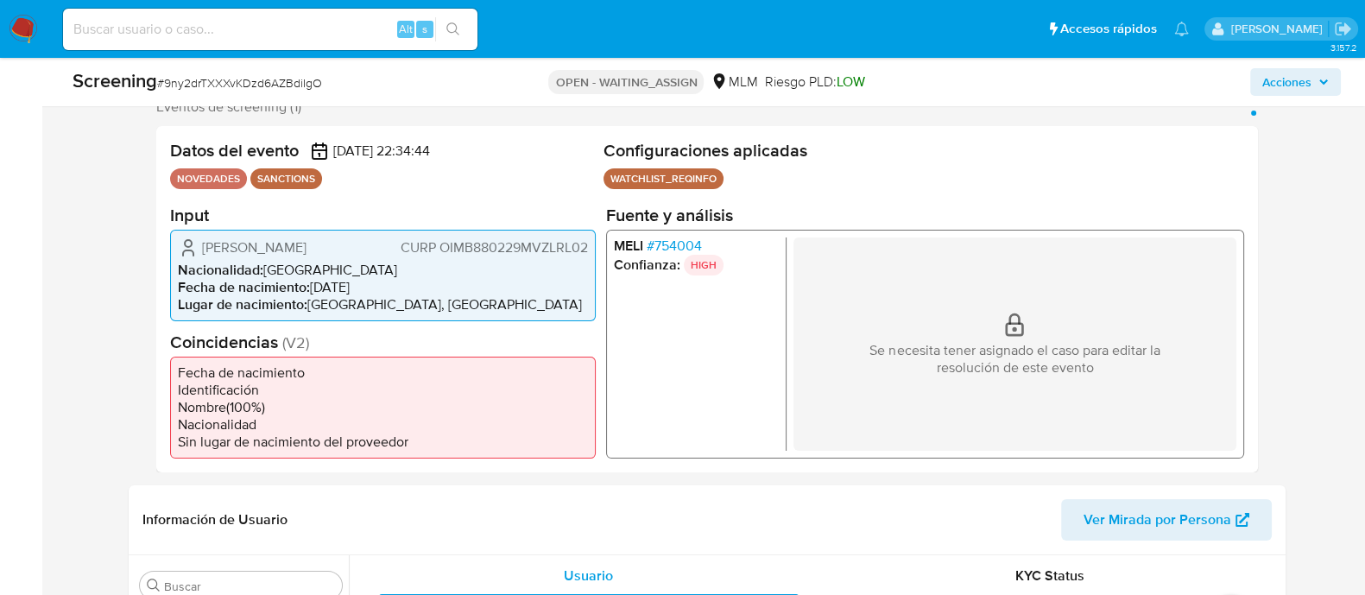
select select "10"
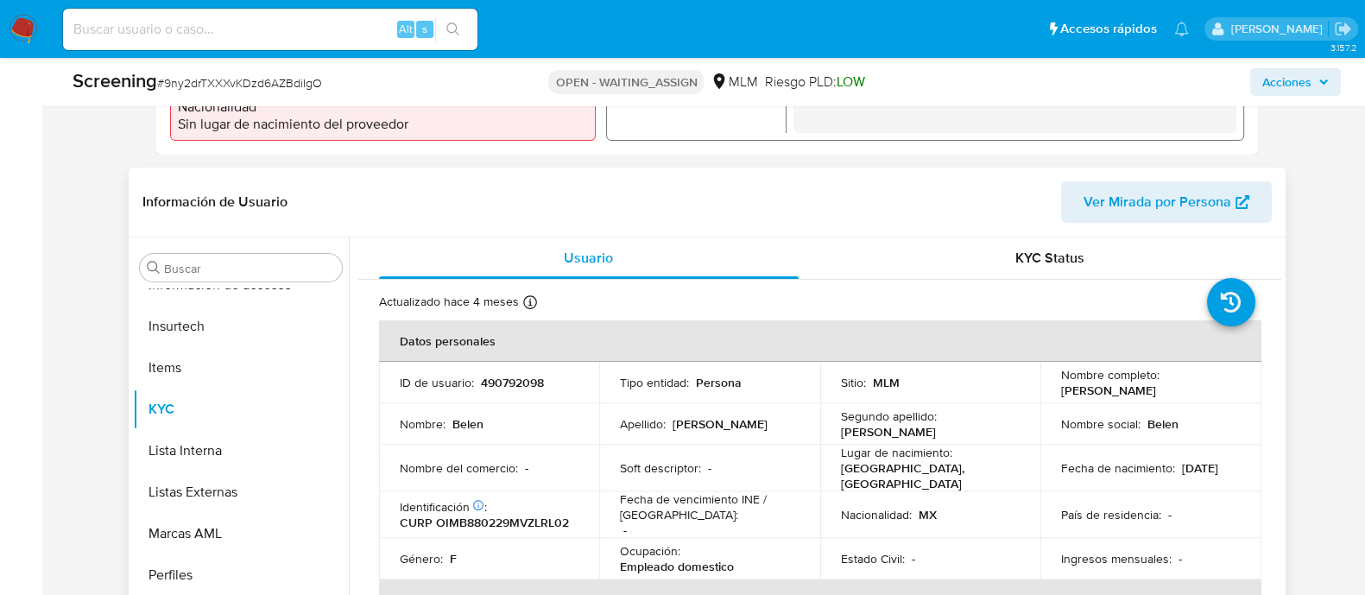
scroll to position [648, 0]
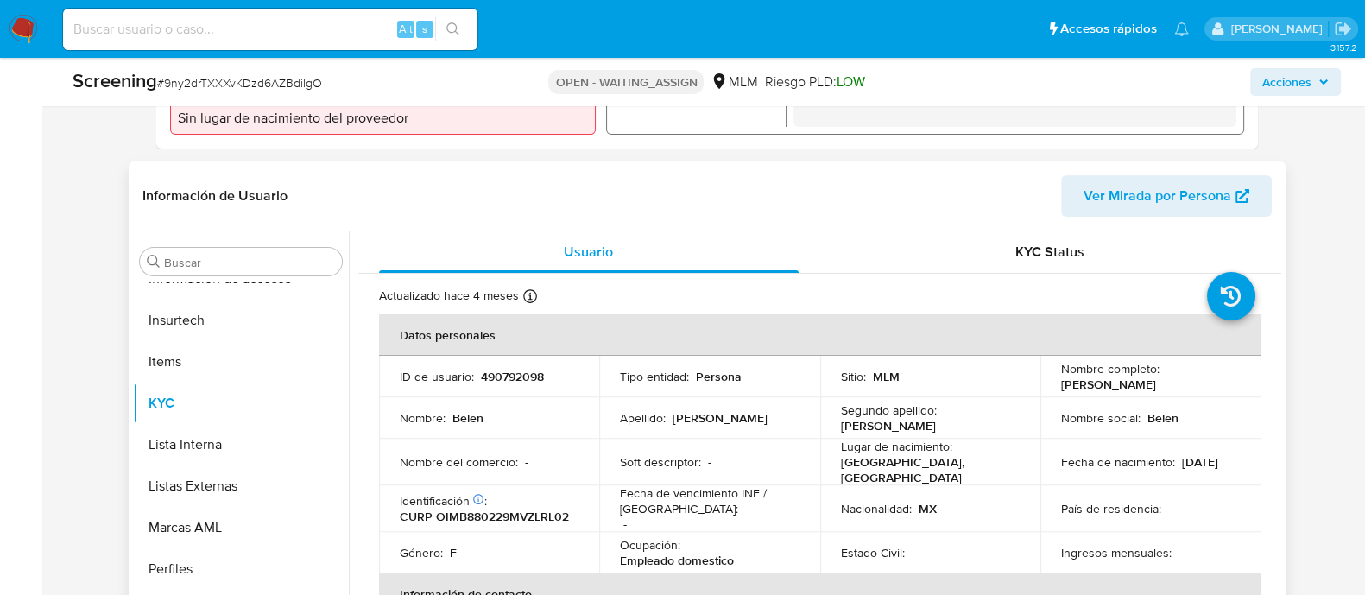
click at [497, 376] on p "490792098" at bounding box center [512, 377] width 63 height 16
copy p "490792098"
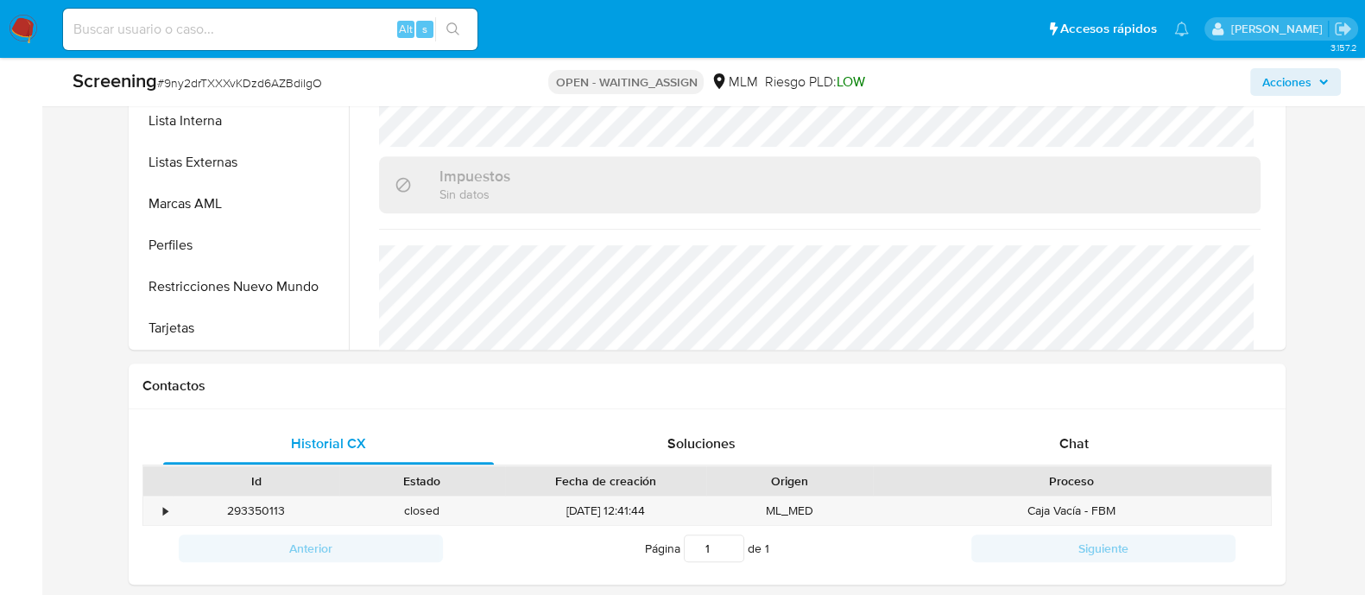
scroll to position [874, 0]
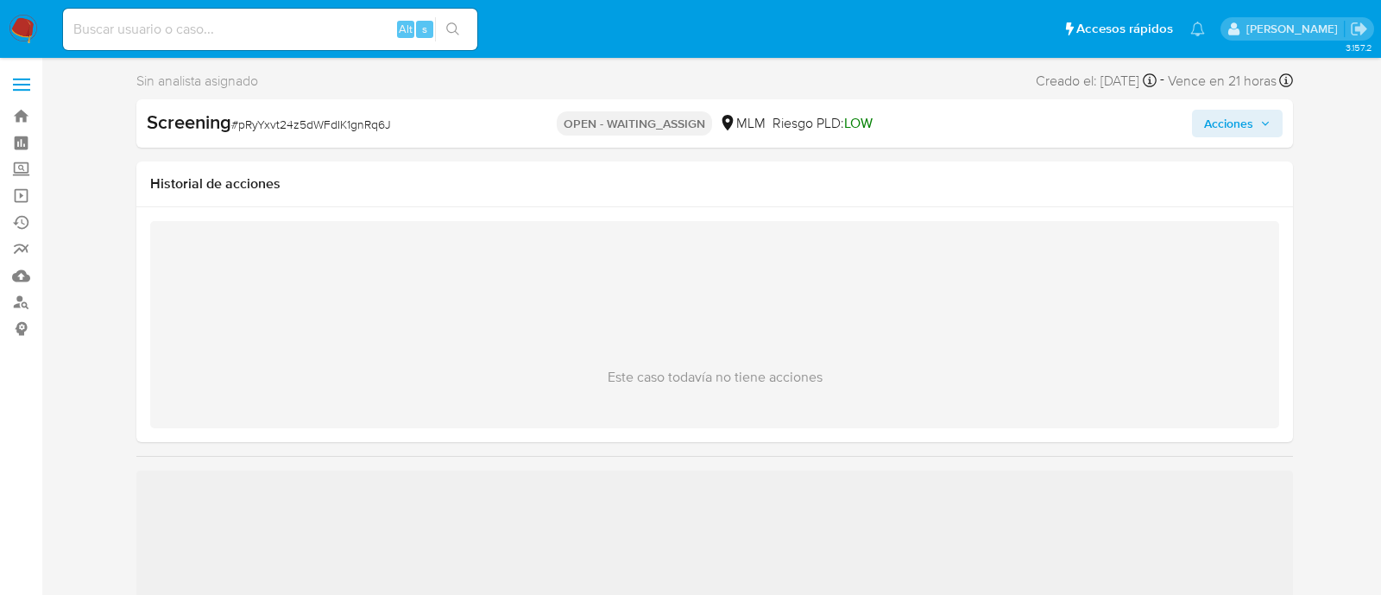
select select "10"
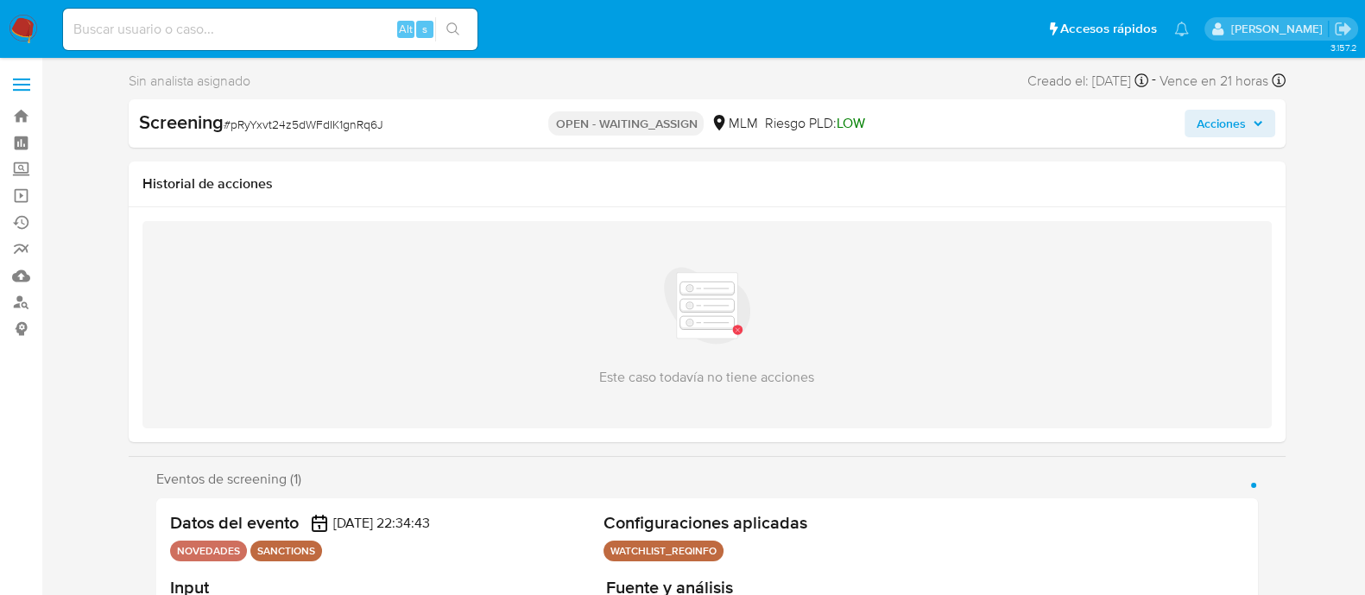
scroll to position [729, 0]
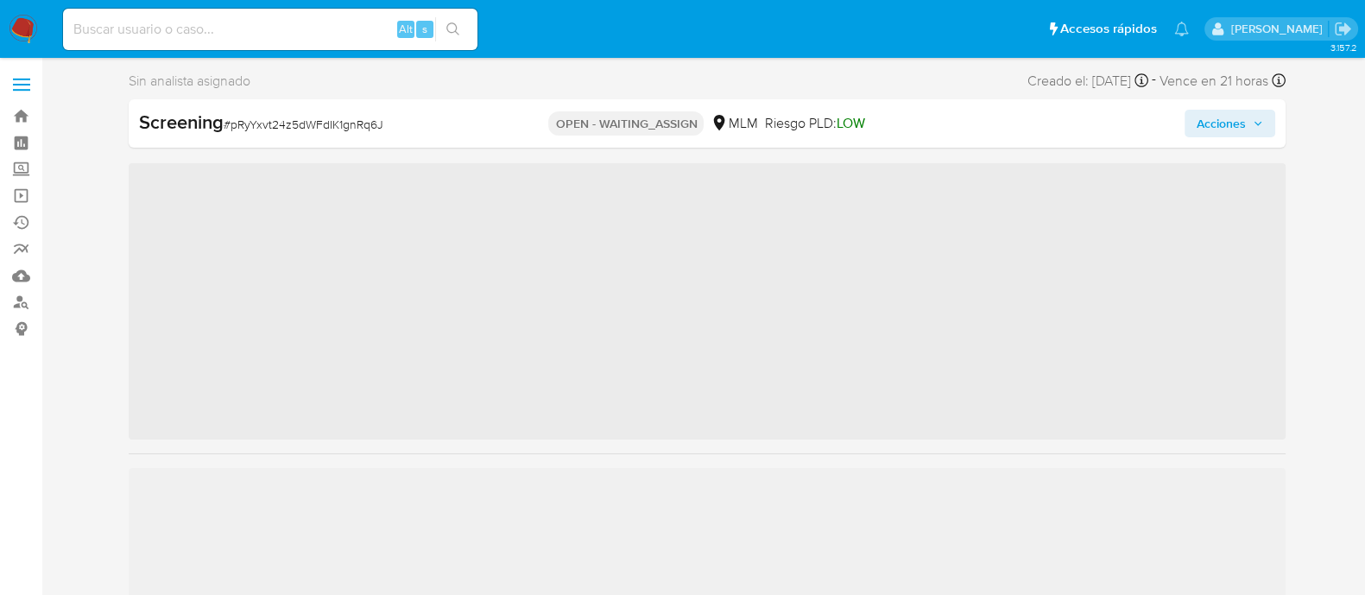
scroll to position [729, 0]
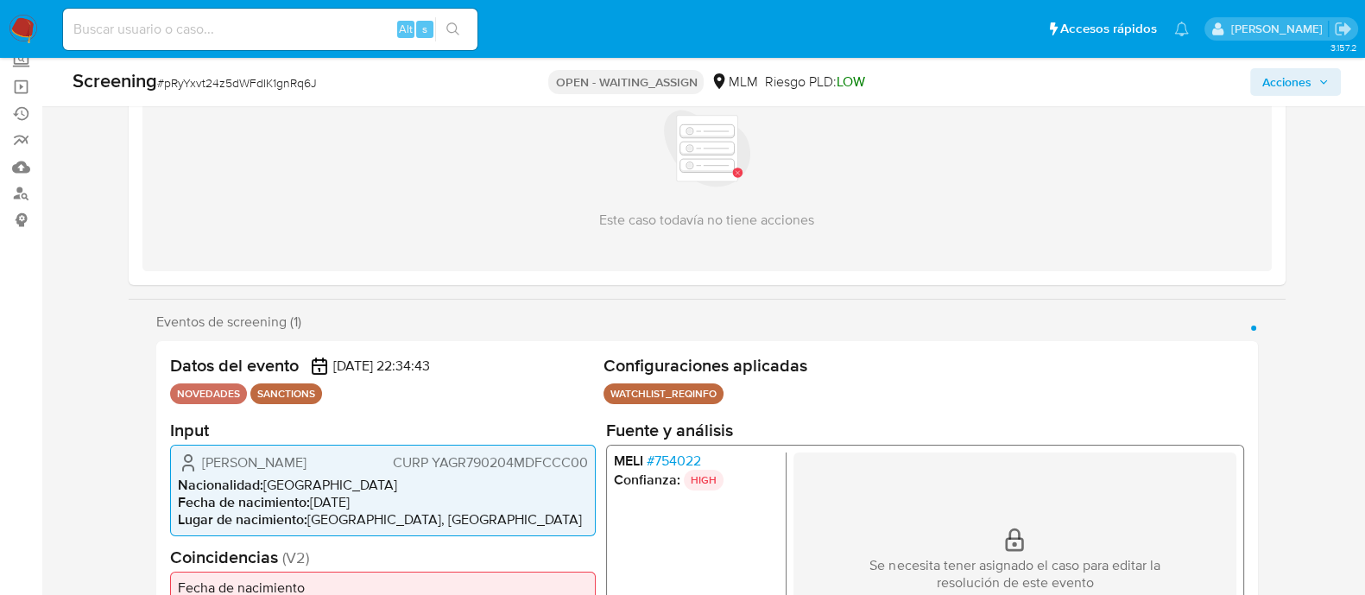
select select "10"
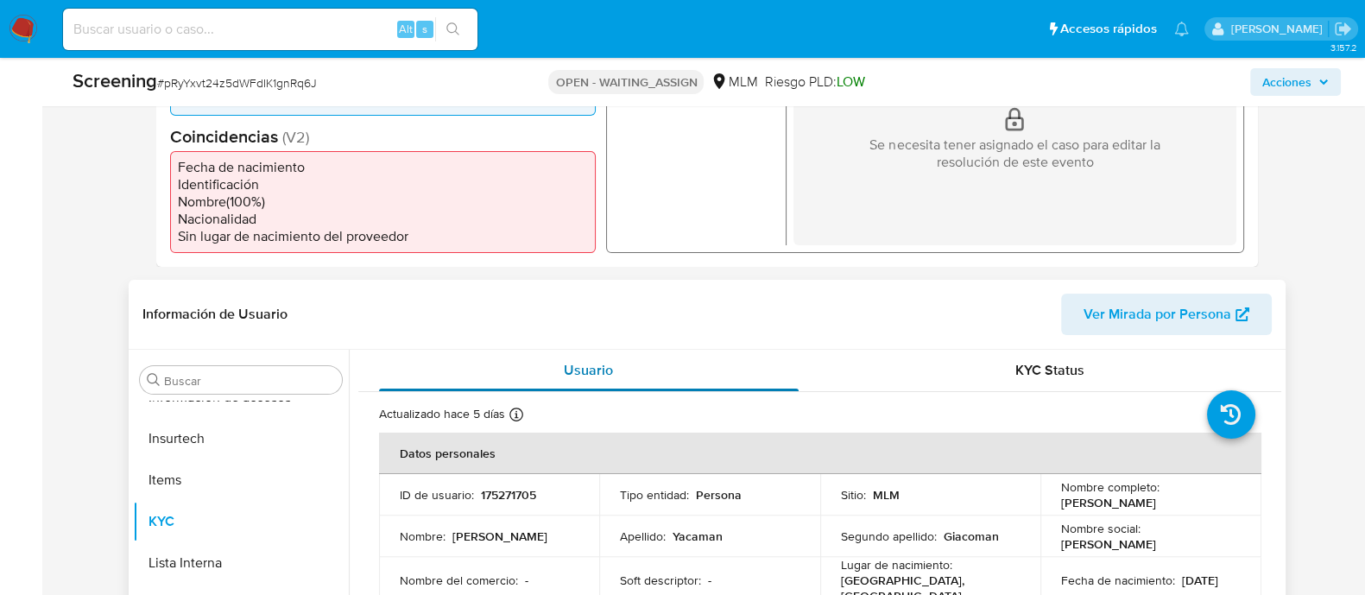
scroll to position [648, 0]
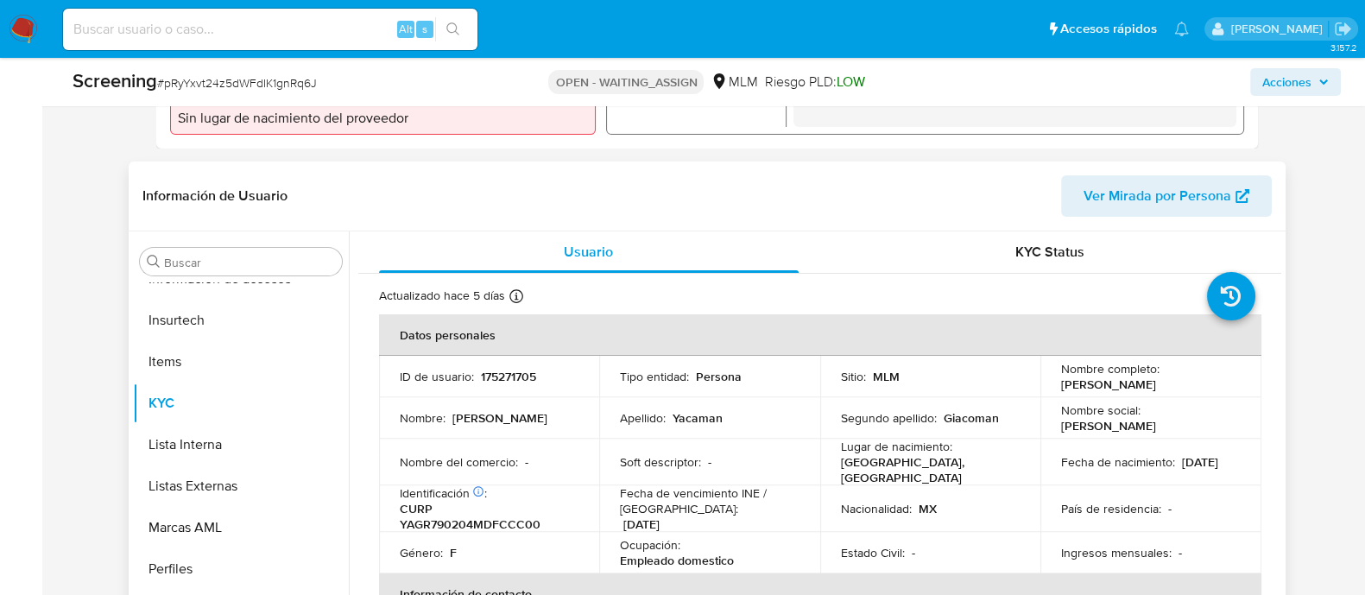
click at [512, 384] on p "175271705" at bounding box center [508, 377] width 55 height 16
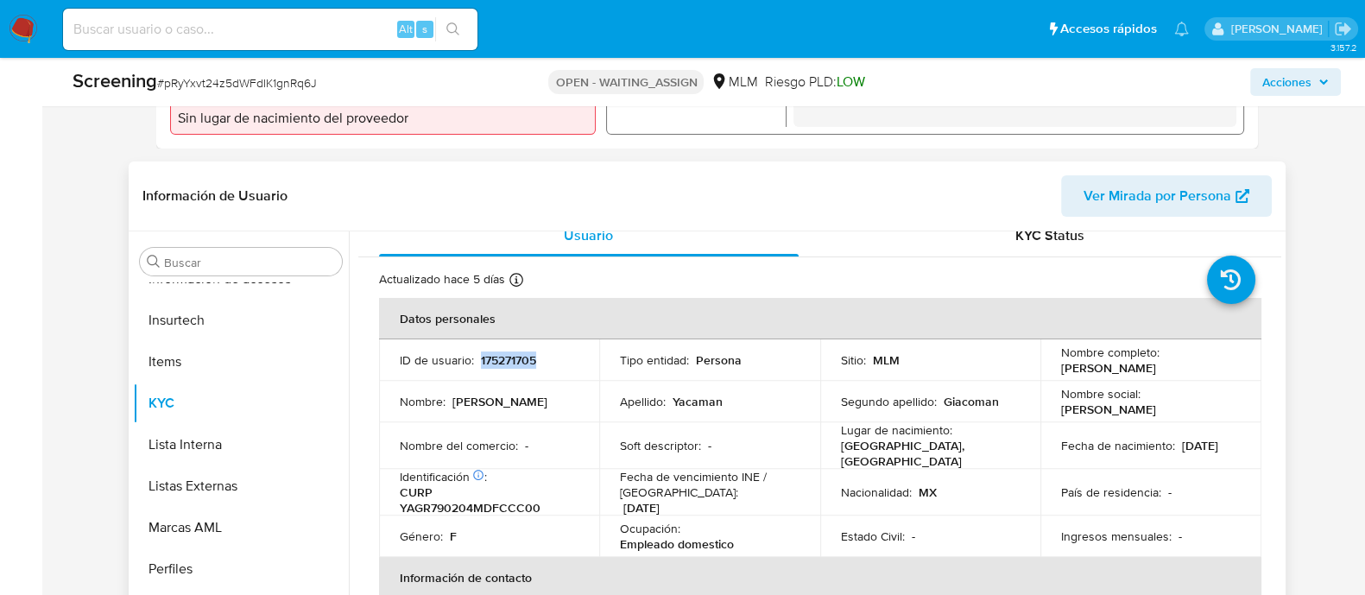
scroll to position [0, 0]
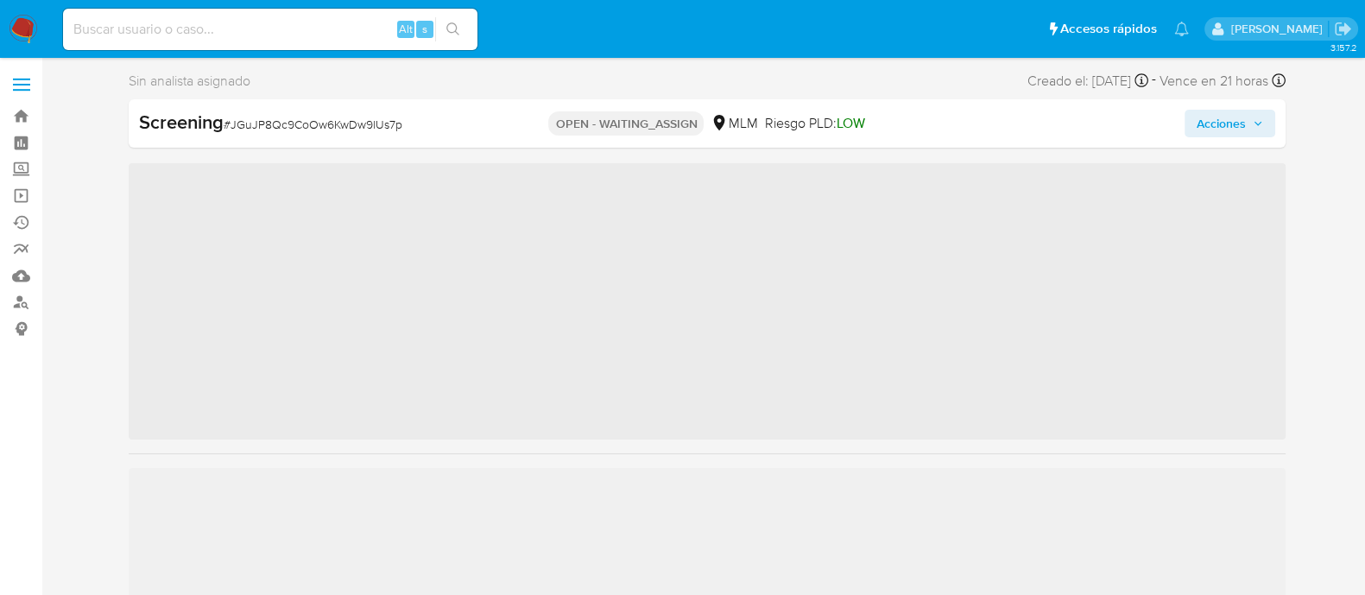
scroll to position [729, 0]
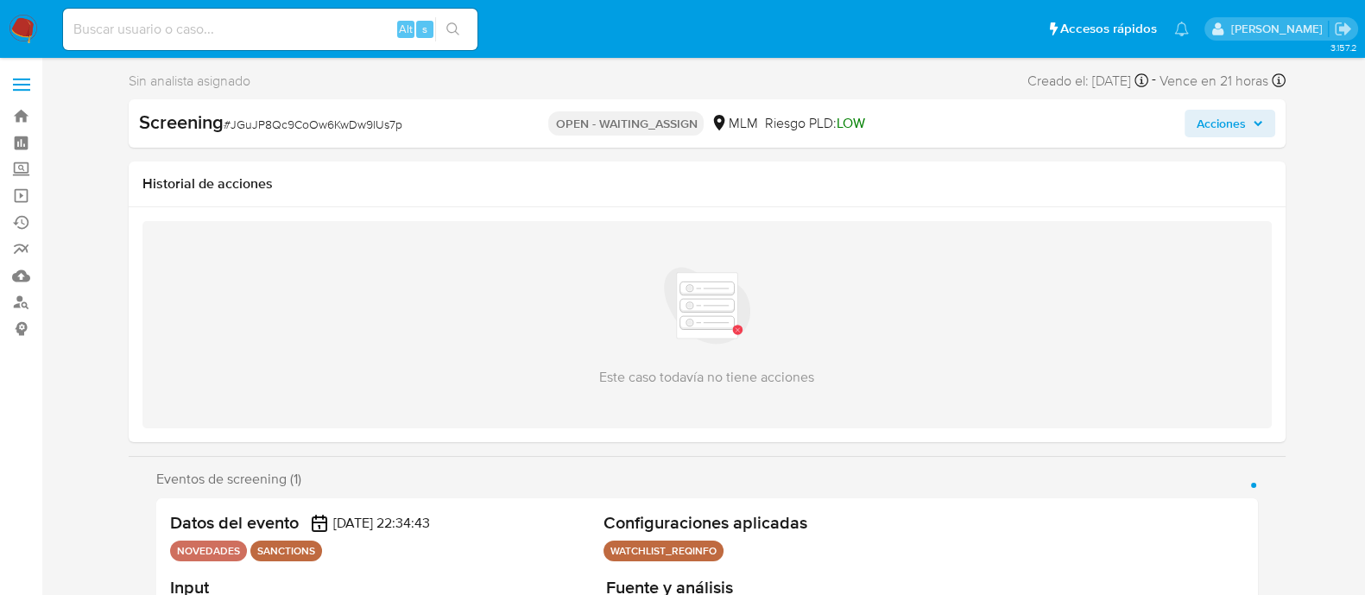
select select "10"
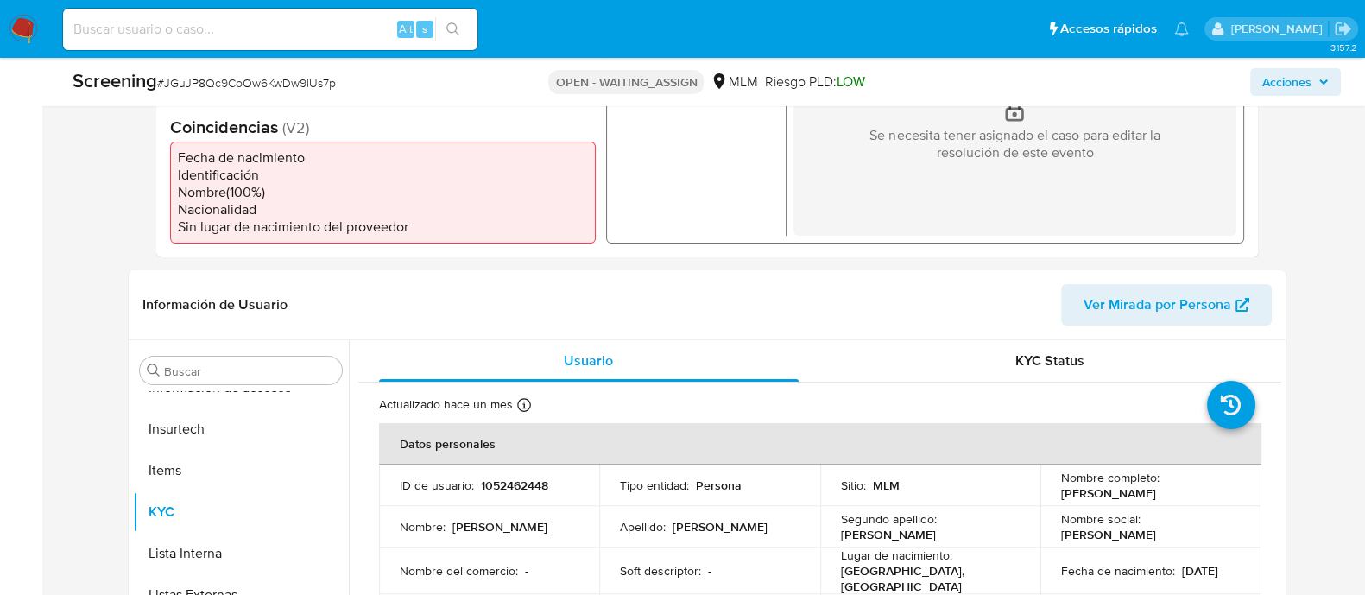
scroll to position [540, 0]
click at [521, 485] on p "1052462448" at bounding box center [514, 485] width 67 height 16
copy p "1052462448"
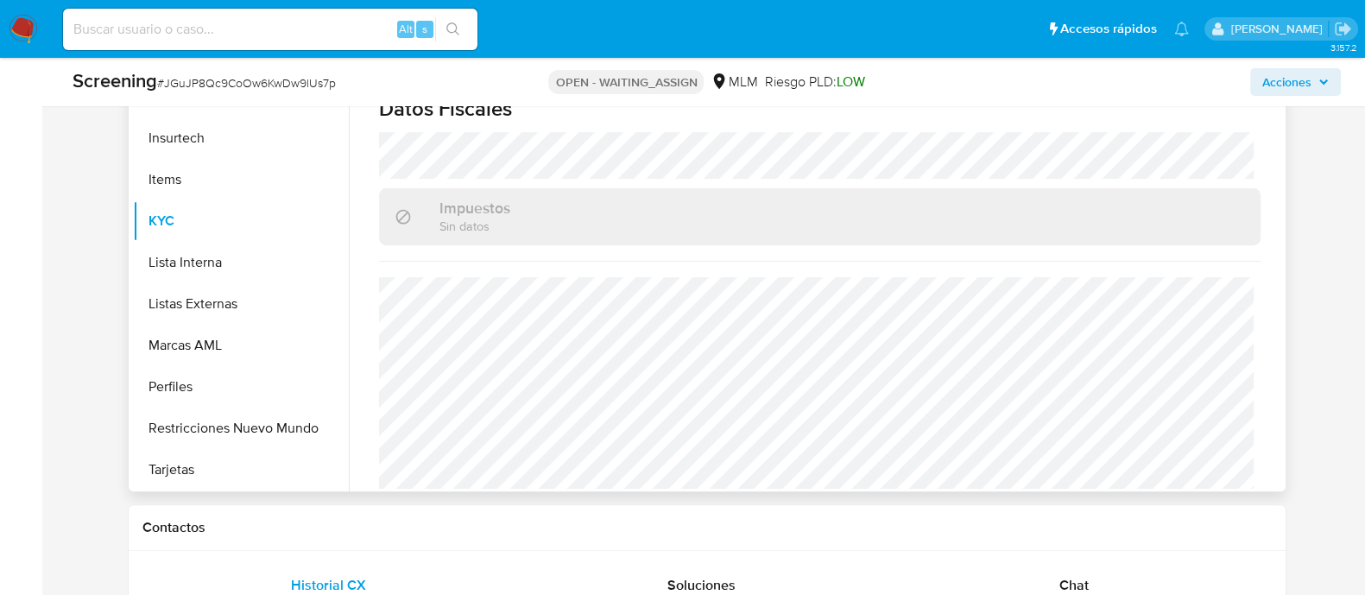
scroll to position [862, 0]
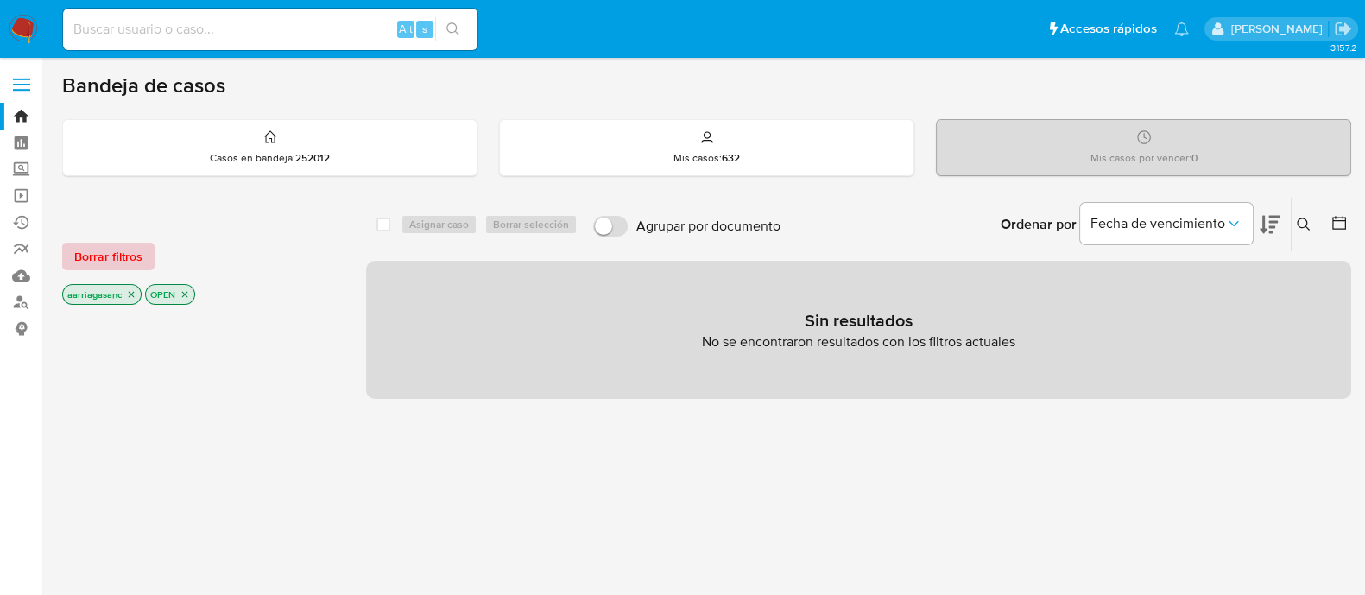
click at [110, 262] on span "Borrar filtros" at bounding box center [108, 256] width 68 height 24
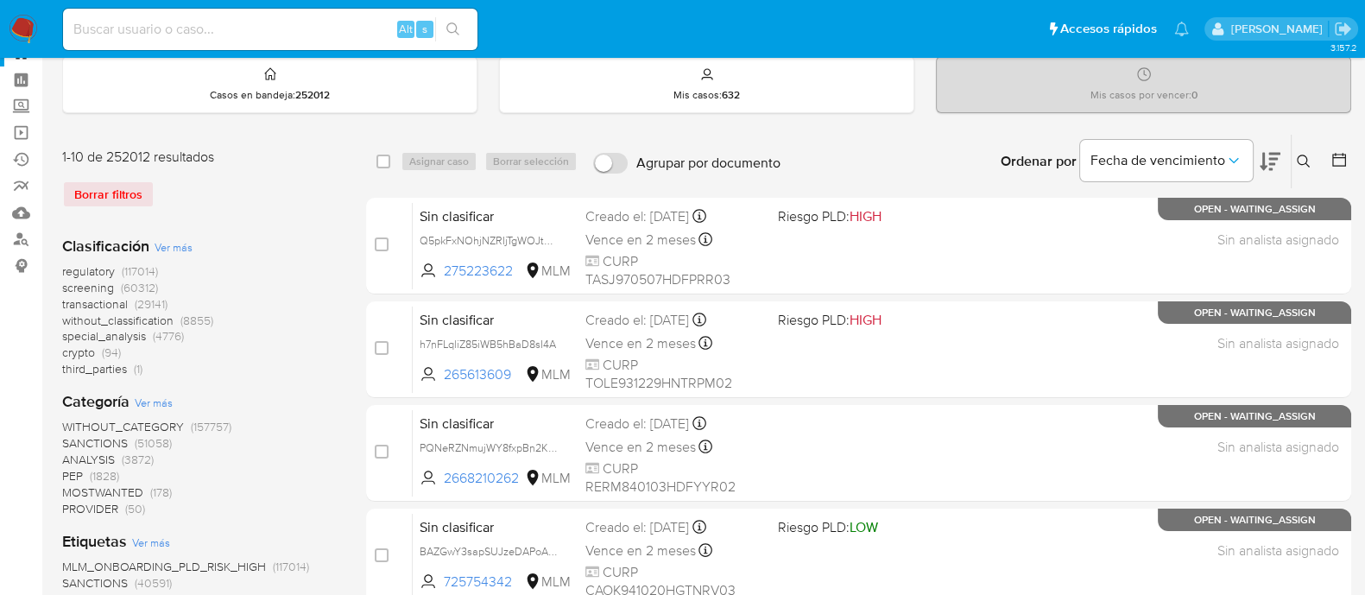
scroll to position [107, 0]
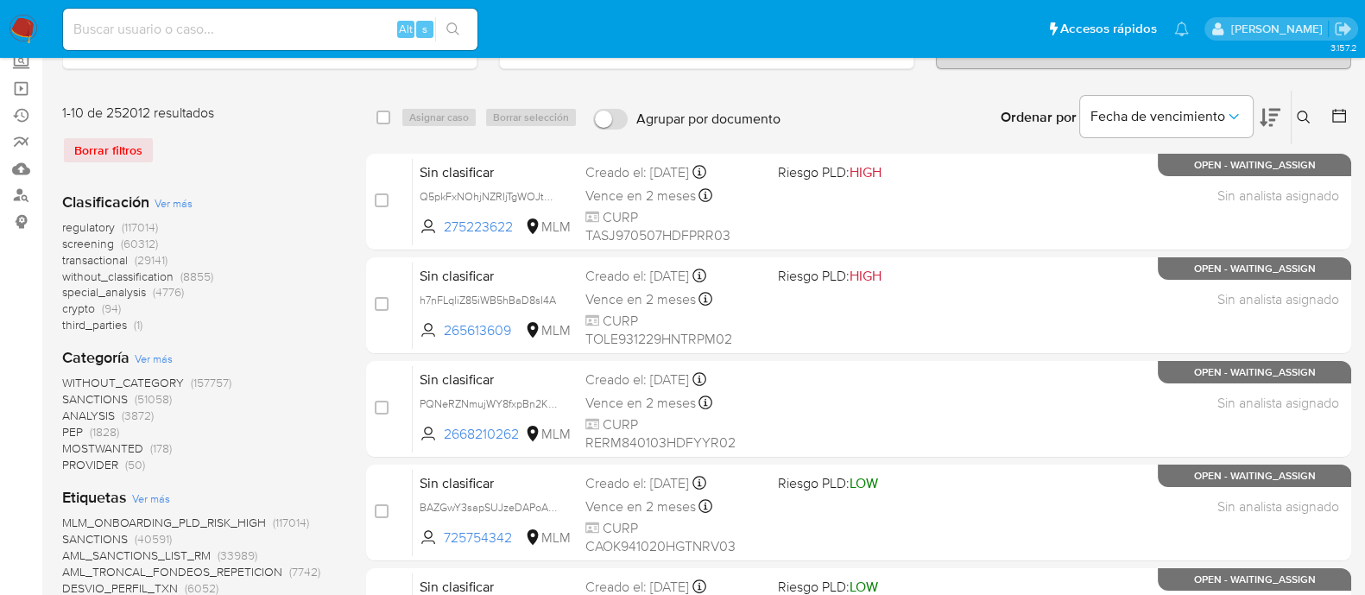
click at [98, 396] on span "SANCTIONS" at bounding box center [95, 398] width 66 height 17
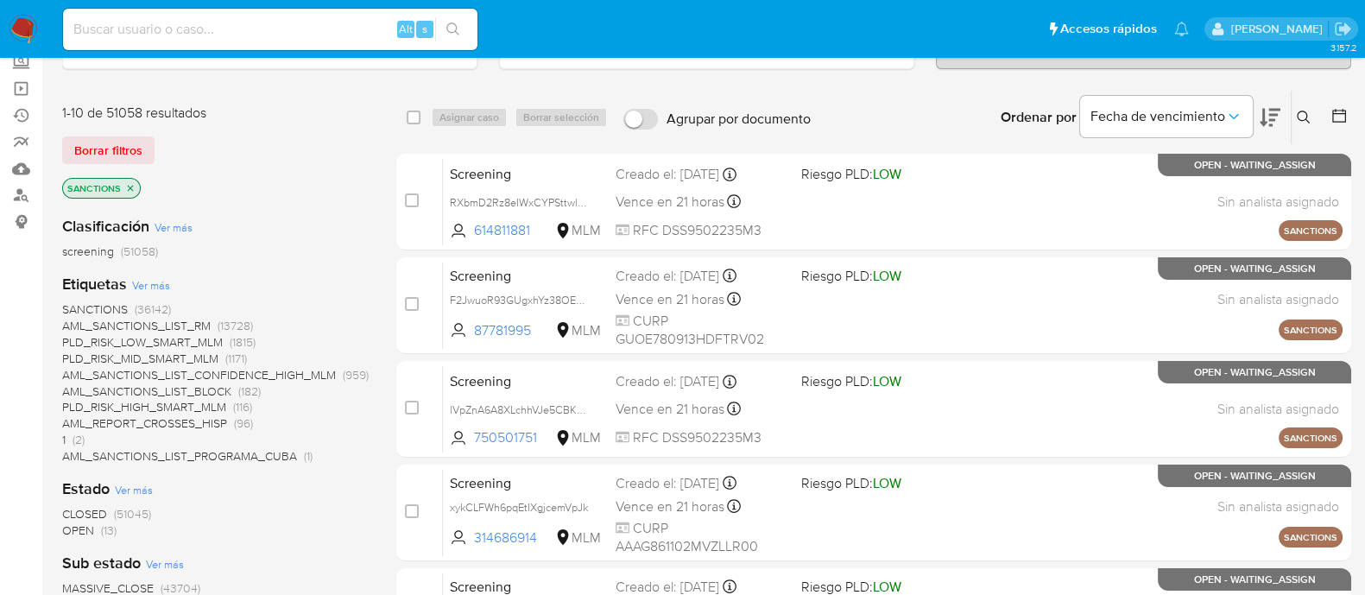
click at [78, 523] on span "OPEN" at bounding box center [78, 529] width 32 height 17
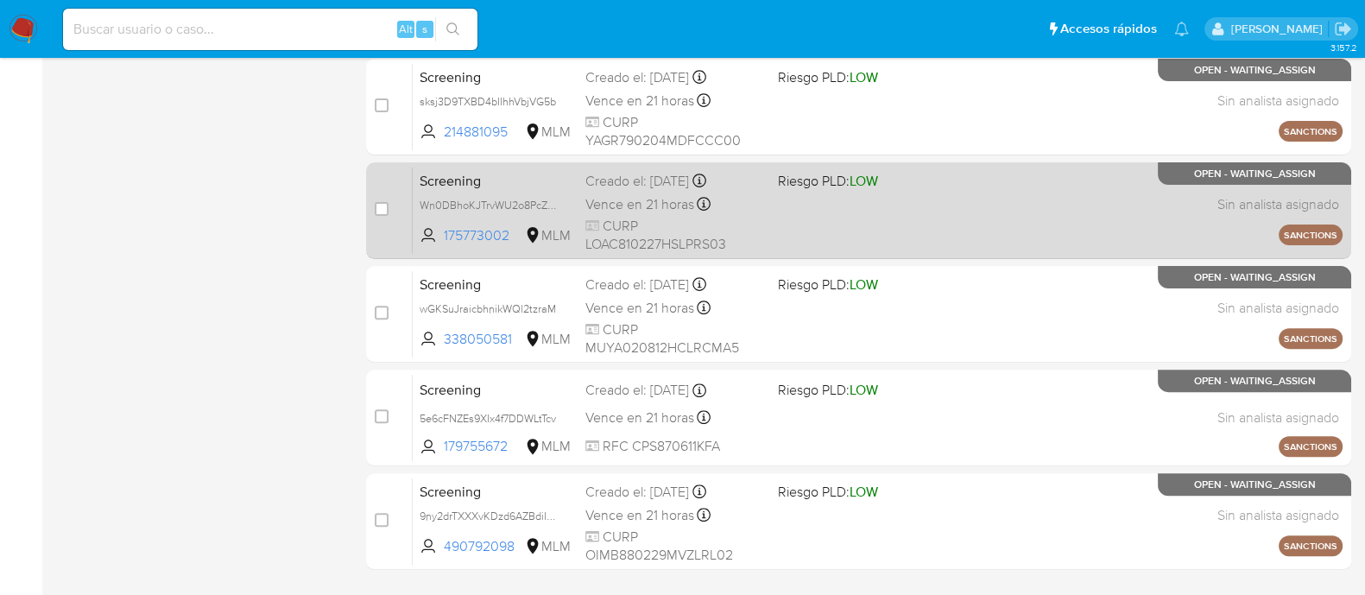
scroll to position [767, 0]
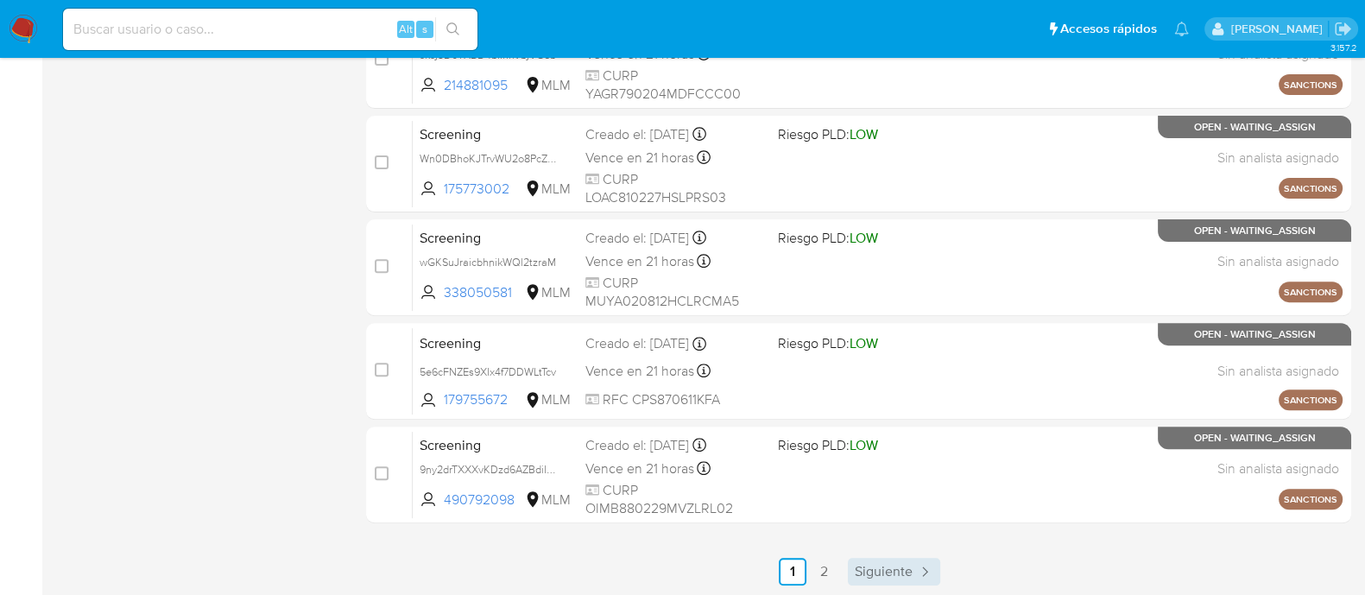
click at [884, 565] on span "Siguiente" at bounding box center [884, 572] width 58 height 14
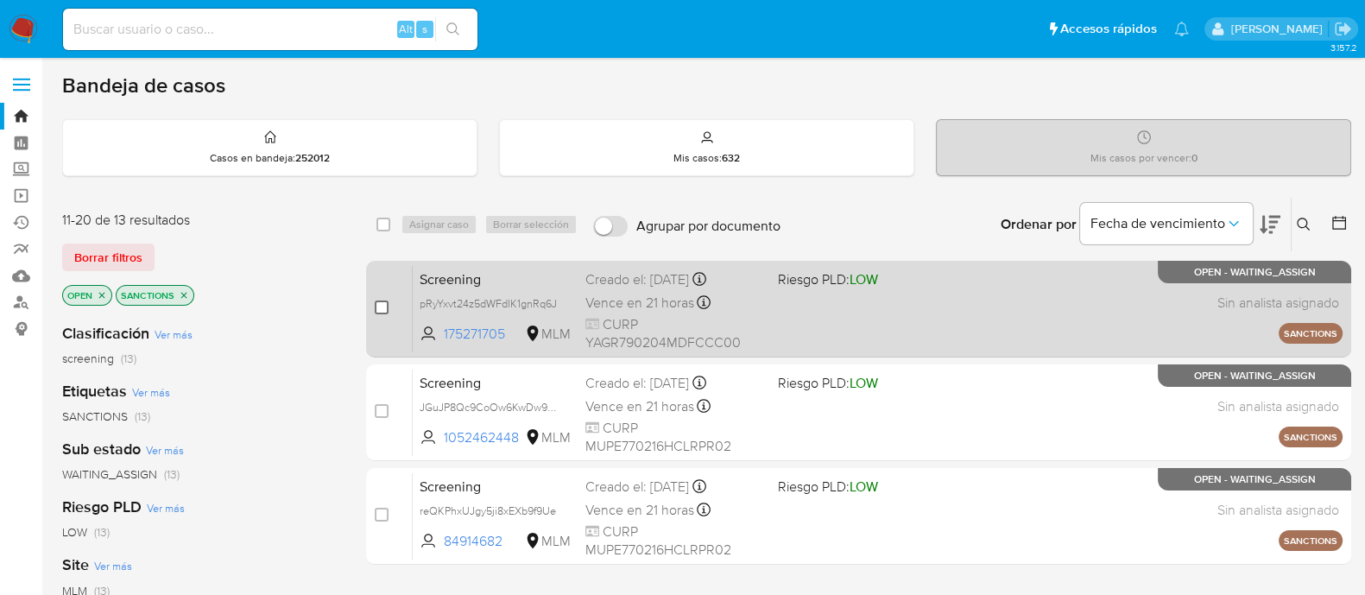
click at [384, 301] on input "checkbox" at bounding box center [382, 307] width 14 height 14
checkbox input "true"
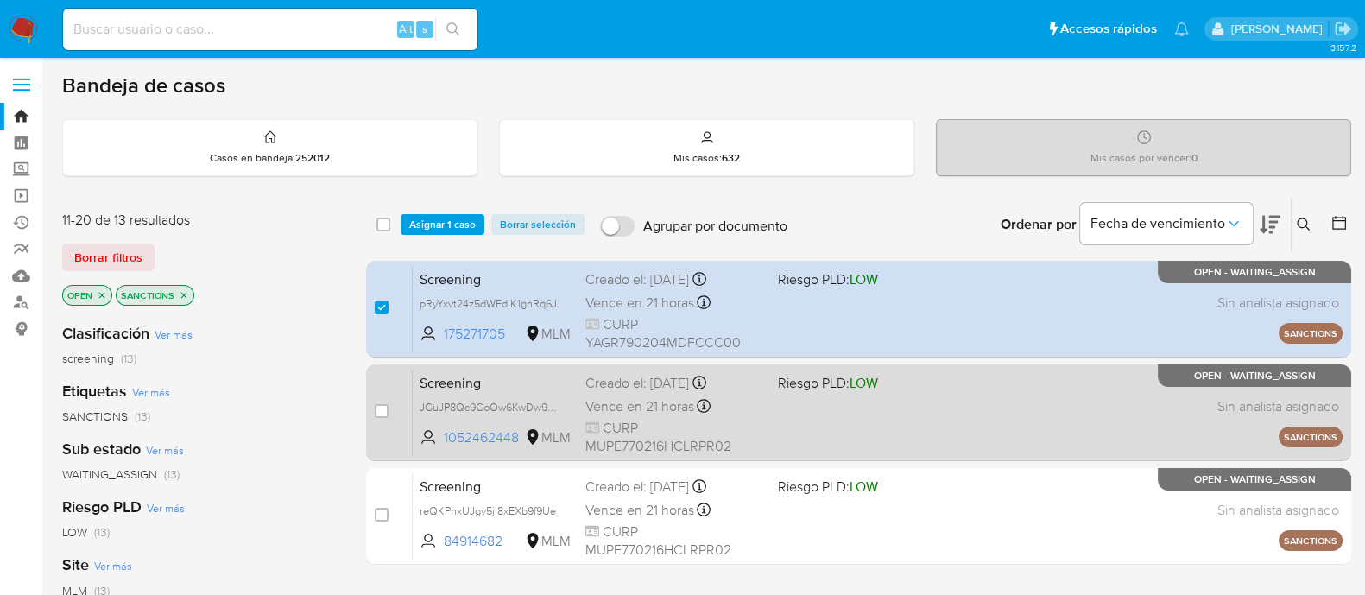
click at [848, 405] on div "Screening JGuJP8Qc9CoOw6KwDw9lUs7p 1052462448 MLM Riesgo PLD: LOW Creado el: 02…" at bounding box center [878, 412] width 930 height 87
click at [384, 404] on input "checkbox" at bounding box center [382, 411] width 14 height 14
checkbox input "true"
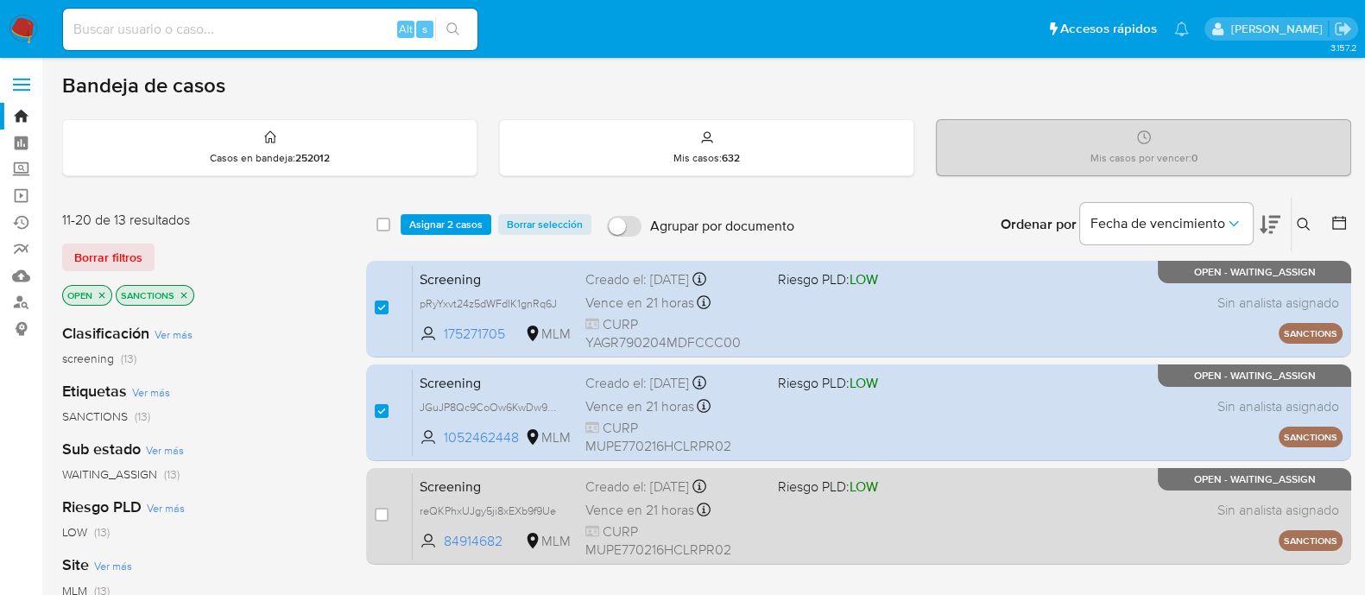
click at [792, 511] on div "Screening reQKPhxUJgy5ji8xEXb9f9Ue 84914682 MLM Riesgo PLD: LOW Creado el: 02/0…" at bounding box center [878, 515] width 930 height 87
click at [379, 520] on div "case-item-checkbox" at bounding box center [382, 514] width 14 height 17
click at [384, 516] on input "checkbox" at bounding box center [382, 515] width 14 height 14
checkbox input "true"
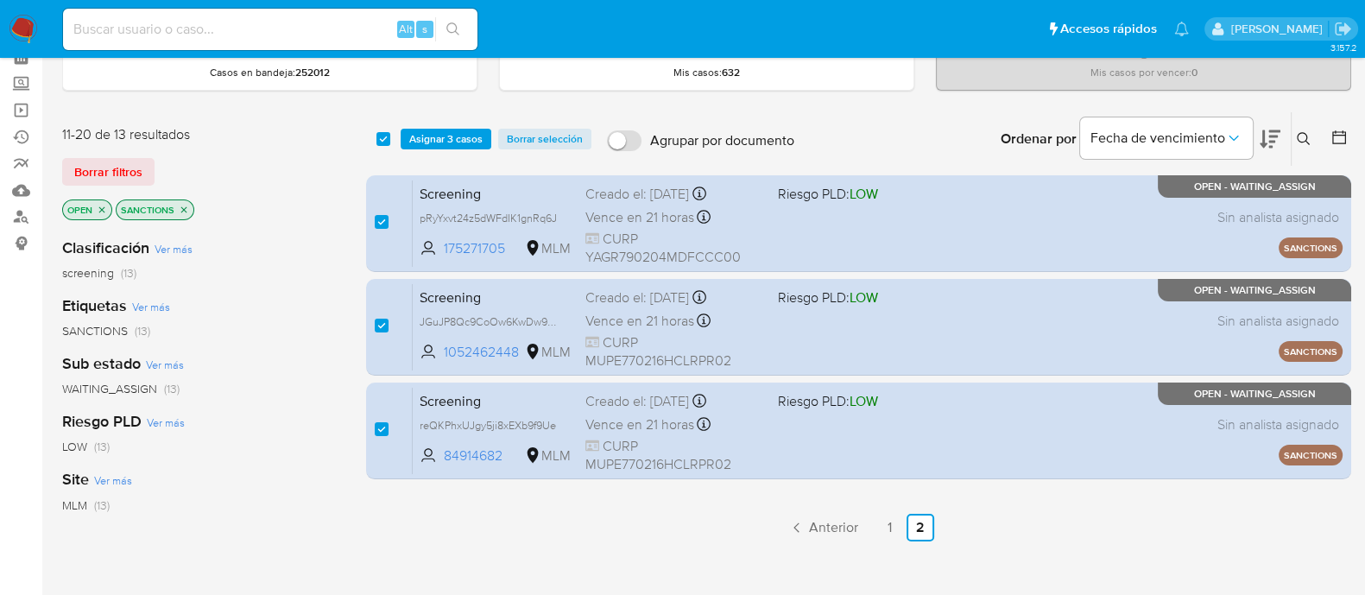
scroll to position [215, 0]
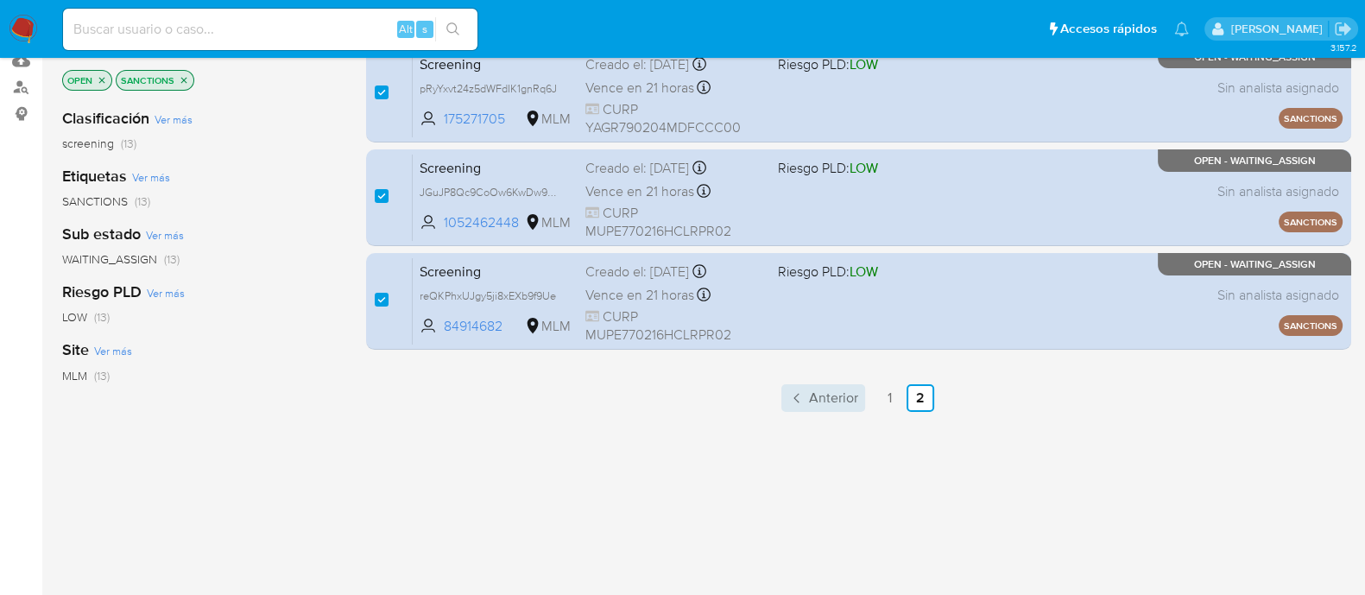
click at [828, 407] on link "Anterior" at bounding box center [823, 398] width 84 height 28
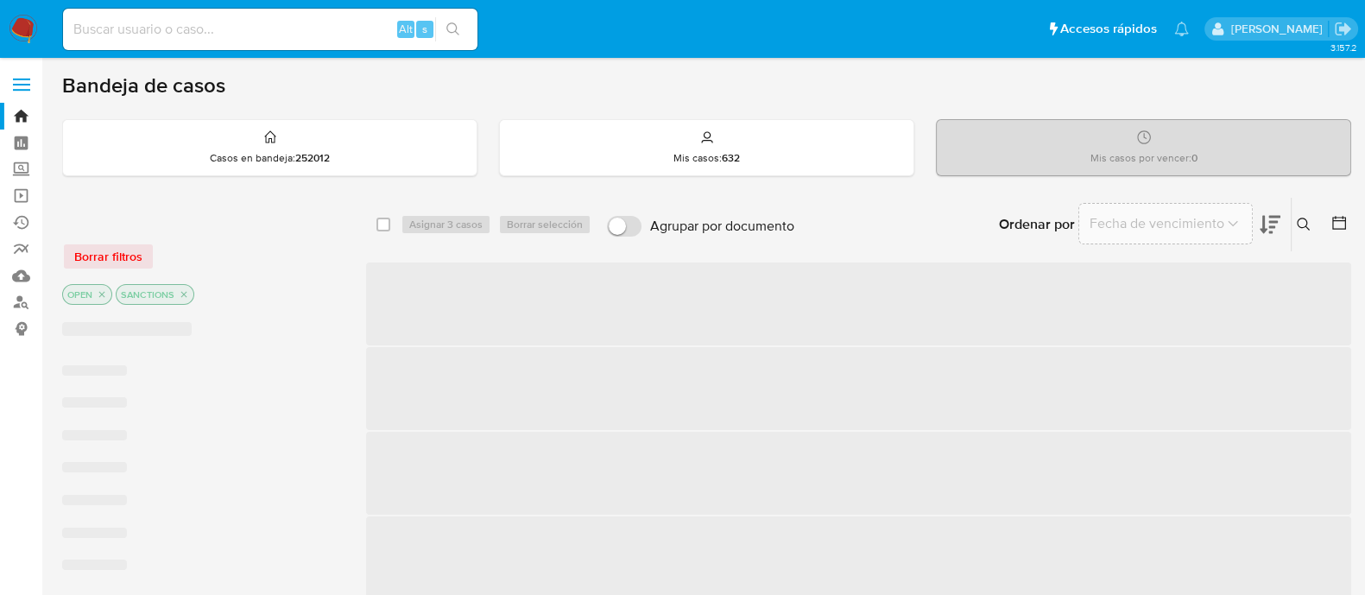
checkbox input "false"
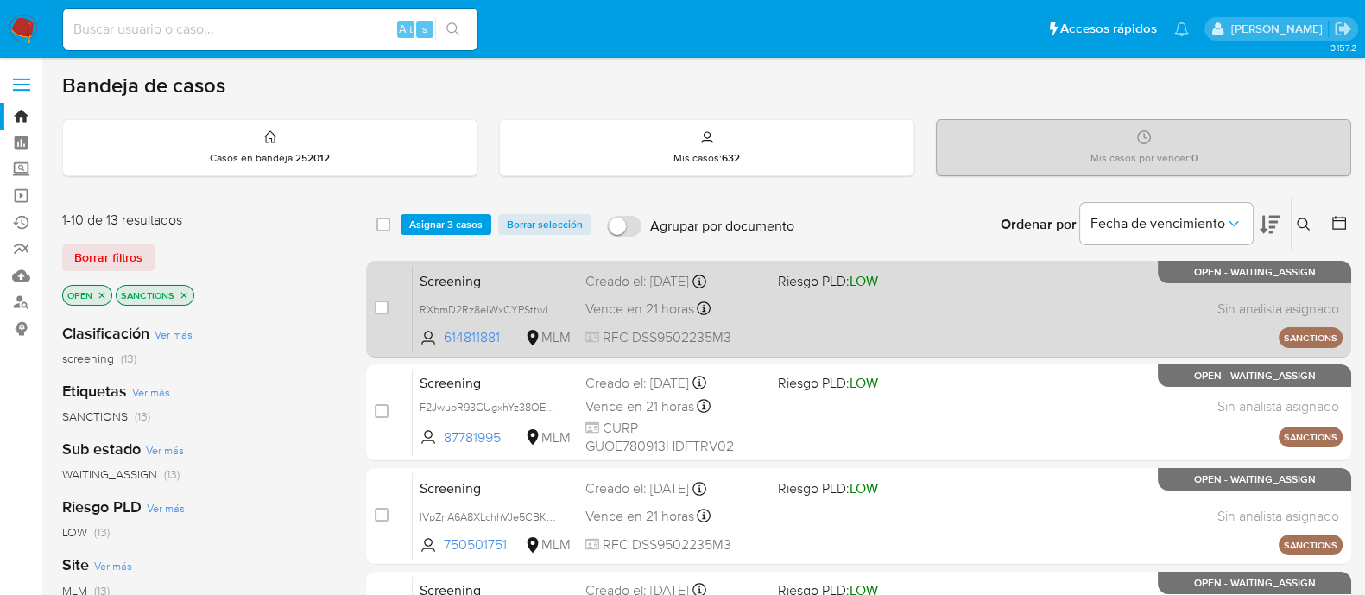
click at [371, 305] on div "case-item-checkbox No es posible asignar el caso Screening RXbmD2Rz8eIWxCYPSttw…" at bounding box center [858, 309] width 985 height 97
click at [382, 306] on input "checkbox" at bounding box center [382, 307] width 14 height 14
checkbox input "true"
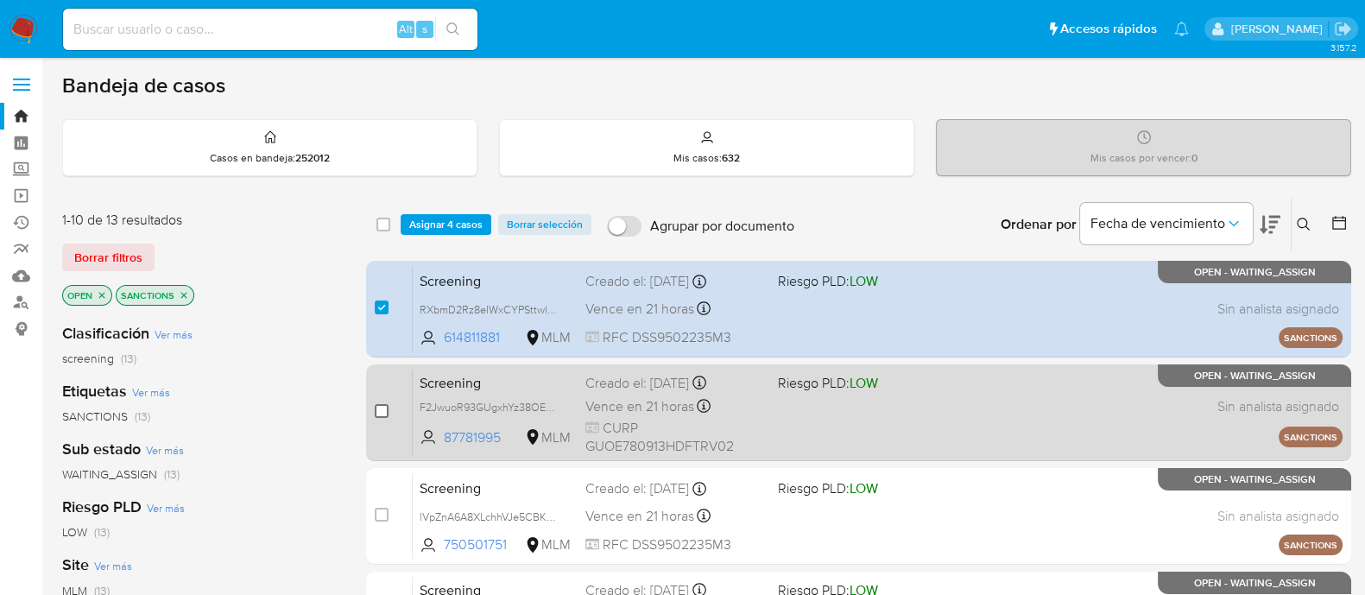
click at [380, 412] on input "checkbox" at bounding box center [382, 411] width 14 height 14
checkbox input "true"
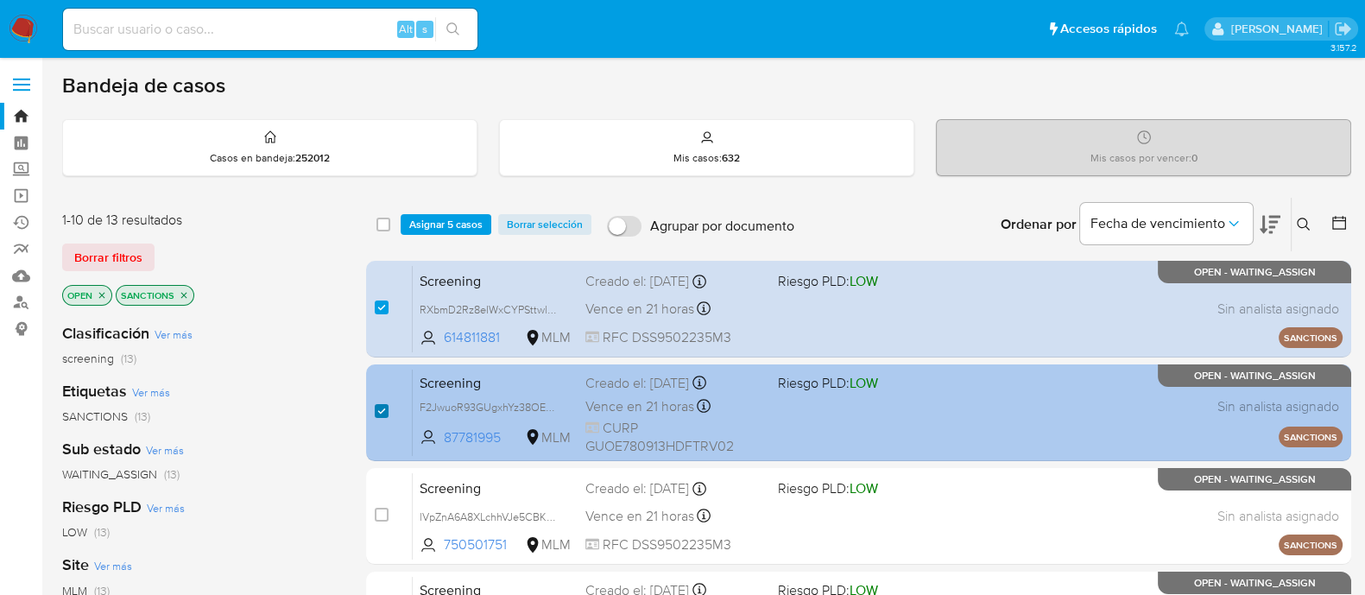
scroll to position [107, 0]
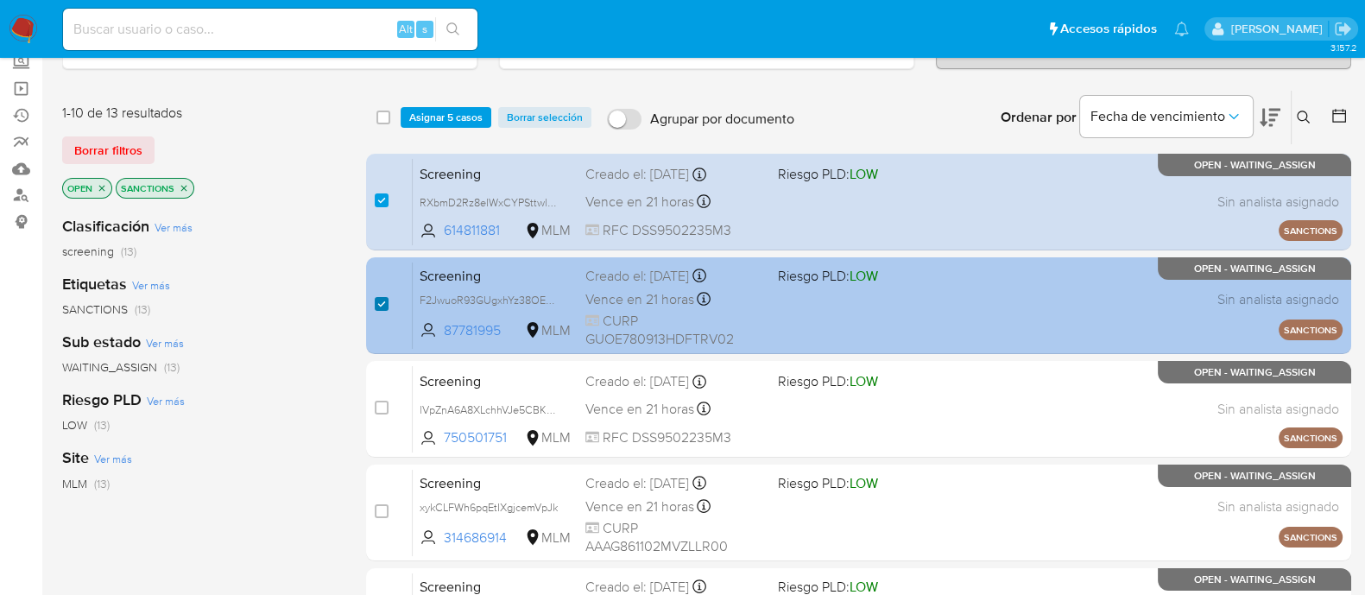
click at [380, 412] on div "case-item-checkbox" at bounding box center [382, 407] width 14 height 17
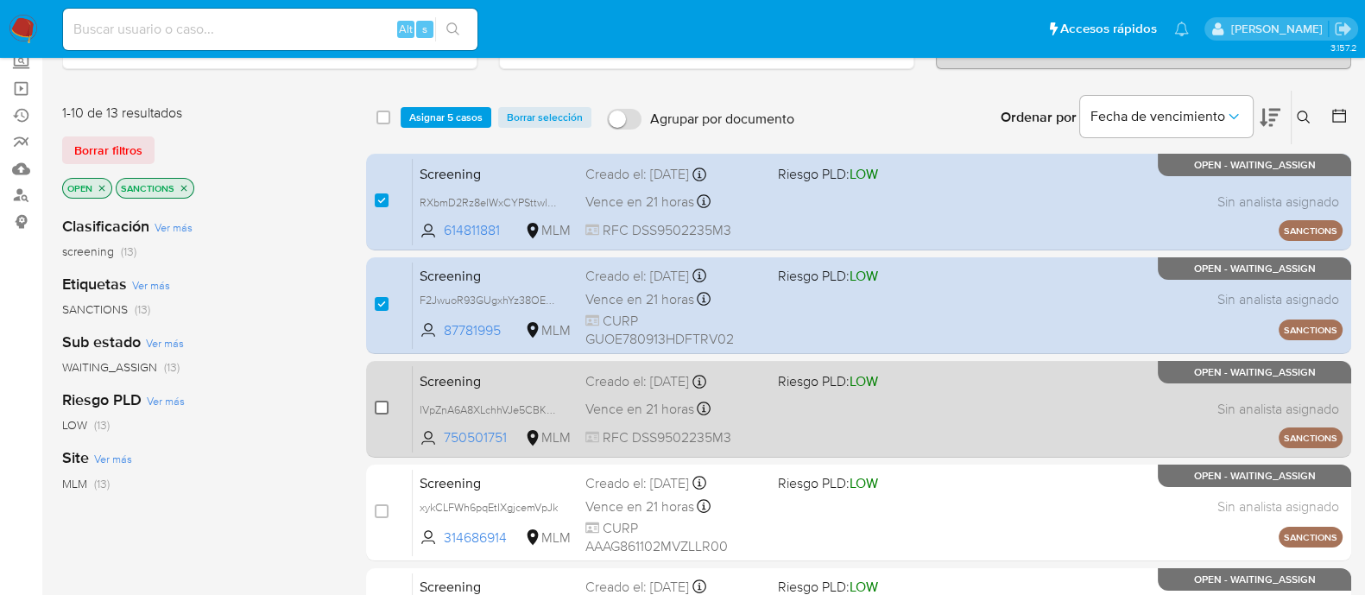
click at [376, 401] on input "checkbox" at bounding box center [382, 408] width 14 height 14
checkbox input "true"
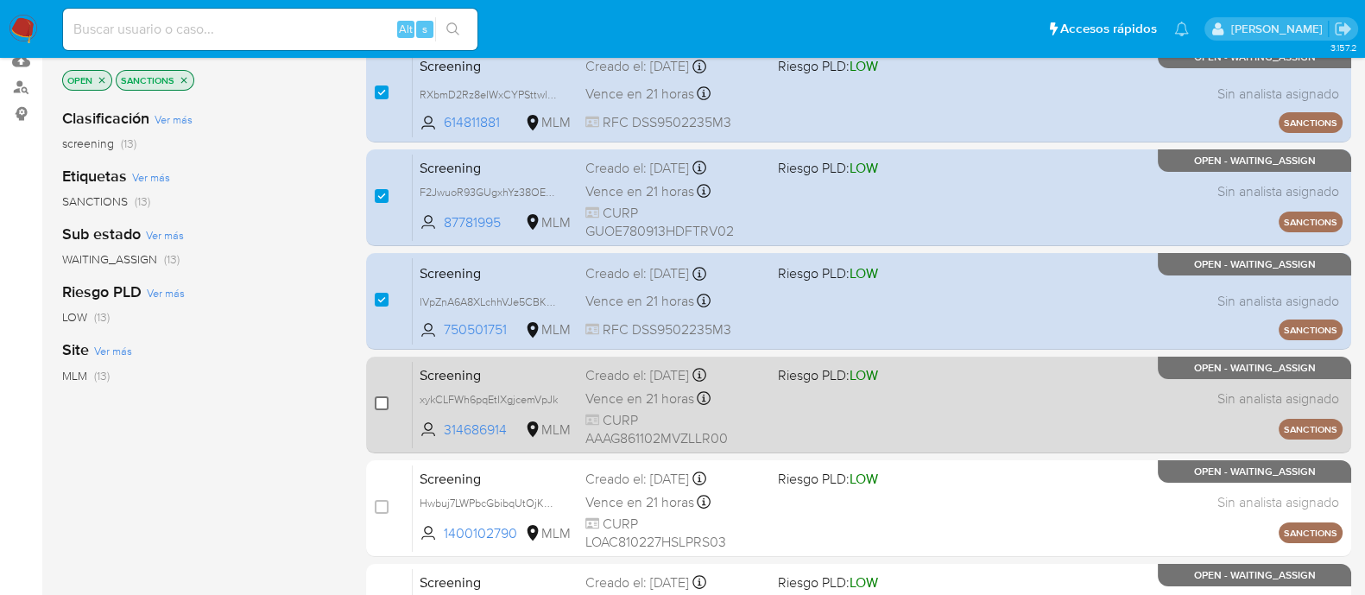
click at [381, 397] on input "checkbox" at bounding box center [382, 403] width 14 height 14
checkbox input "true"
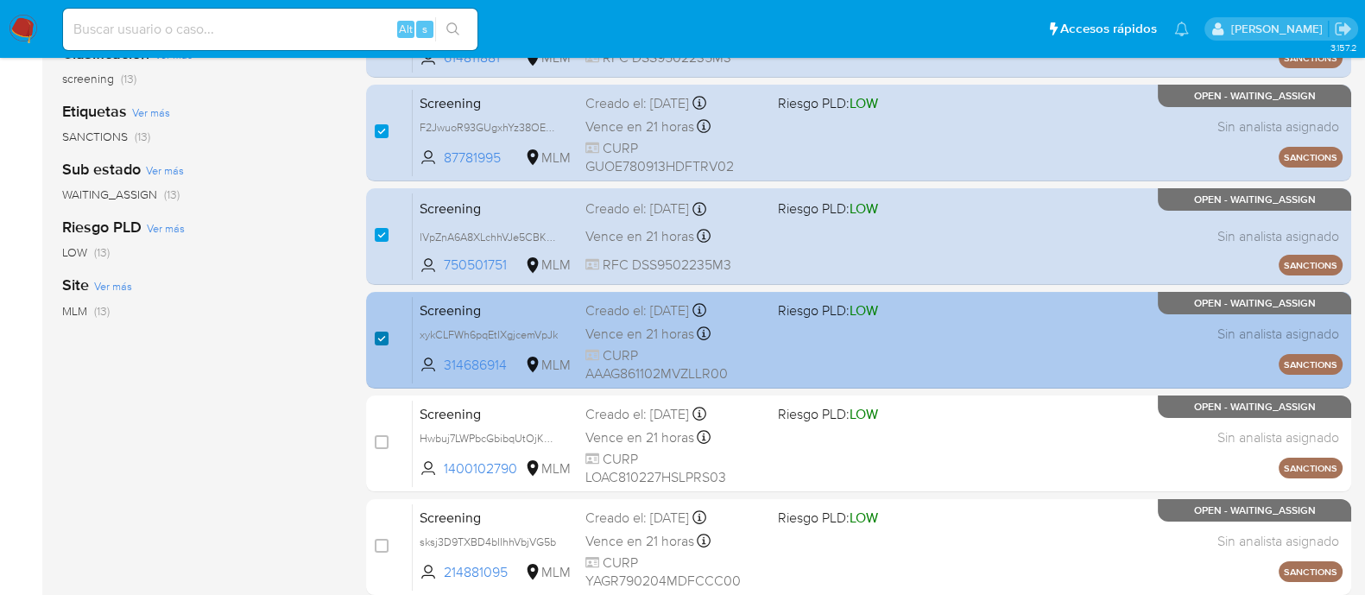
scroll to position [324, 0]
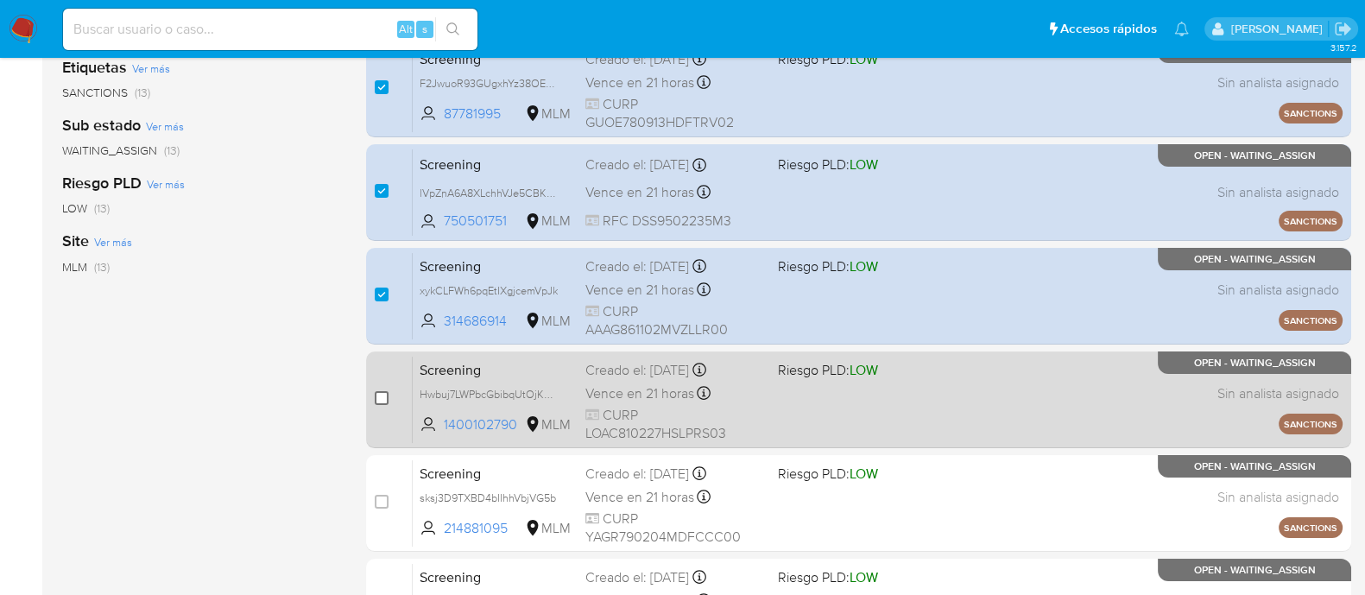
click at [381, 401] on input "checkbox" at bounding box center [382, 398] width 14 height 14
checkbox input "true"
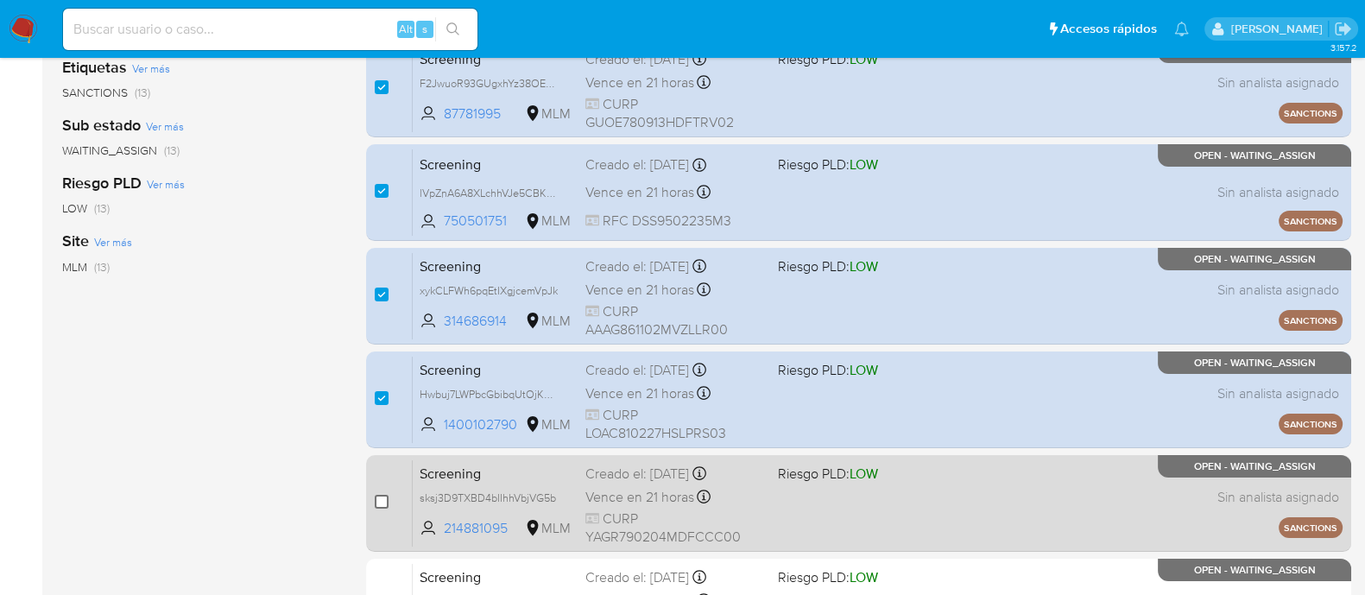
click at [380, 496] on input "checkbox" at bounding box center [382, 502] width 14 height 14
checkbox input "true"
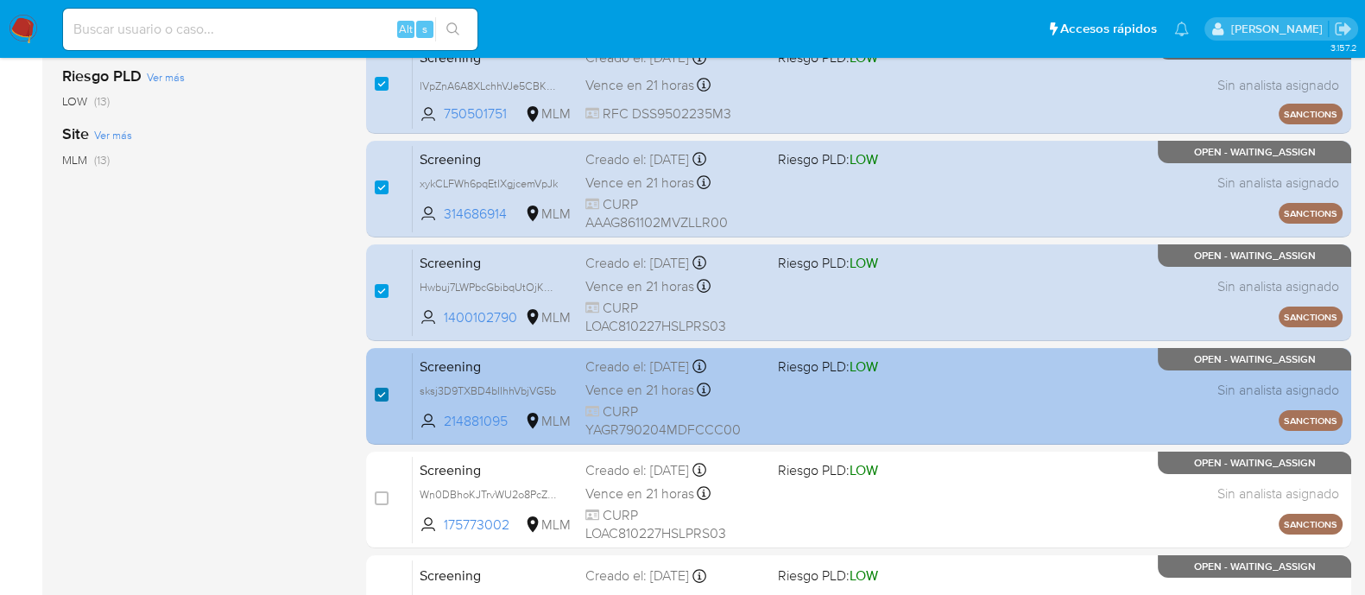
click at [380, 496] on input "checkbox" at bounding box center [382, 498] width 14 height 14
checkbox input "true"
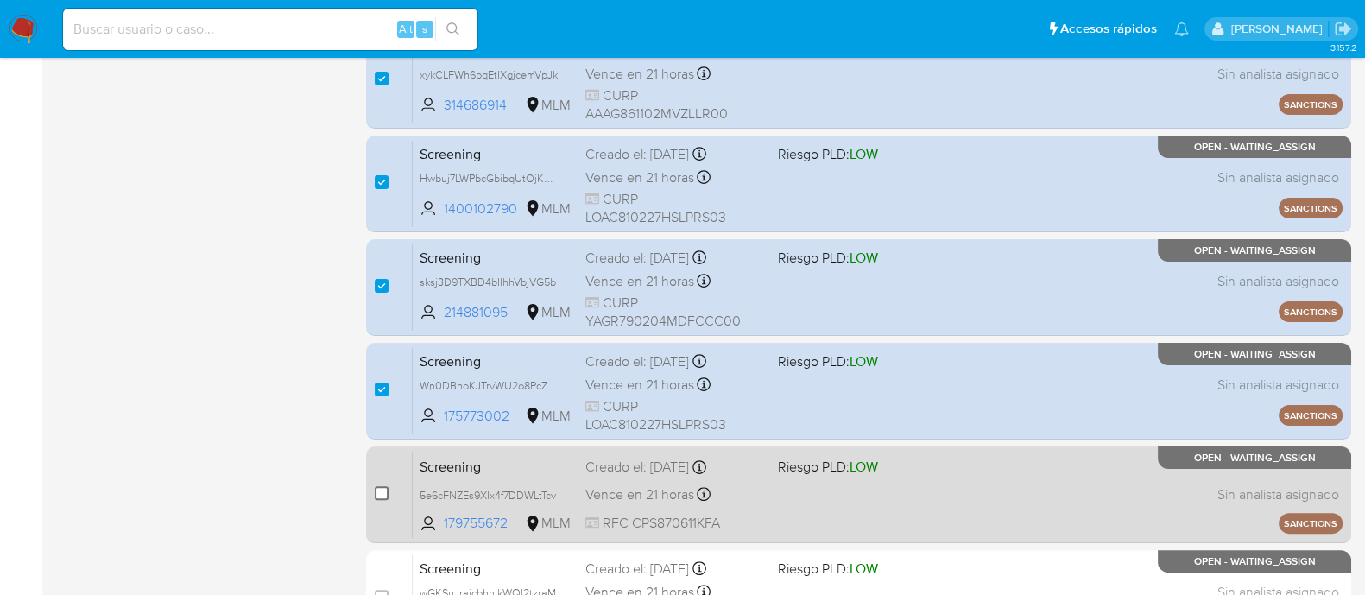
click at [381, 496] on input "checkbox" at bounding box center [382, 493] width 14 height 14
checkbox input "true"
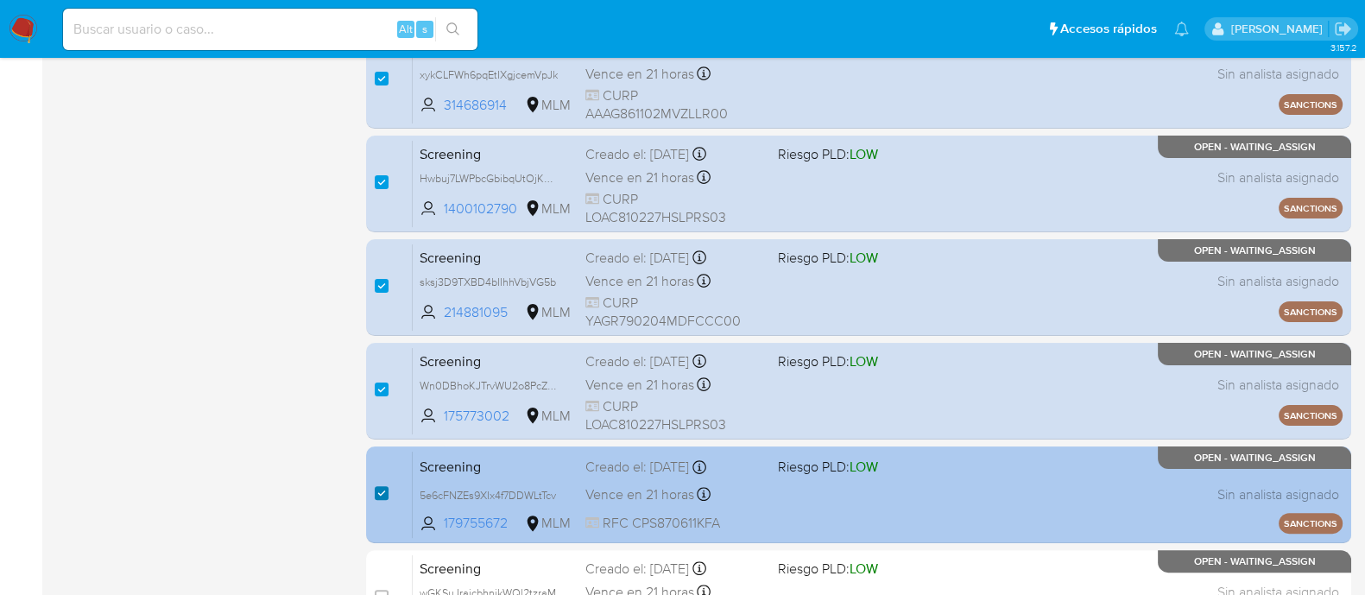
scroll to position [648, 0]
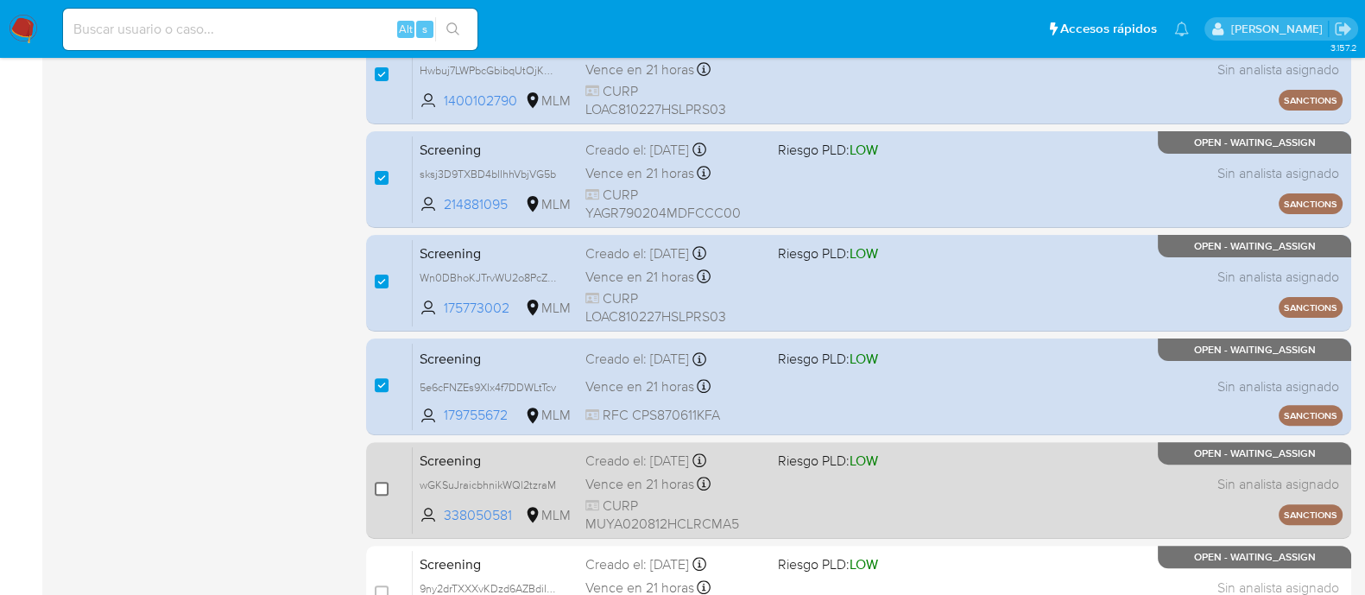
click at [377, 487] on input "checkbox" at bounding box center [382, 489] width 14 height 14
checkbox input "true"
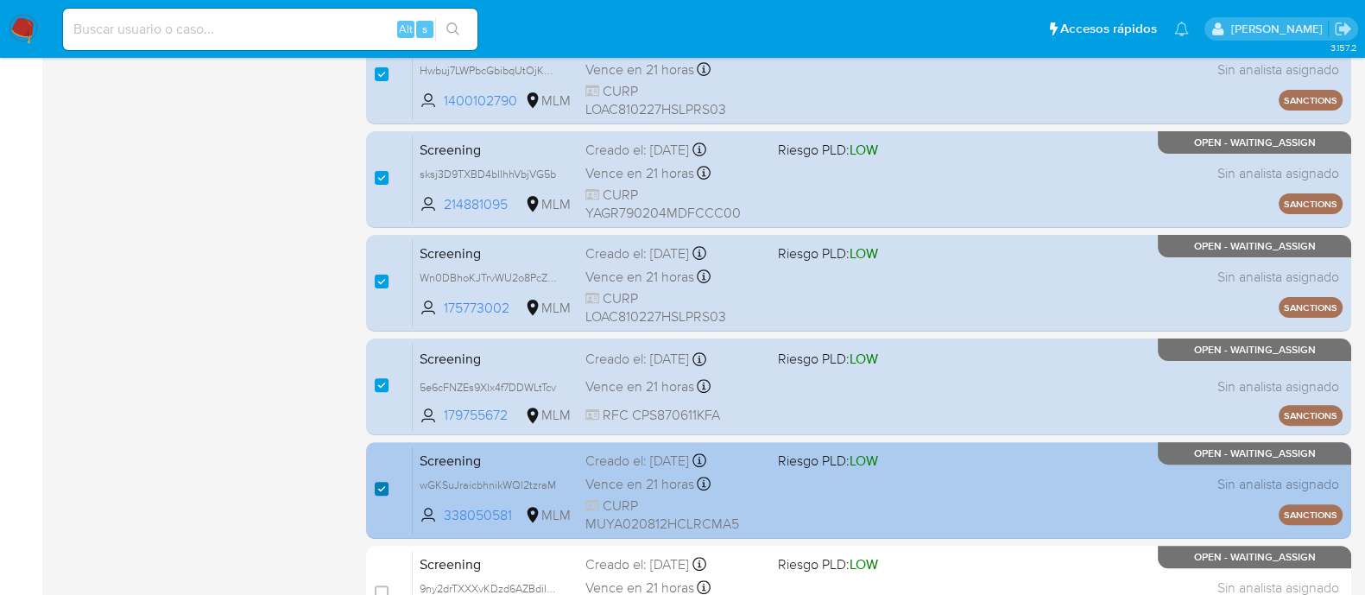
scroll to position [755, 0]
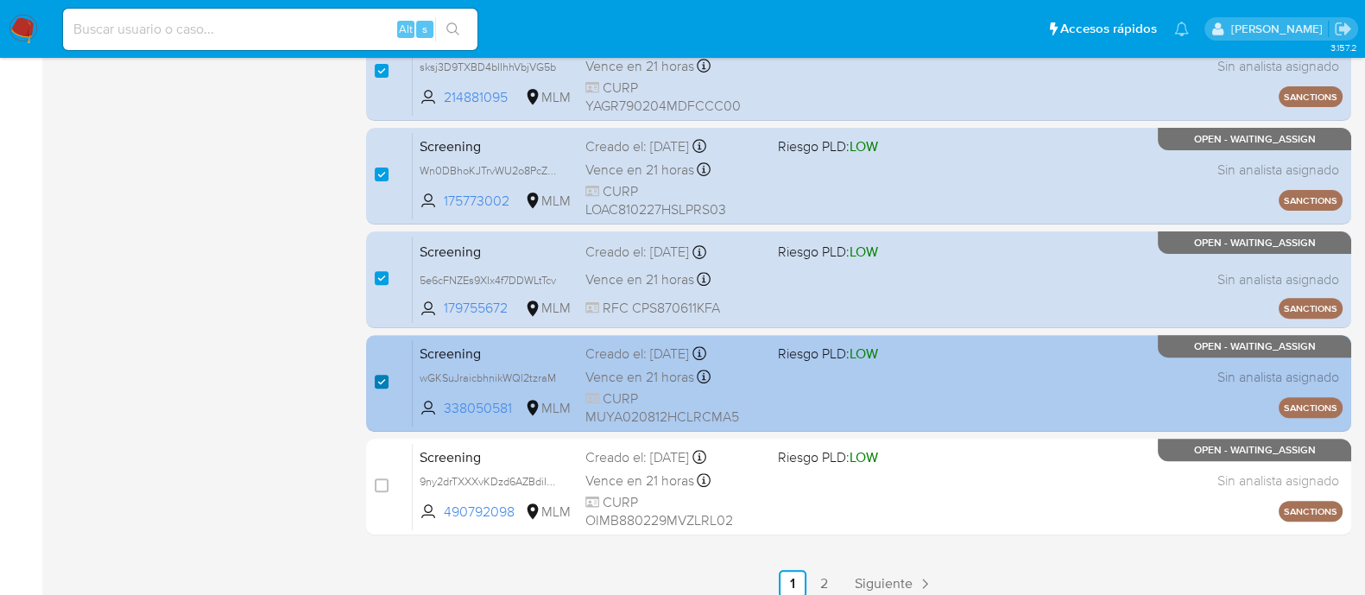
click at [377, 487] on input "checkbox" at bounding box center [382, 485] width 14 height 14
checkbox input "true"
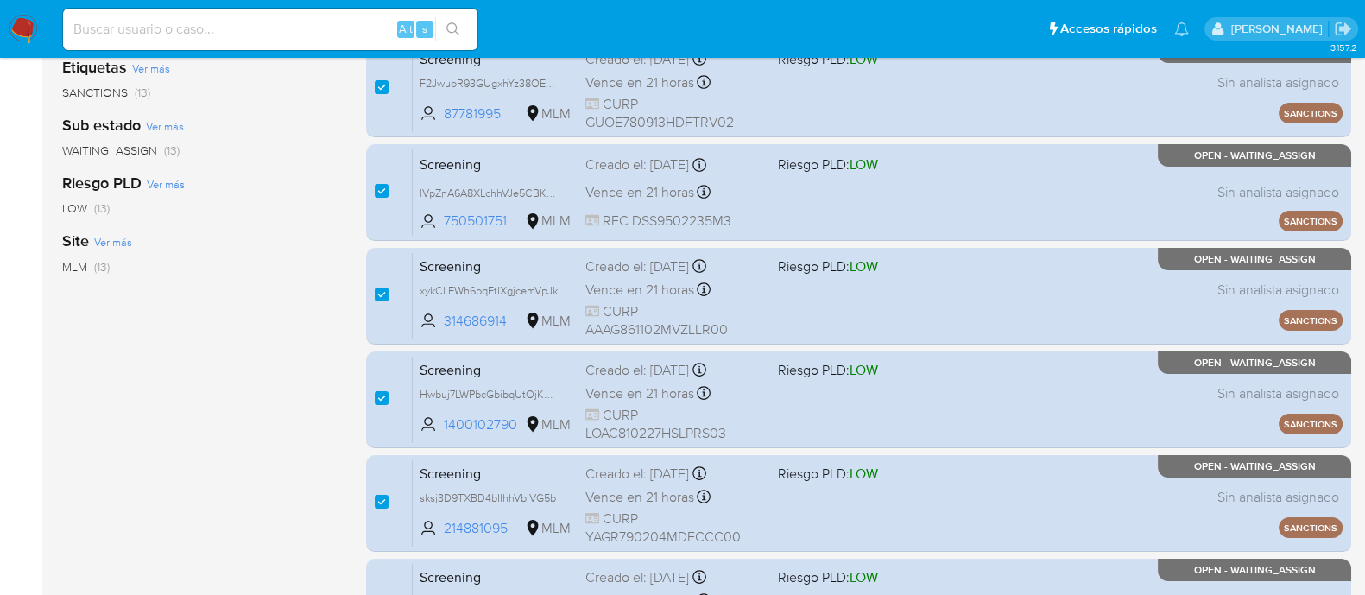
scroll to position [0, 0]
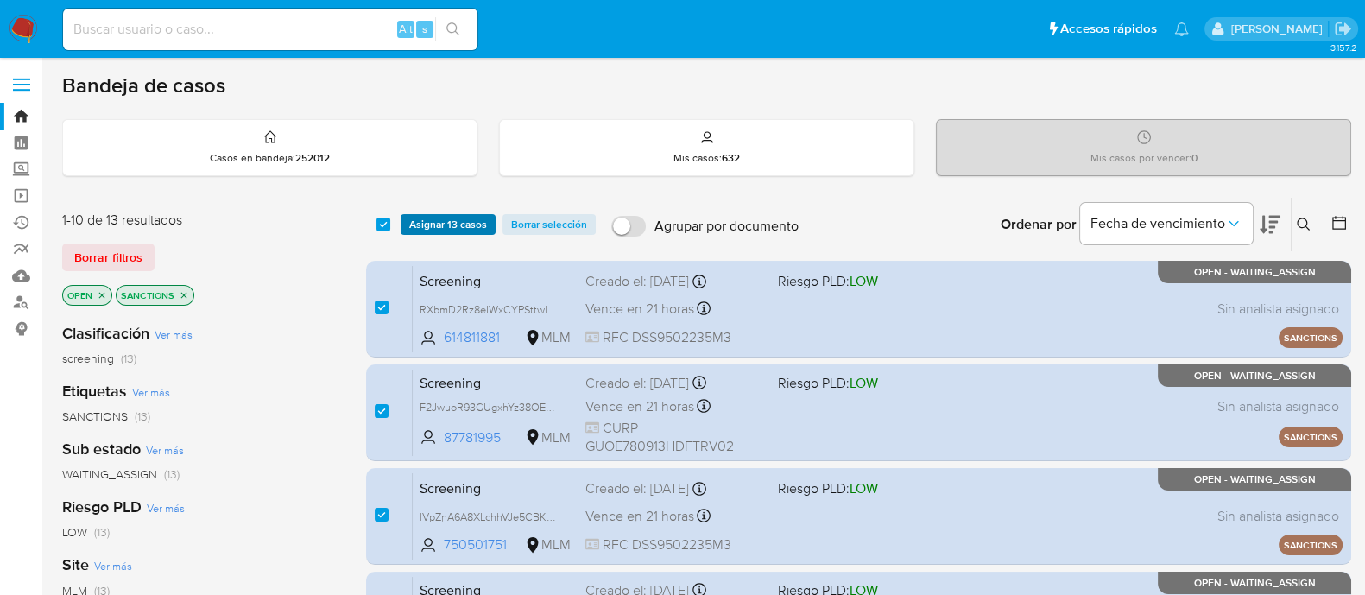
click at [456, 216] on span "Asignar 13 casos" at bounding box center [448, 224] width 78 height 17
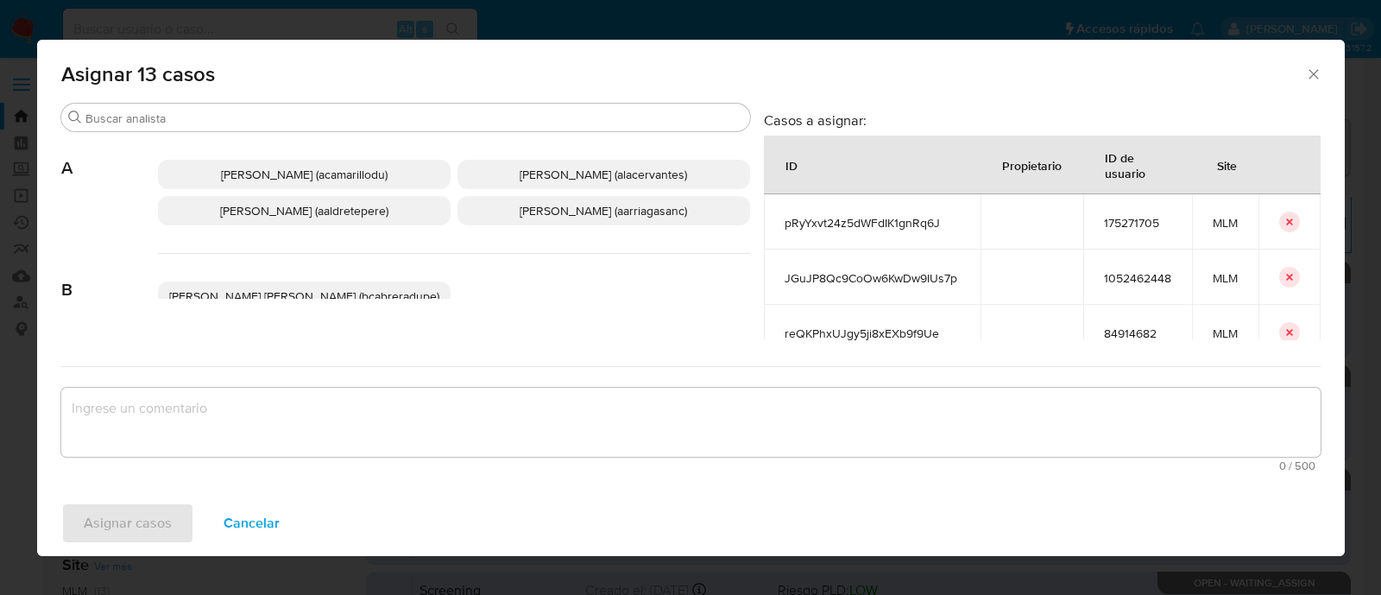
click at [577, 213] on span "Ana Maria Arriaga (aarriagasanc)" at bounding box center [603, 210] width 167 height 17
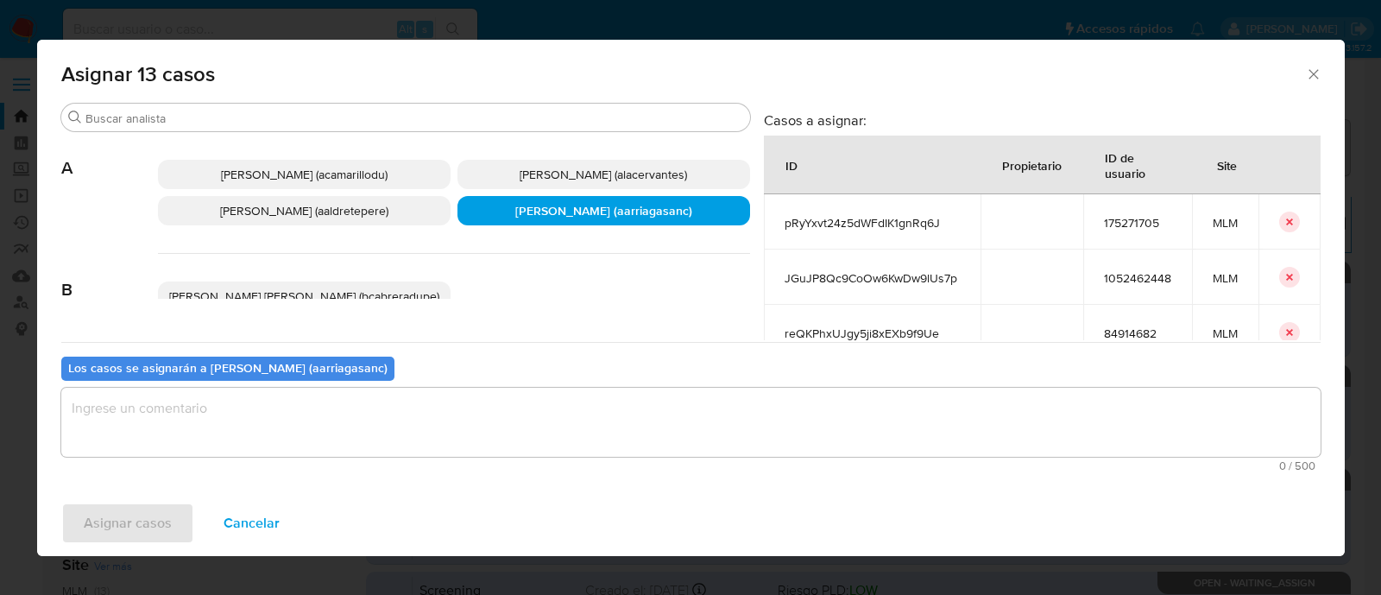
click at [558, 416] on textarea "assign-modal" at bounding box center [691, 422] width 1260 height 69
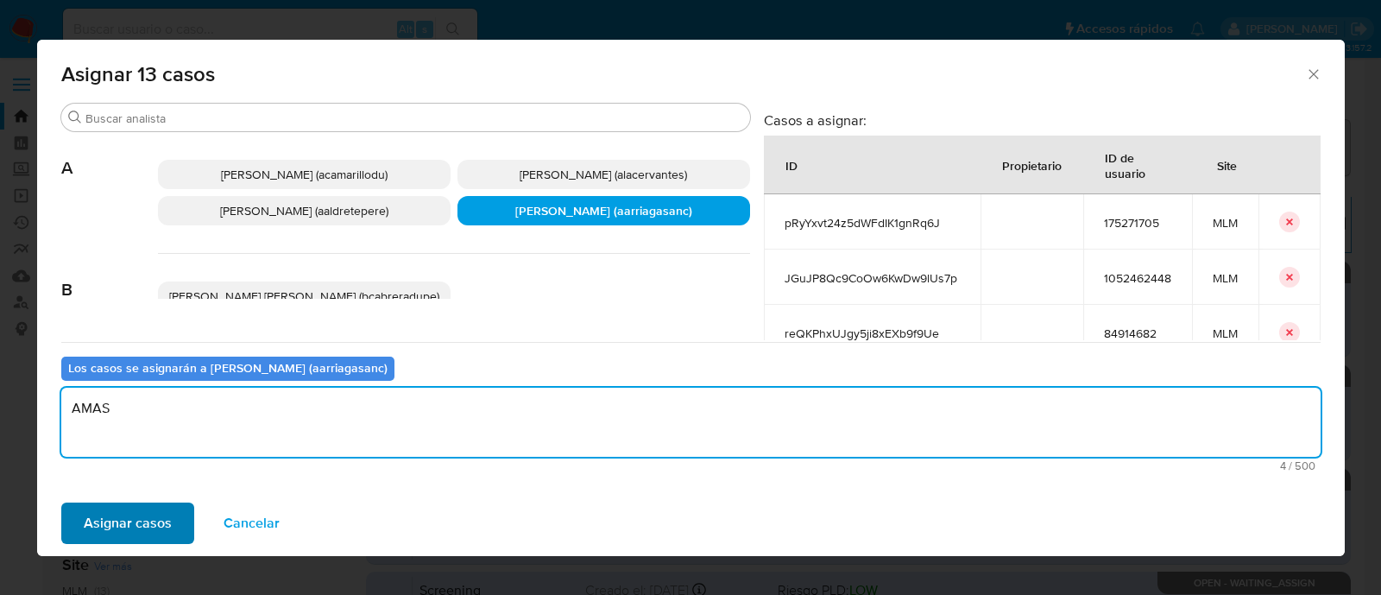
type textarea "AMAS"
click at [155, 527] on span "Asignar casos" at bounding box center [128, 523] width 88 height 38
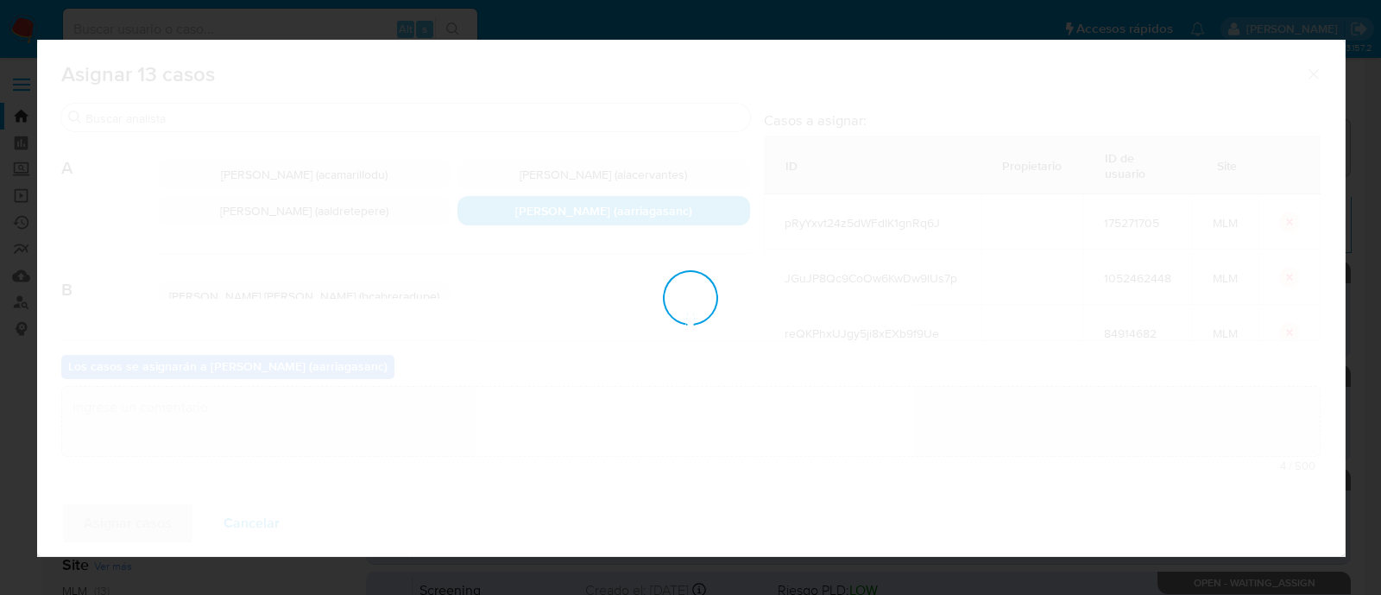
checkbox input "false"
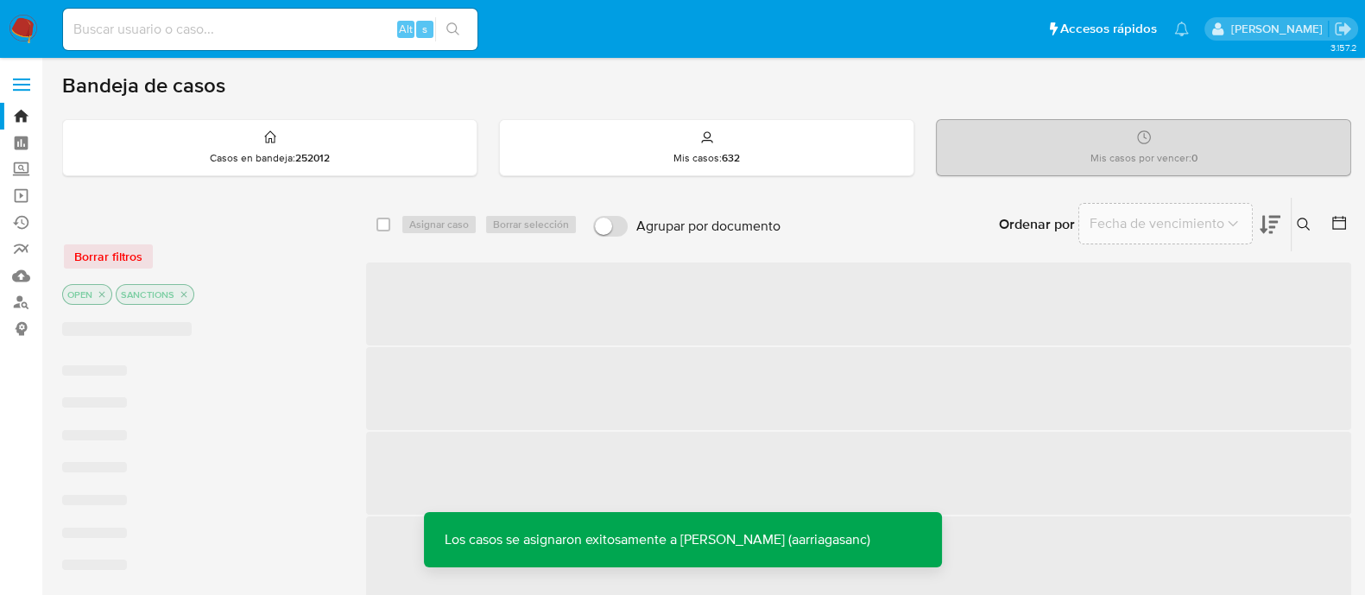
click at [77, 253] on div "Borrar filtros" at bounding box center [200, 257] width 276 height 28
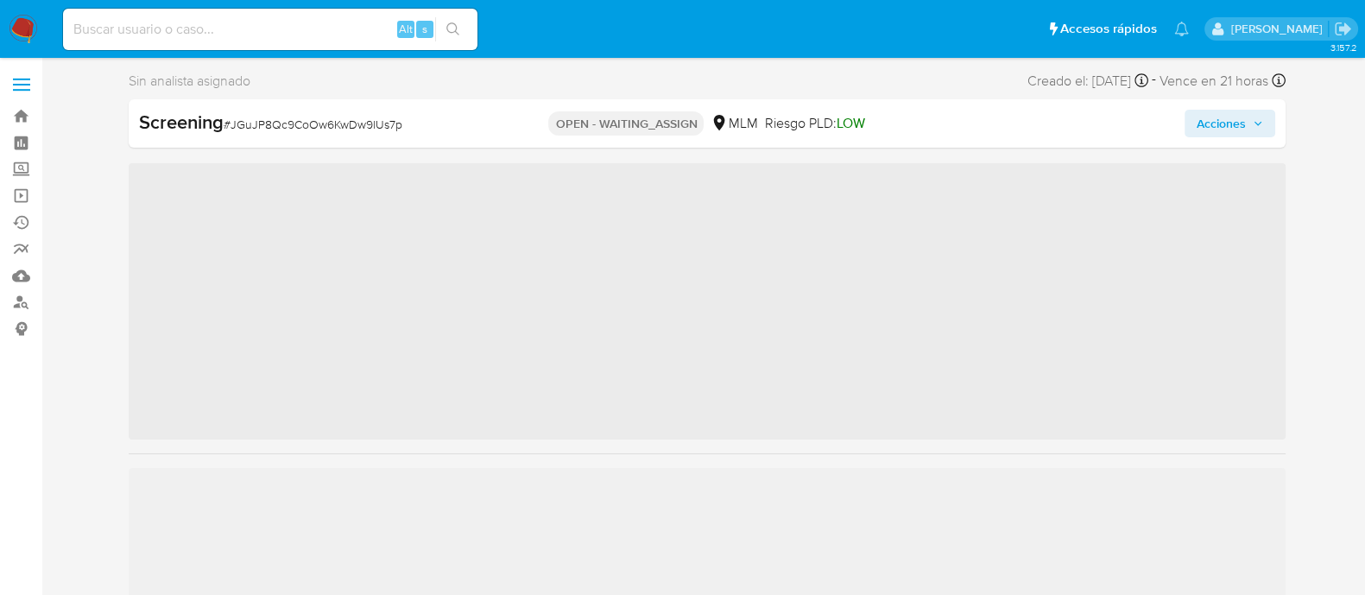
scroll to position [729, 0]
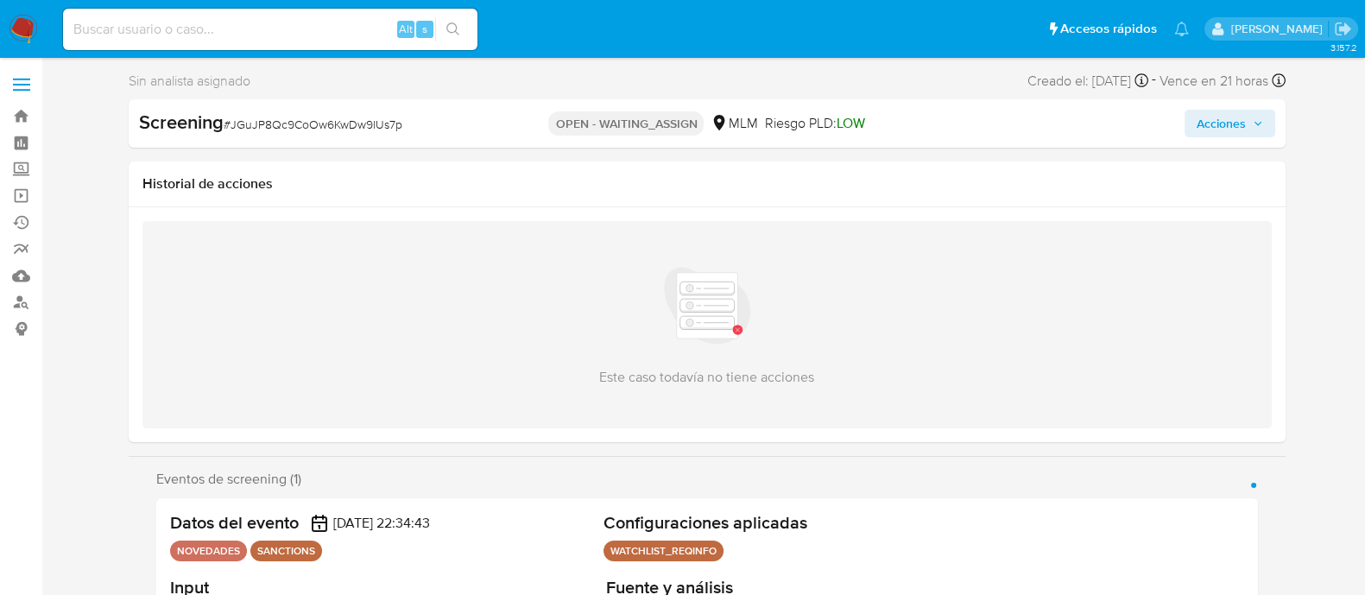
select select "10"
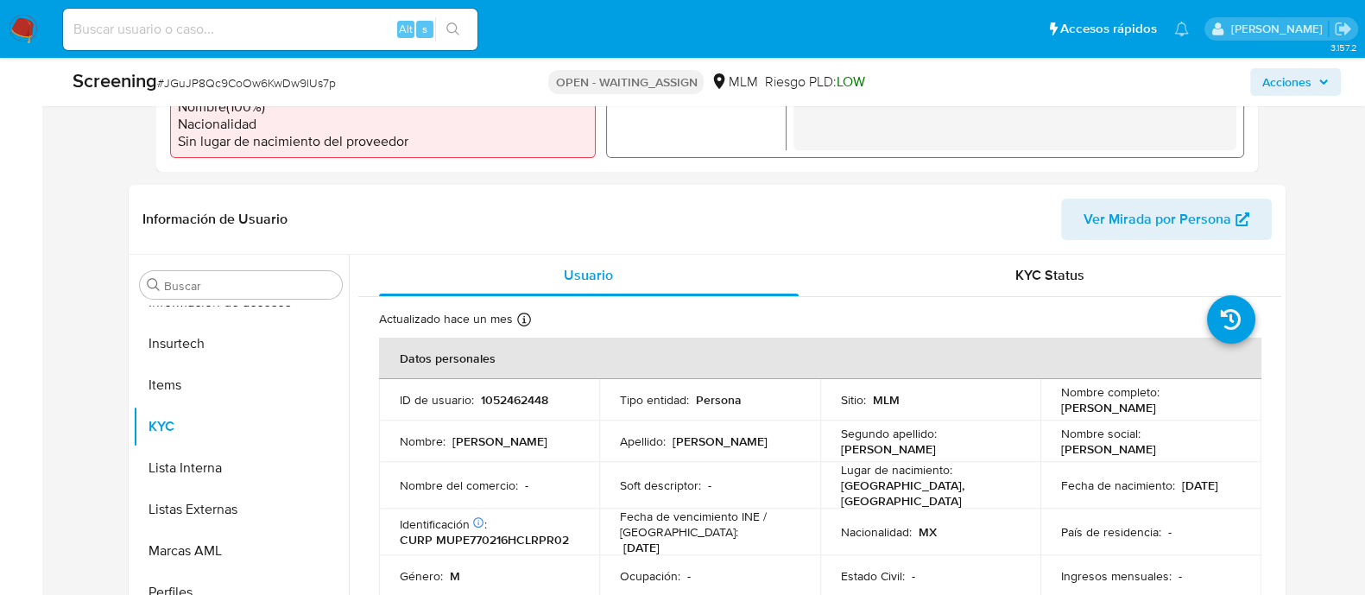
scroll to position [648, 0]
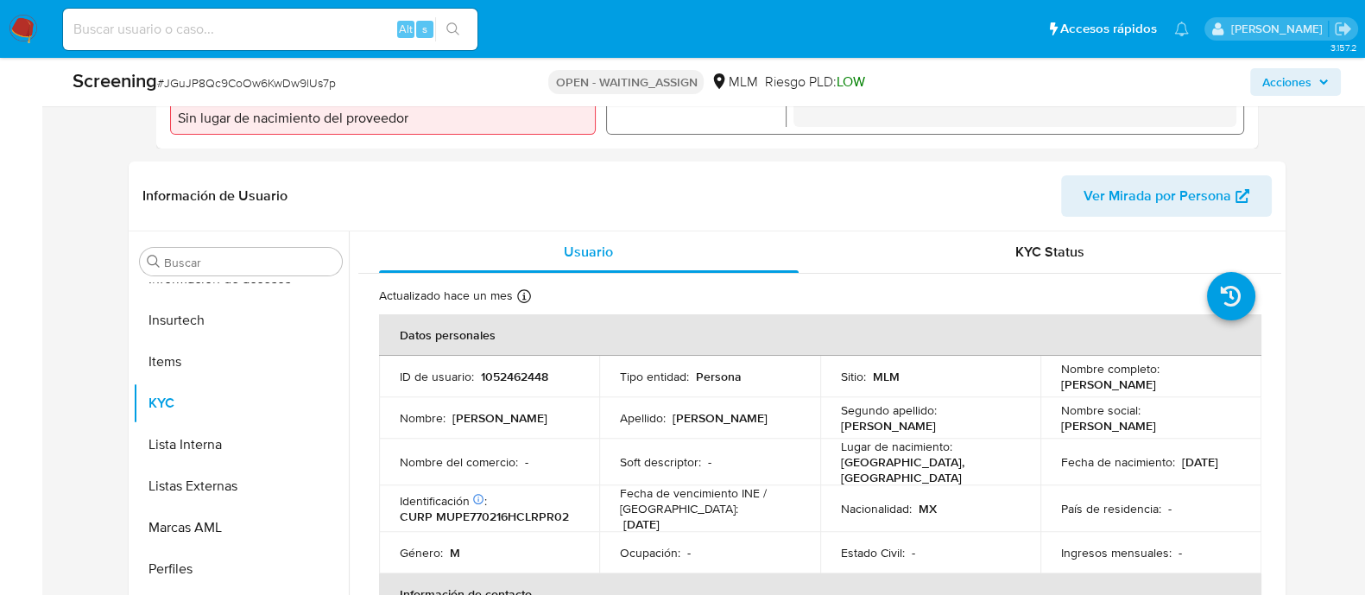
click at [799, 386] on td "Tipo entidad : Persona" at bounding box center [709, 376] width 221 height 41
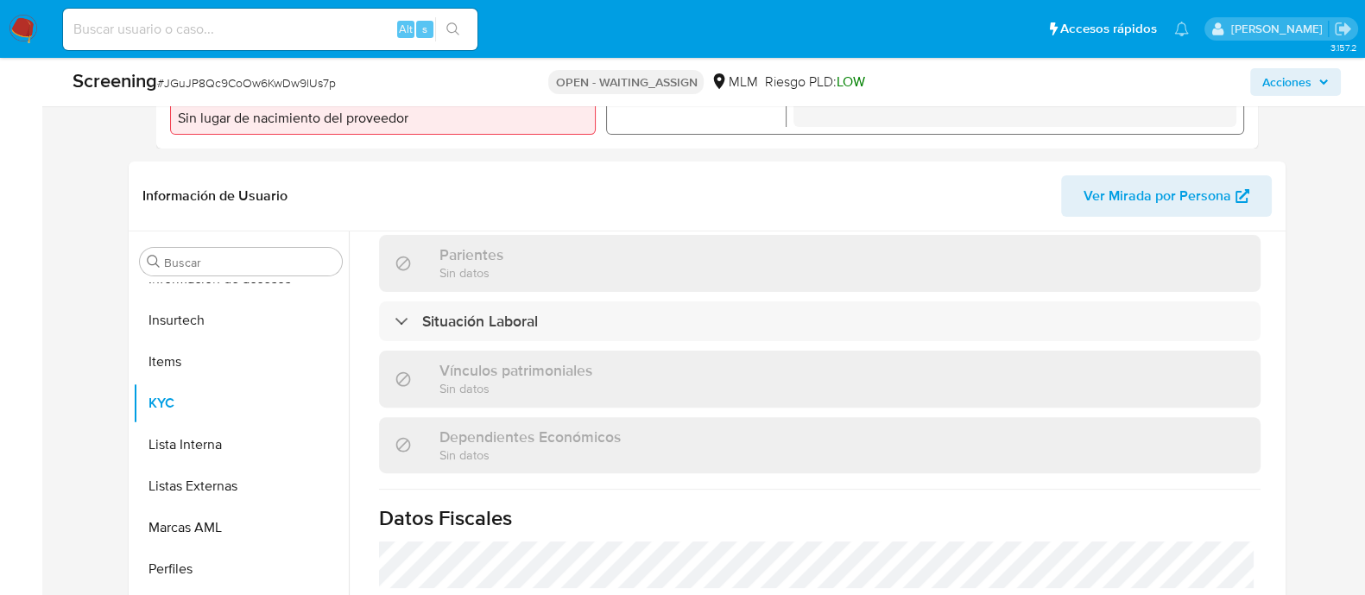
scroll to position [1090, 0]
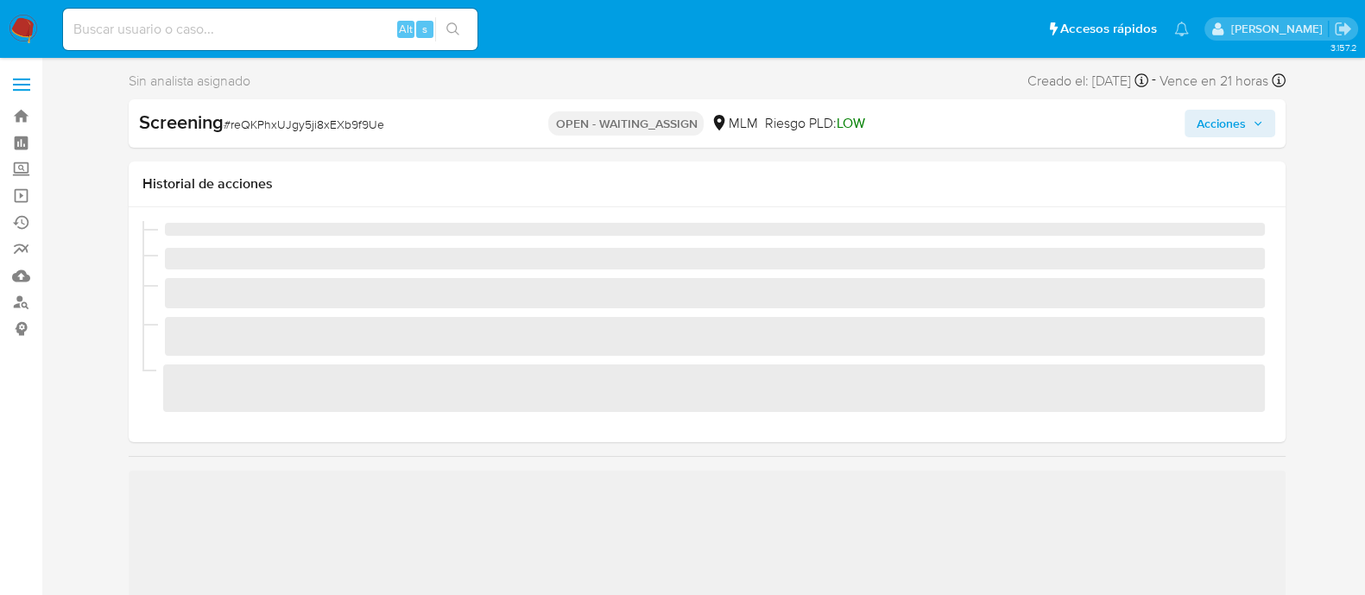
scroll to position [729, 0]
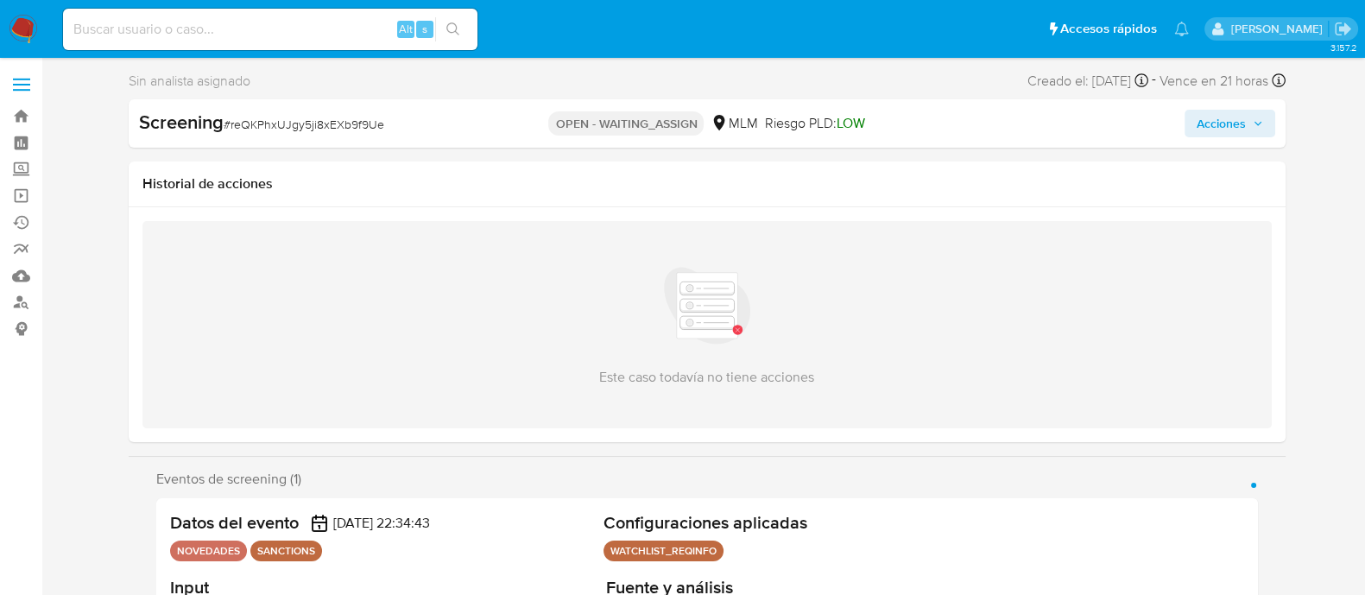
select select "10"
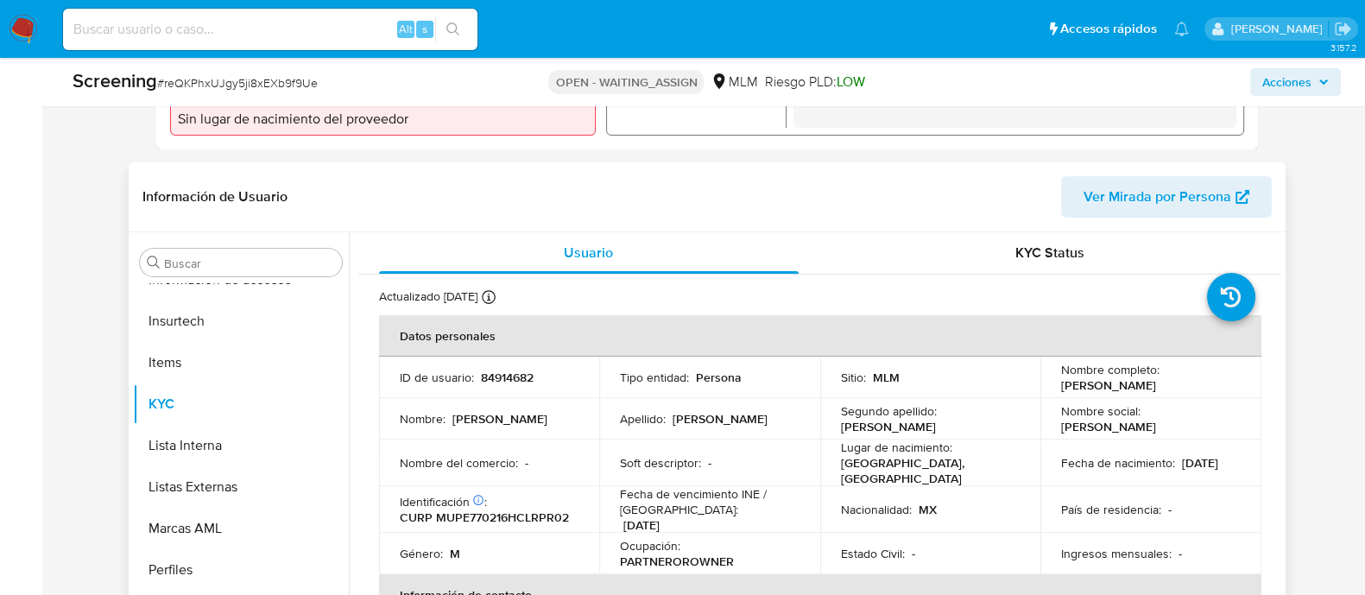
scroll to position [648, 0]
click at [522, 390] on td "ID de usuario : 84914682" at bounding box center [489, 376] width 221 height 41
click at [512, 379] on p "84914682" at bounding box center [507, 377] width 53 height 16
copy p "84914682"
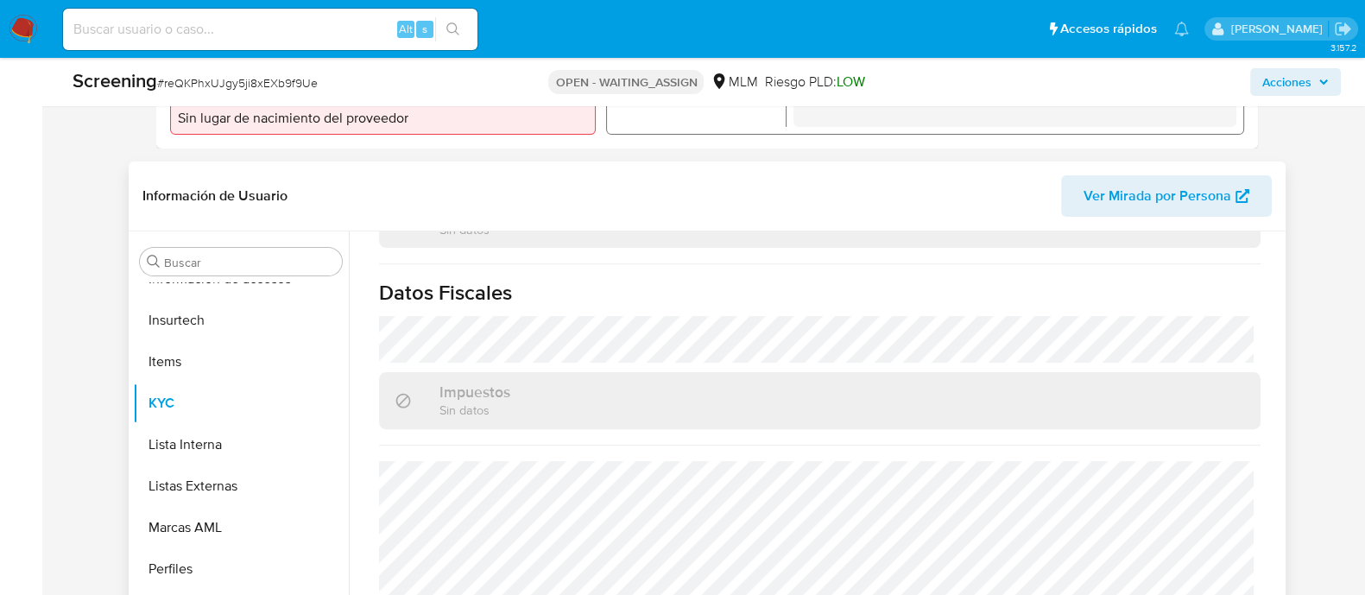
scroll to position [1090, 0]
